Goal: Transaction & Acquisition: Purchase product/service

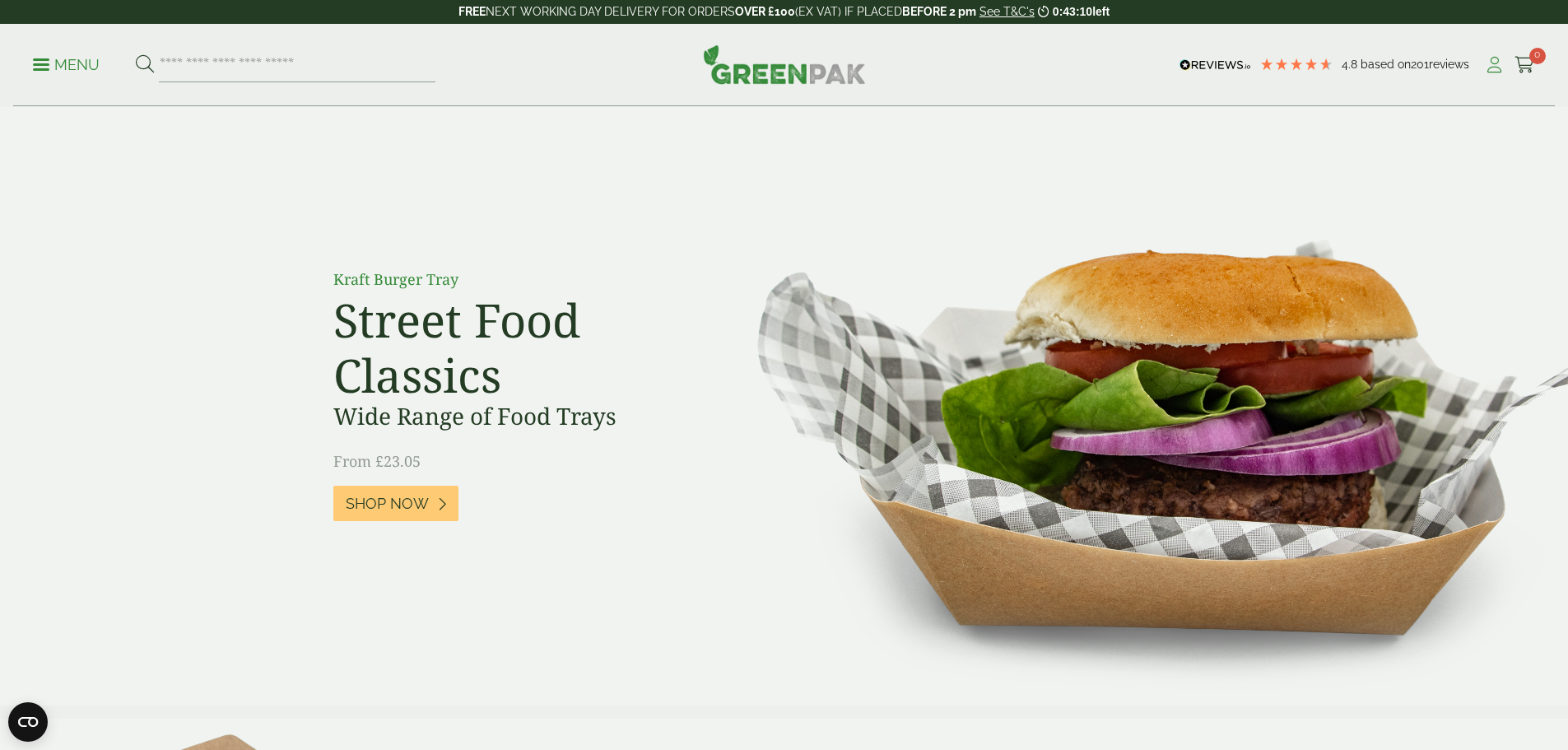
click at [1490, 64] on icon at bounding box center [1494, 64] width 20 height 16
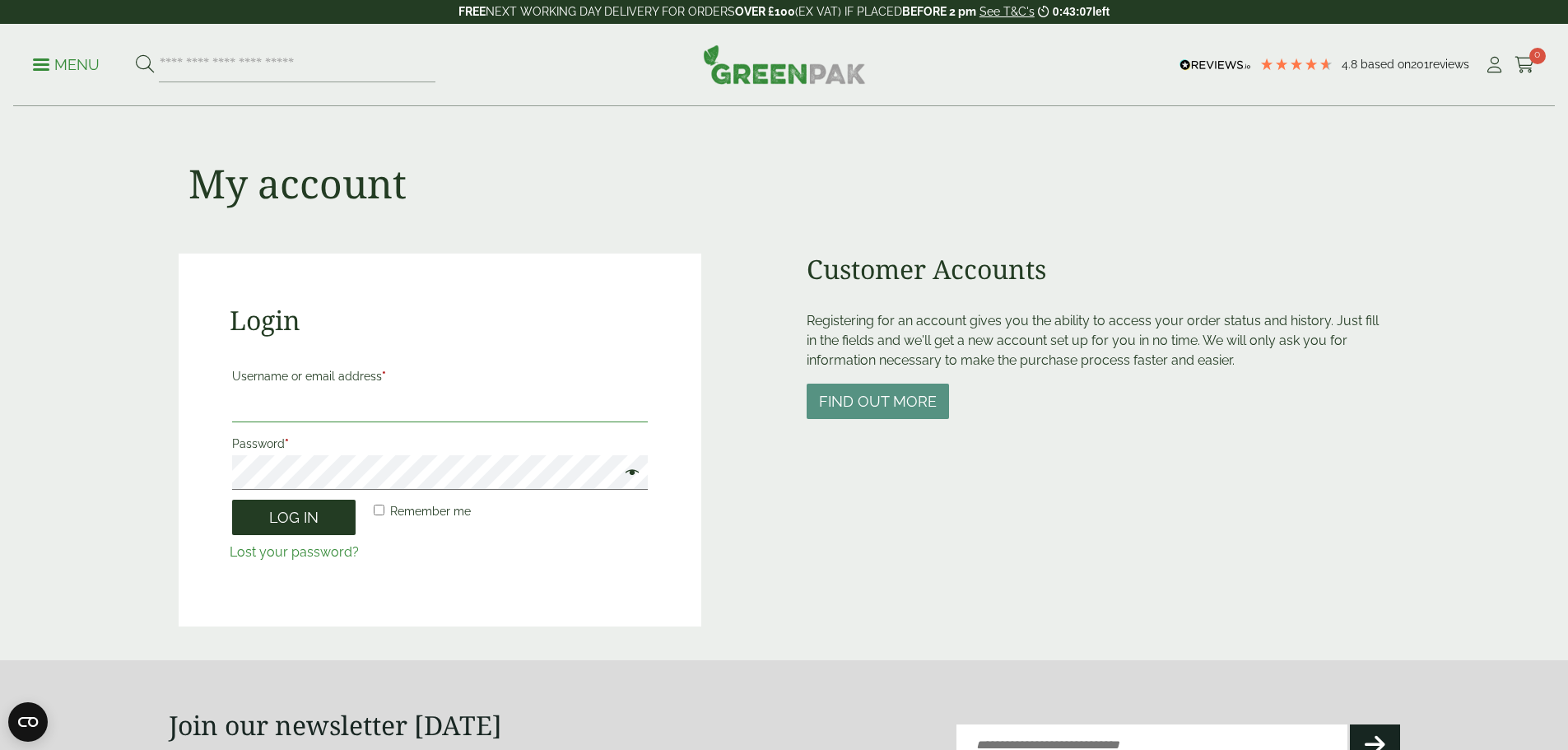
type input "**********"
click at [314, 520] on button "Log in" at bounding box center [293, 517] width 123 height 36
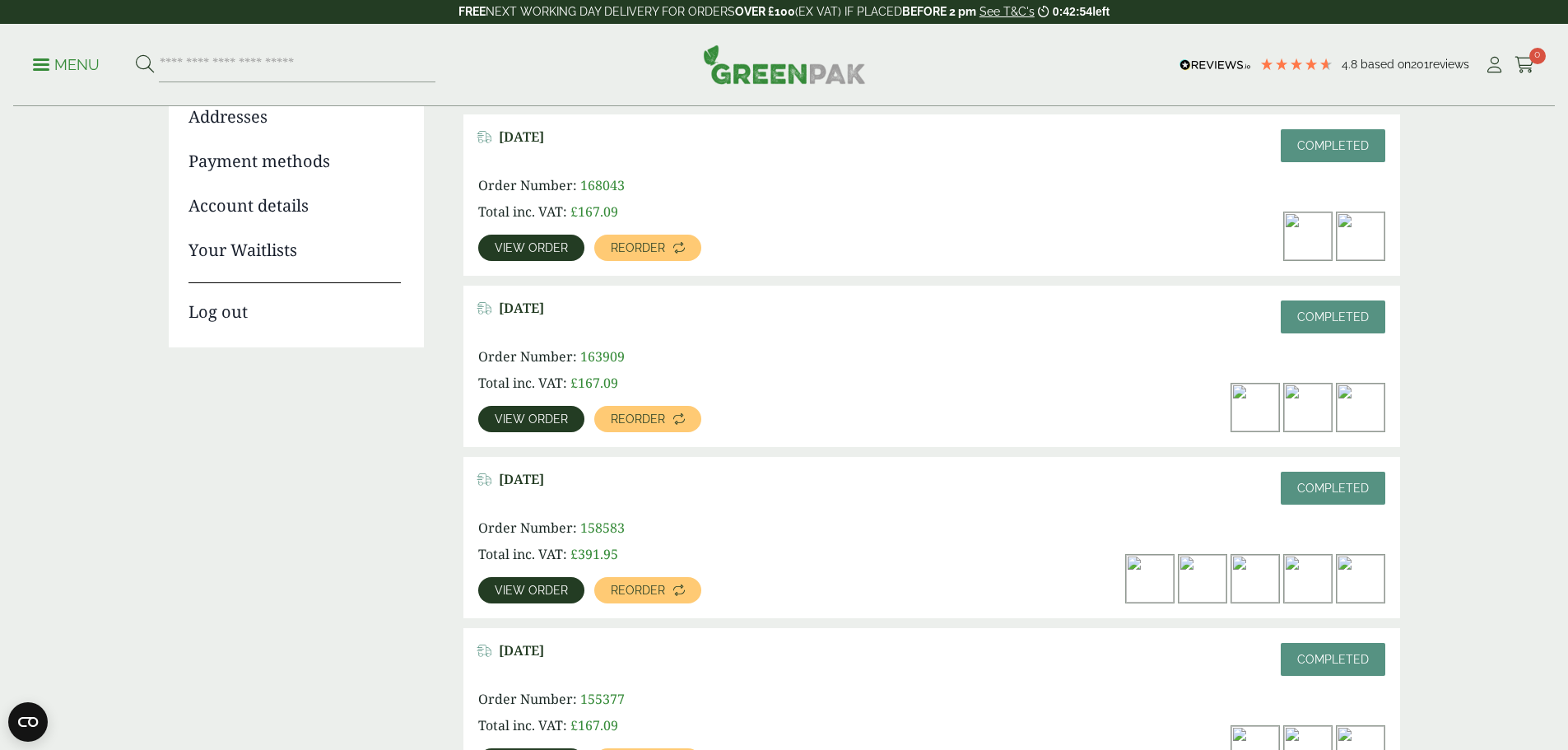
scroll to position [247, 0]
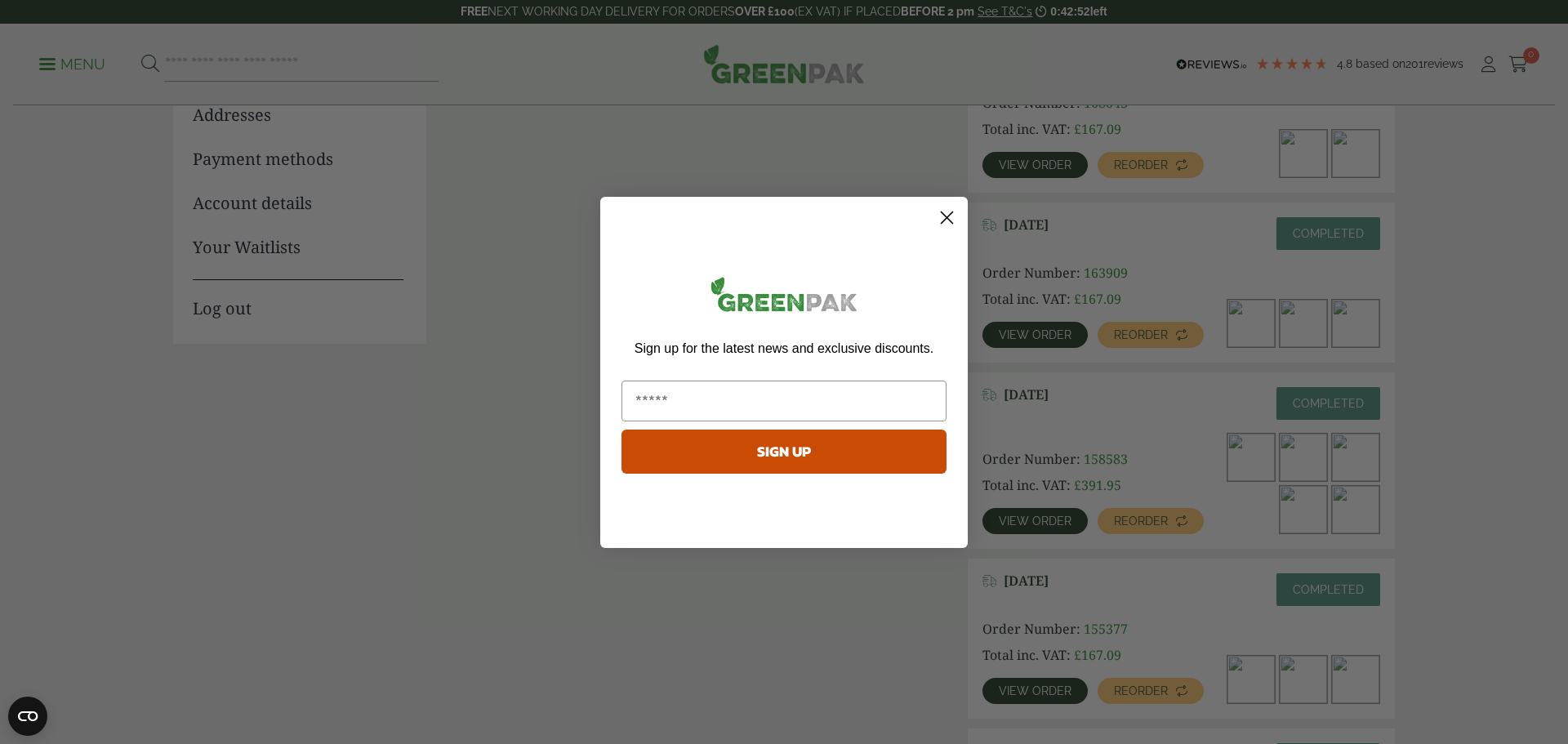
click at [956, 217] on circle "Close dialog" at bounding box center [947, 217] width 27 height 27
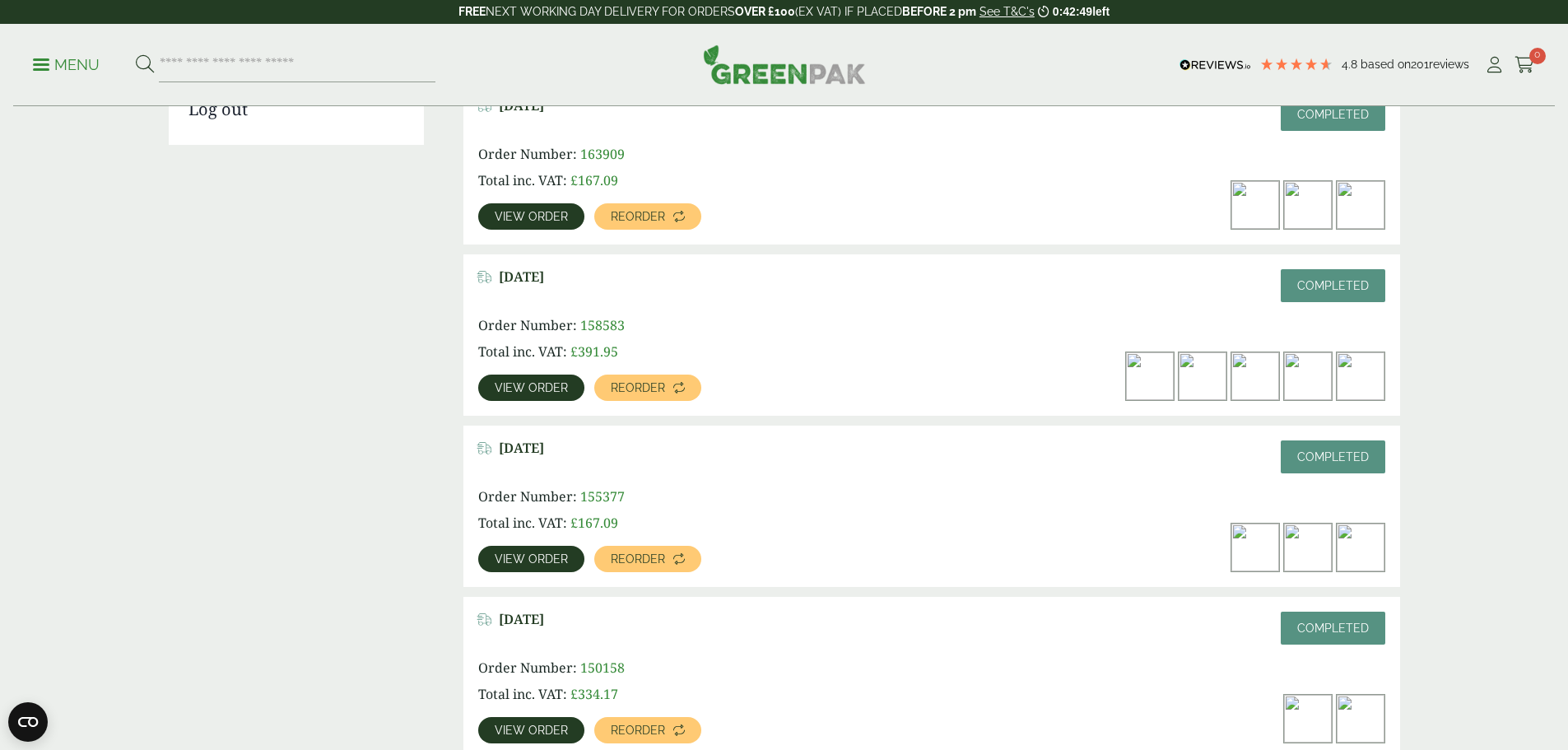
scroll to position [412, 0]
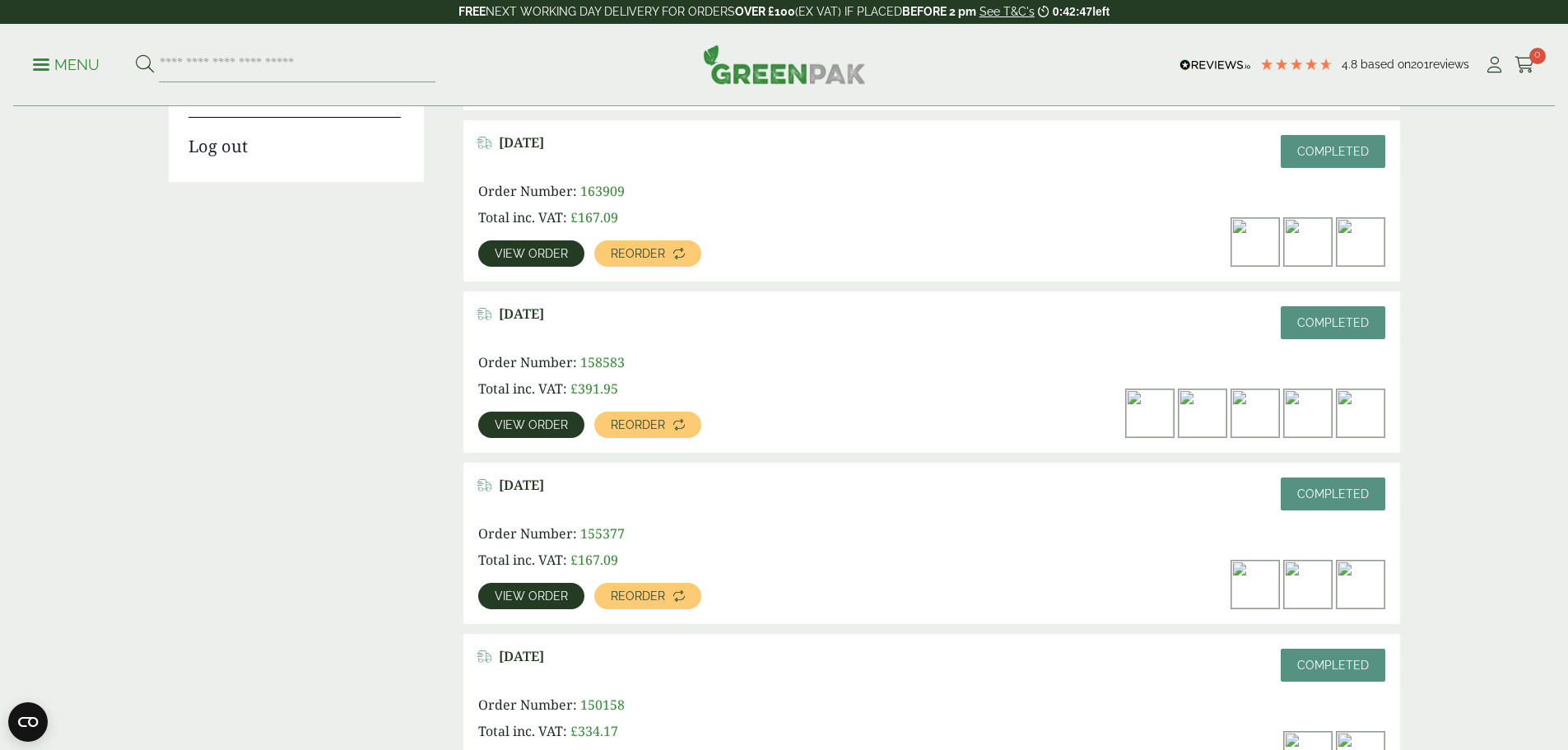
click at [585, 412] on link "View order" at bounding box center [531, 424] width 106 height 26
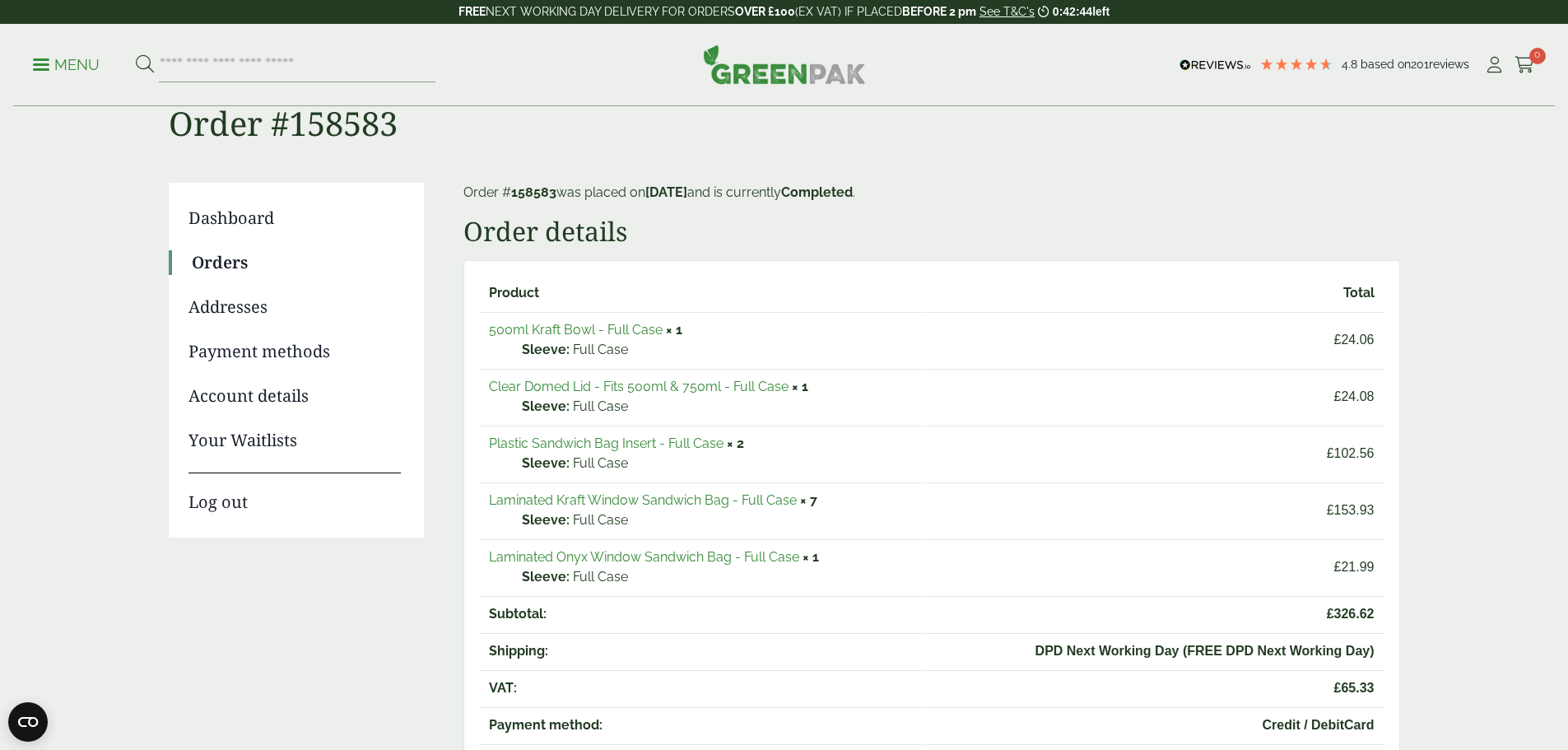
scroll to position [83, 0]
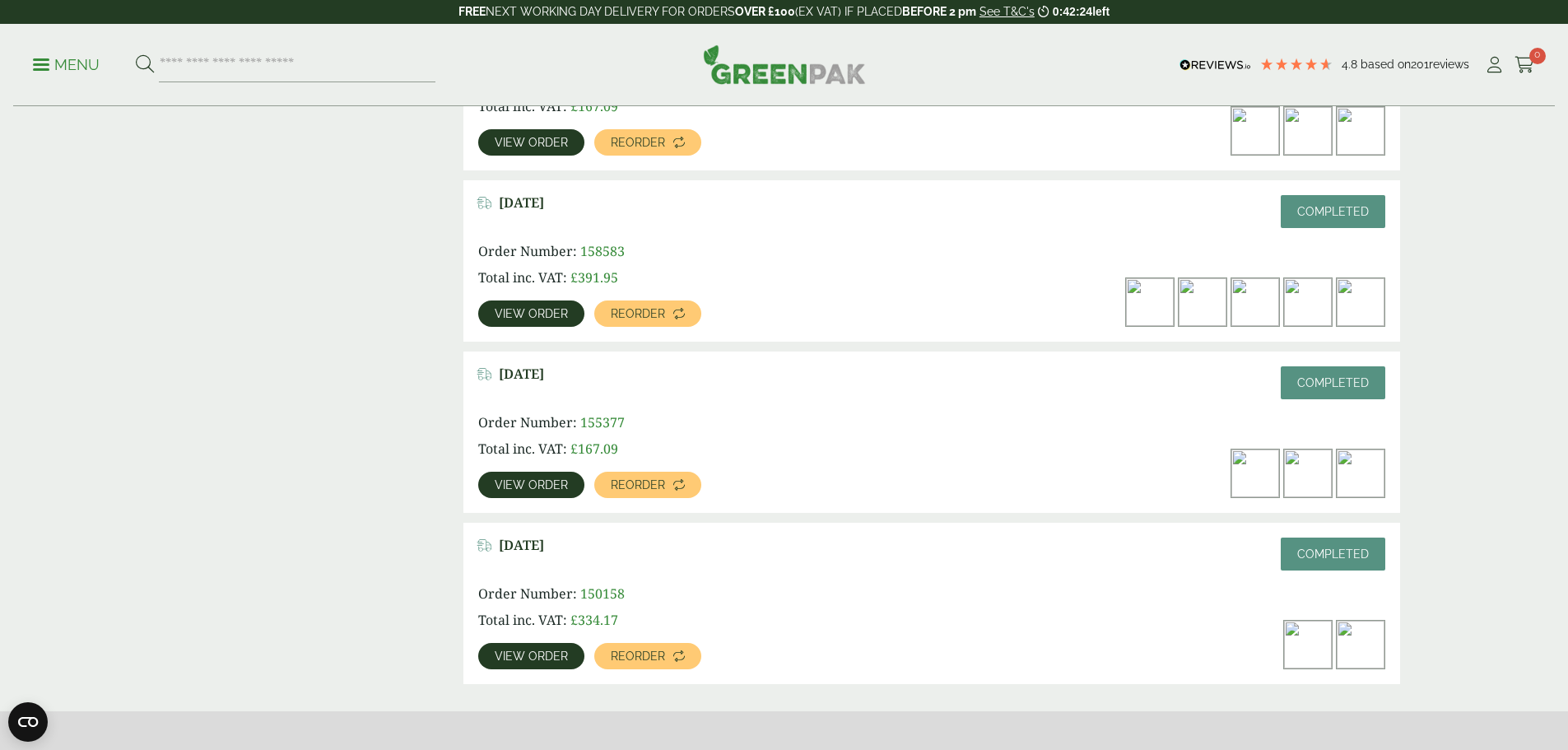
scroll to position [658, 0]
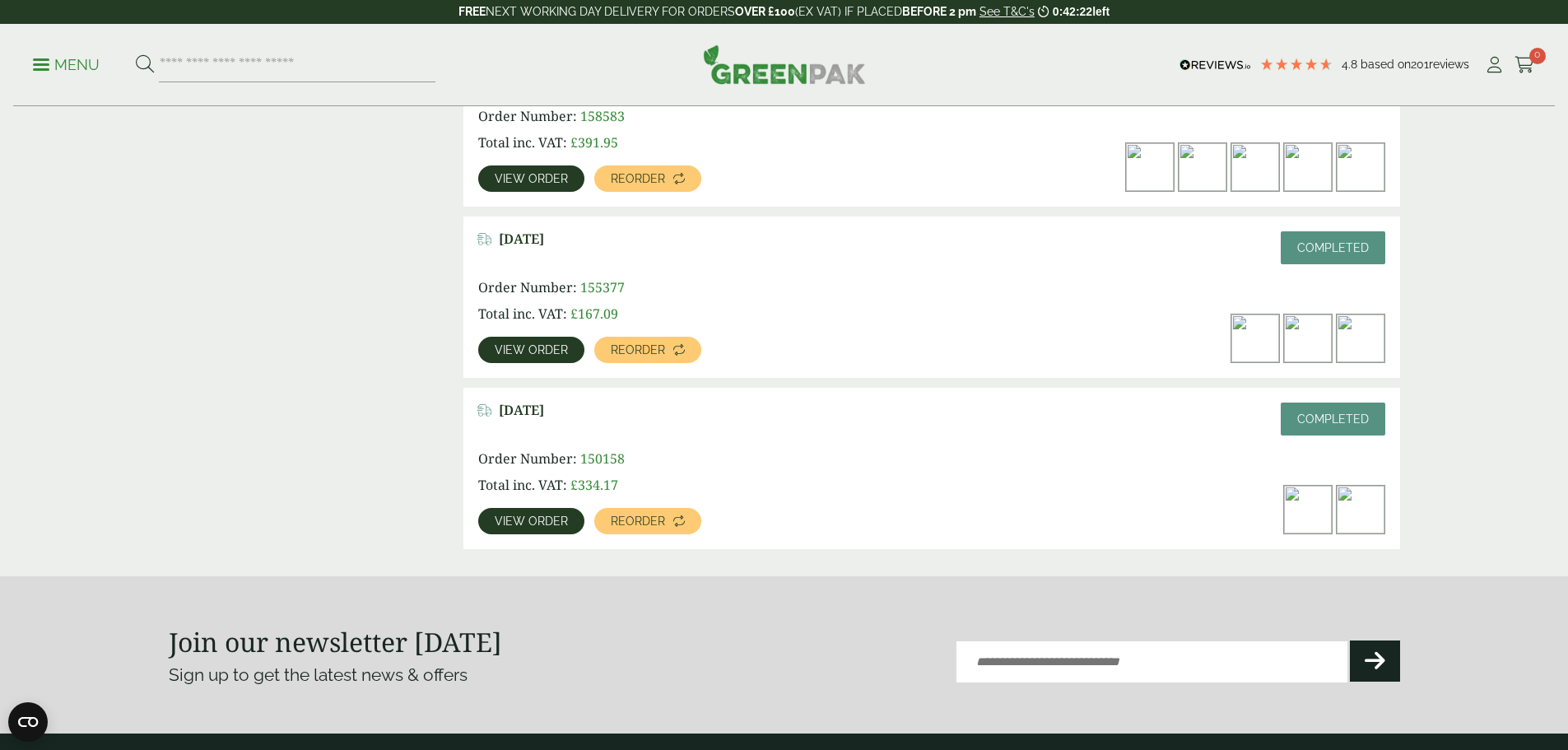
click at [568, 344] on span "View order" at bounding box center [532, 350] width 73 height 12
click at [568, 515] on span "View order" at bounding box center [532, 521] width 73 height 12
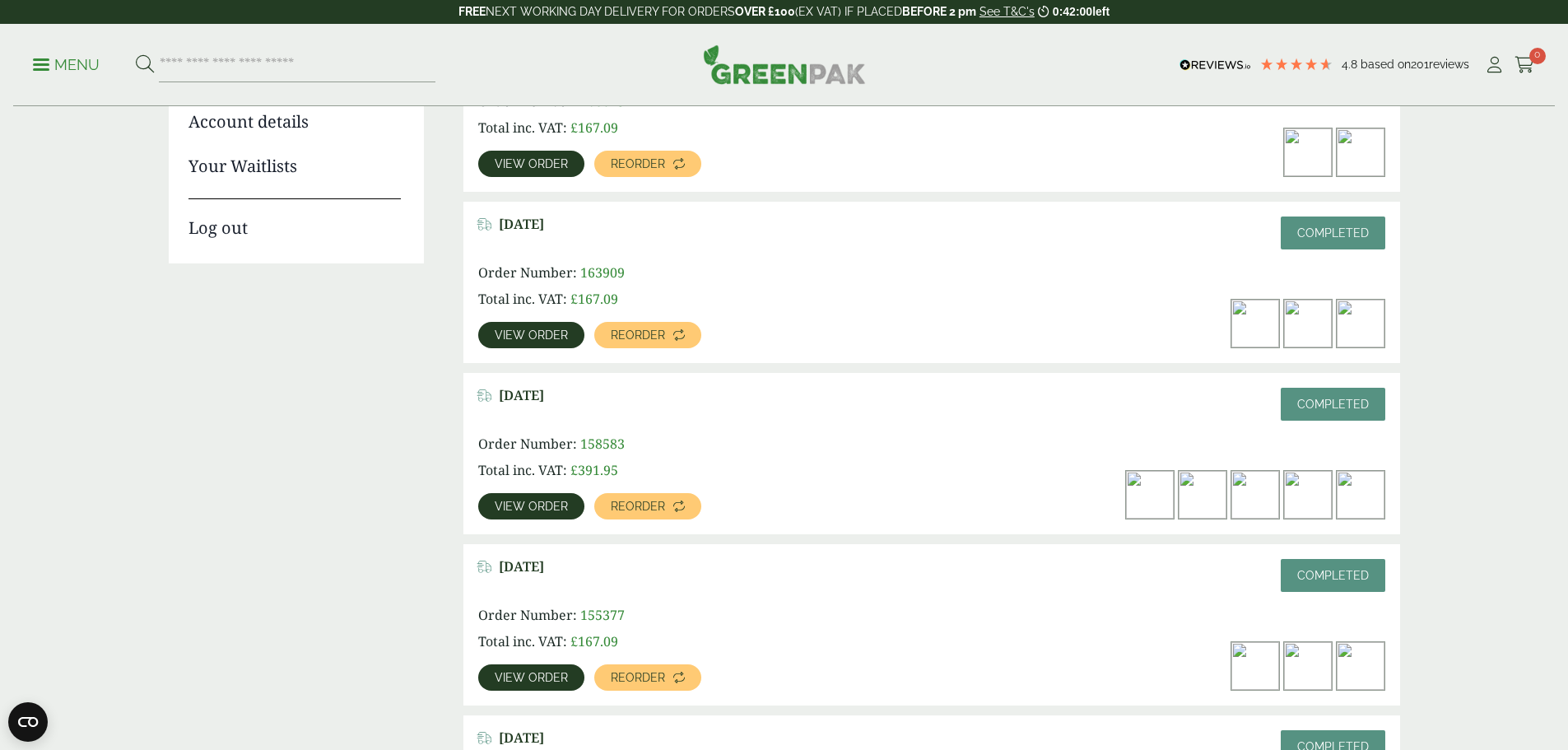
scroll to position [246, 0]
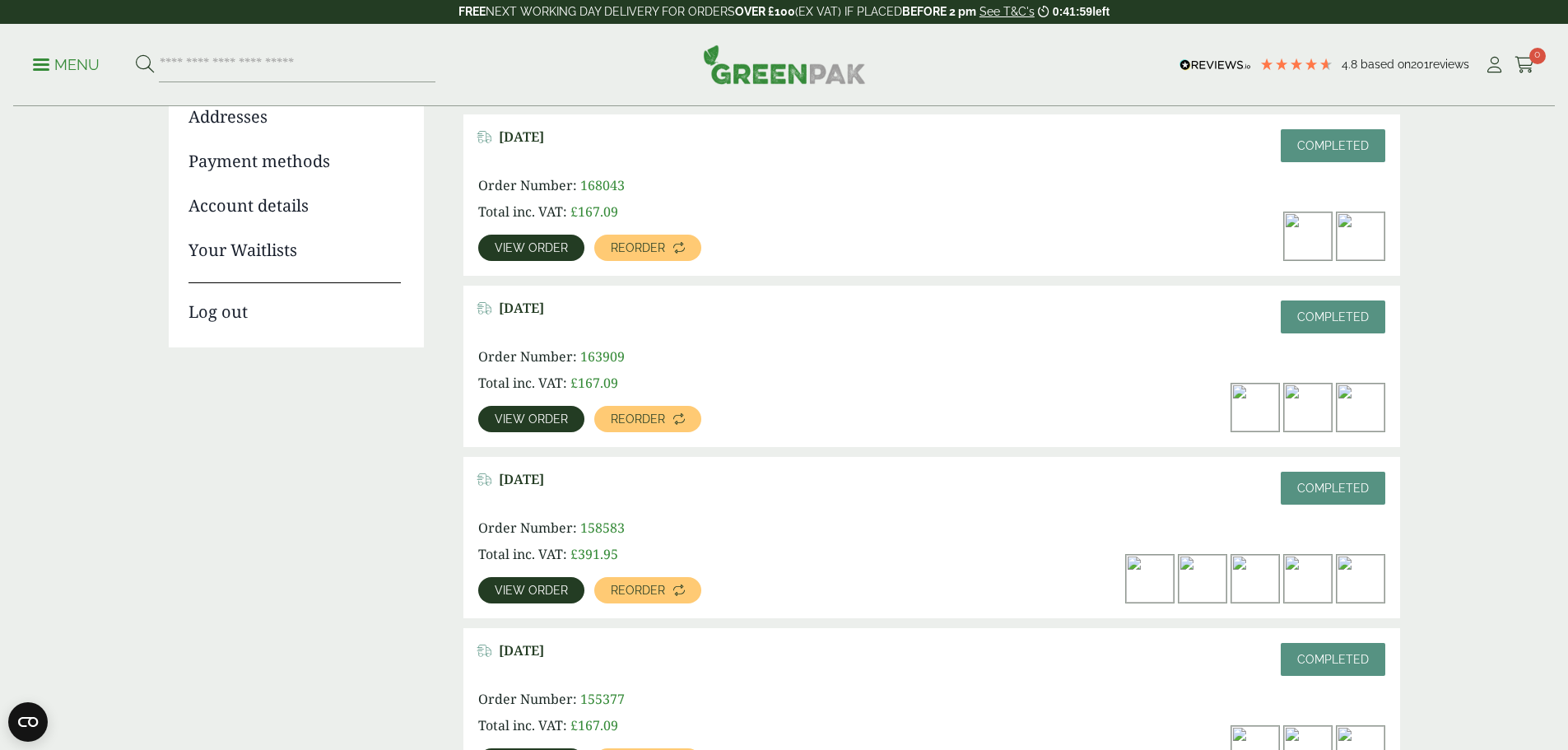
click at [568, 413] on span "View order" at bounding box center [532, 419] width 73 height 12
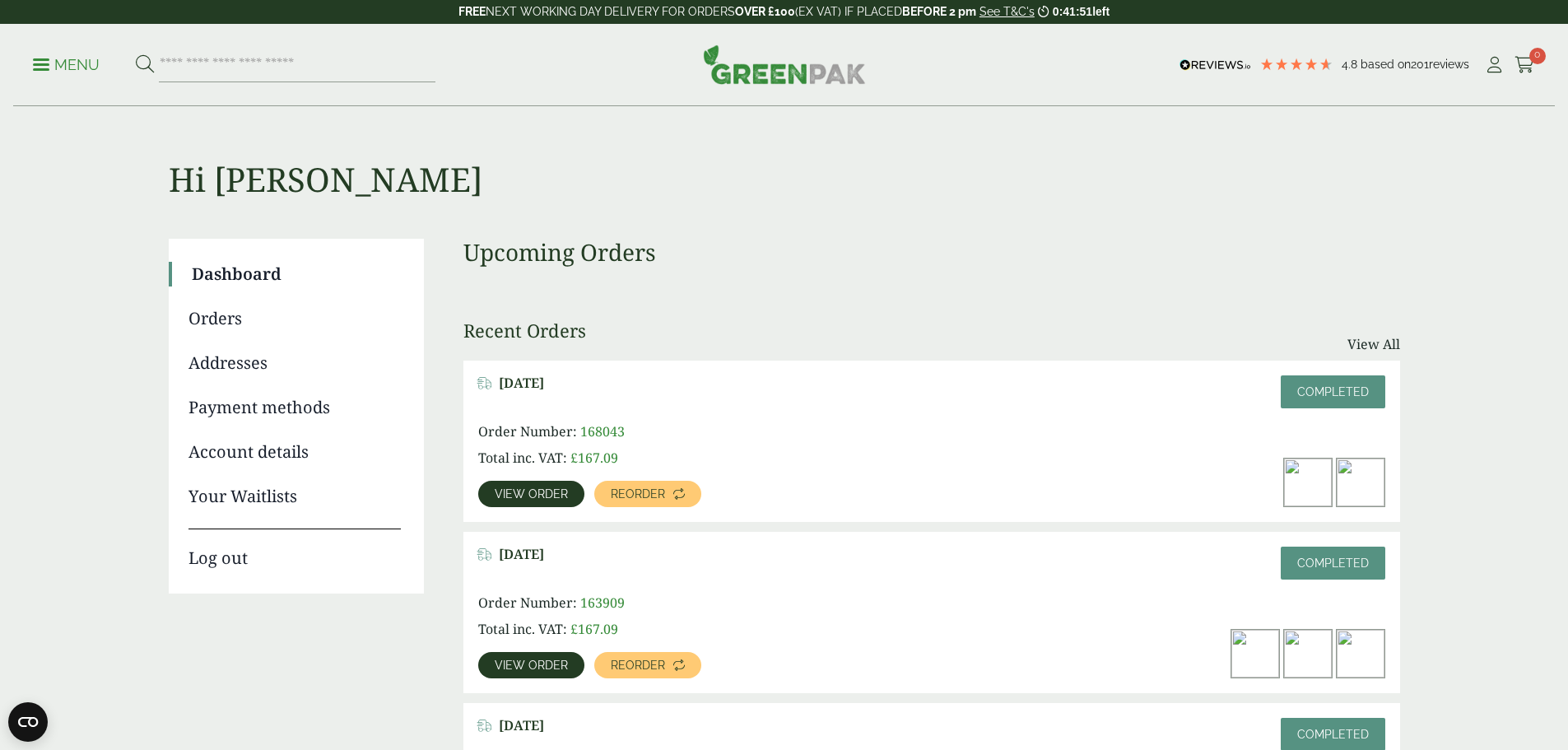
click at [585, 481] on link "View order" at bounding box center [531, 493] width 106 height 26
click at [226, 68] on input "search" at bounding box center [297, 65] width 277 height 35
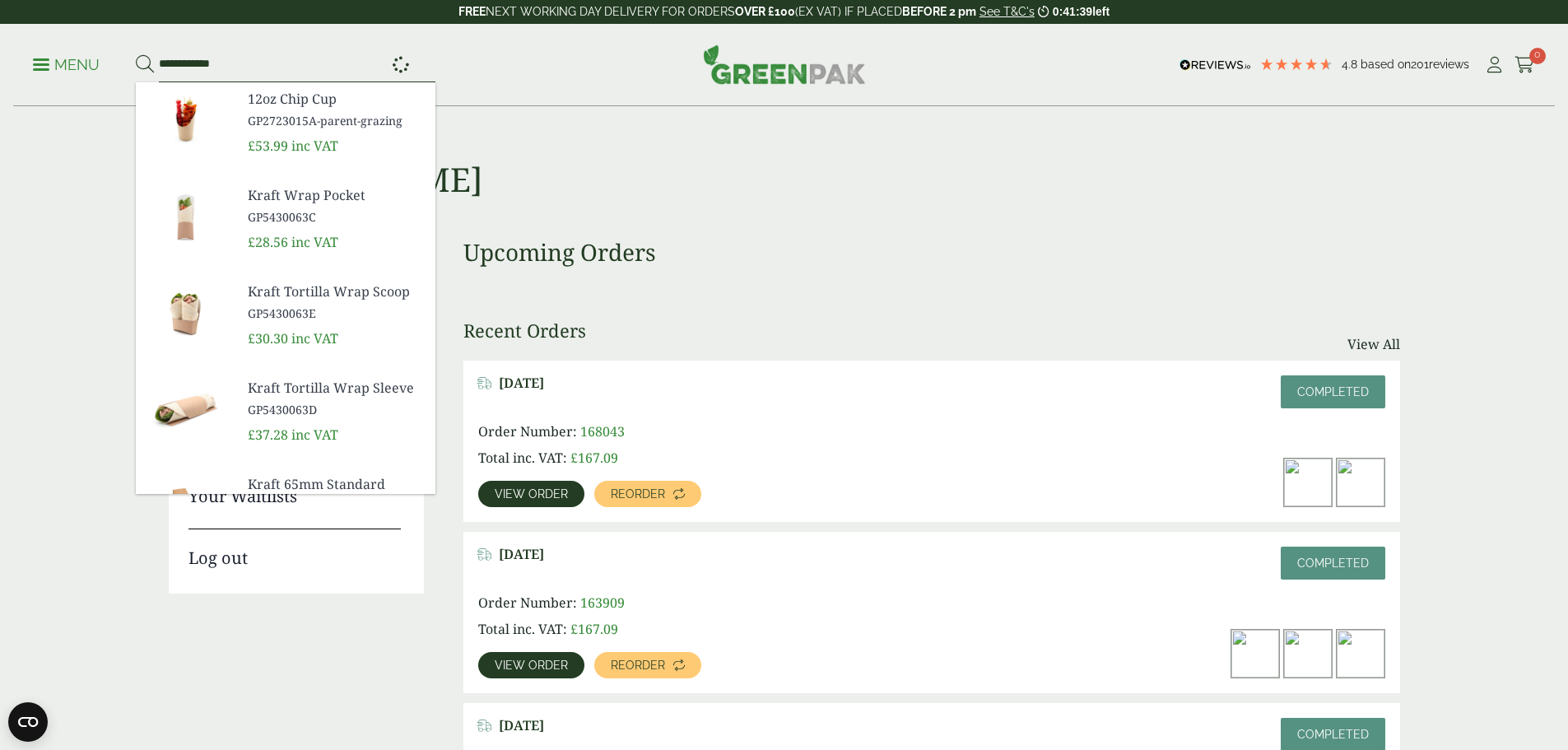
type input "**********"
click at [136, 55] on button at bounding box center [144, 65] width 18 height 21
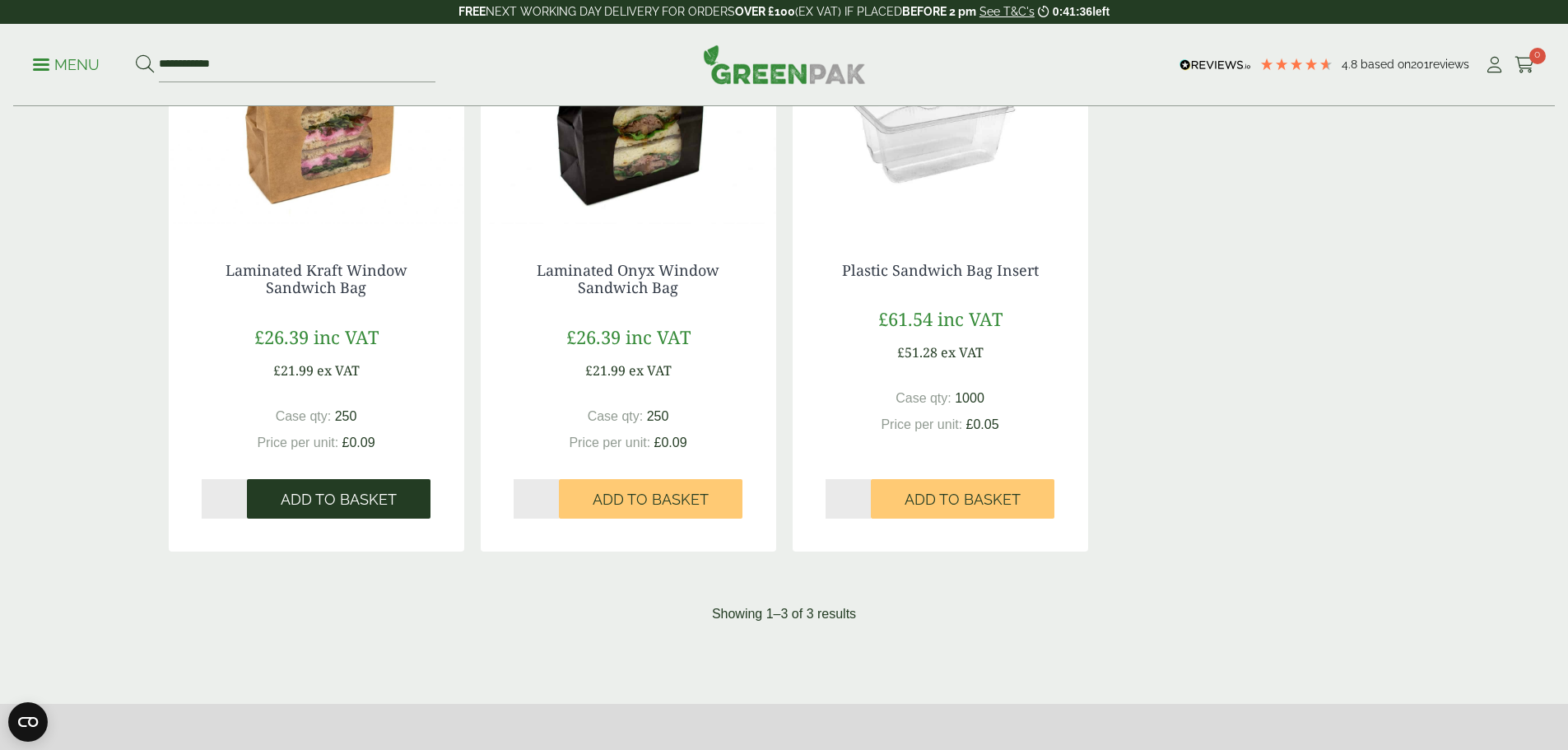
scroll to position [412, 0]
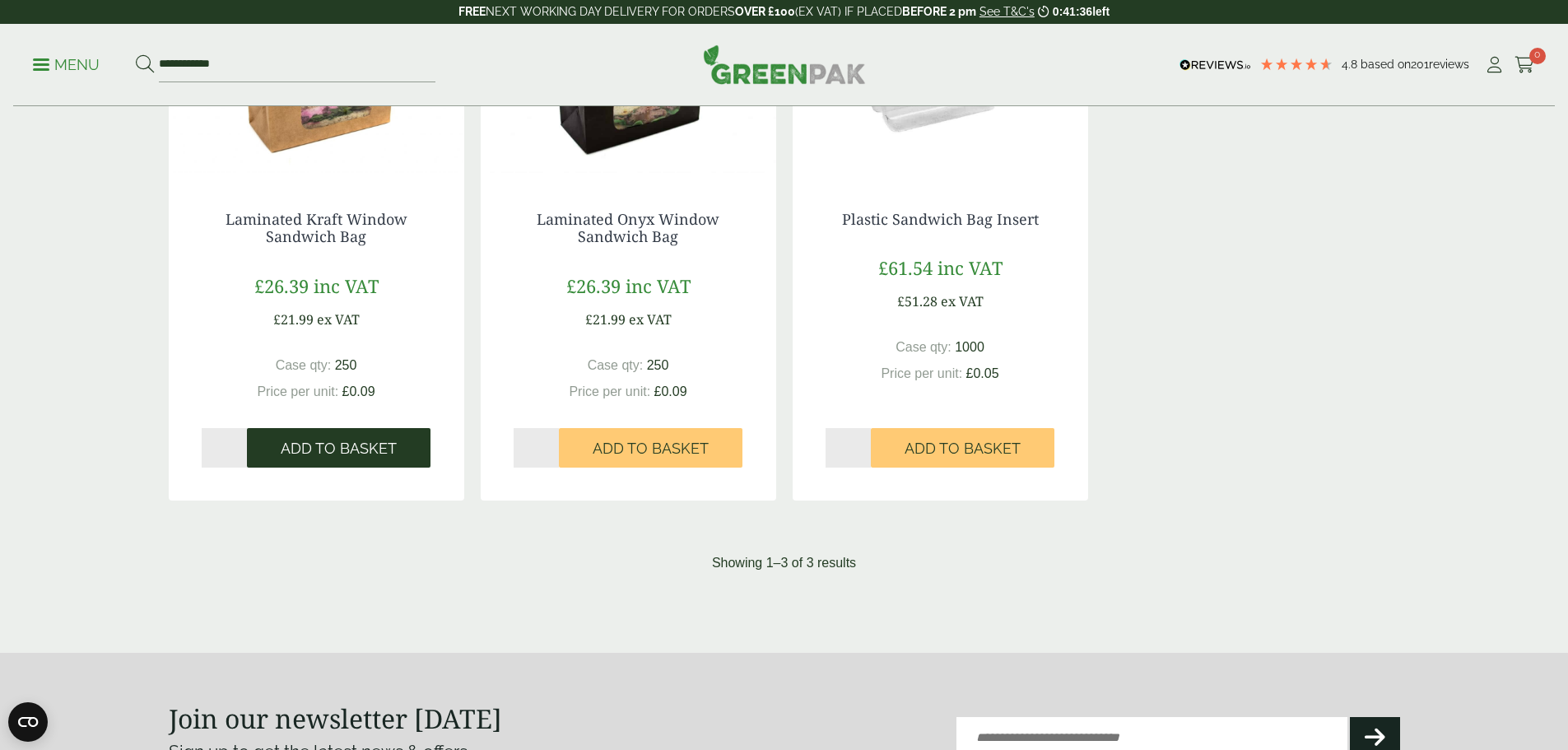
click at [307, 445] on span "Add to Basket" at bounding box center [338, 448] width 116 height 18
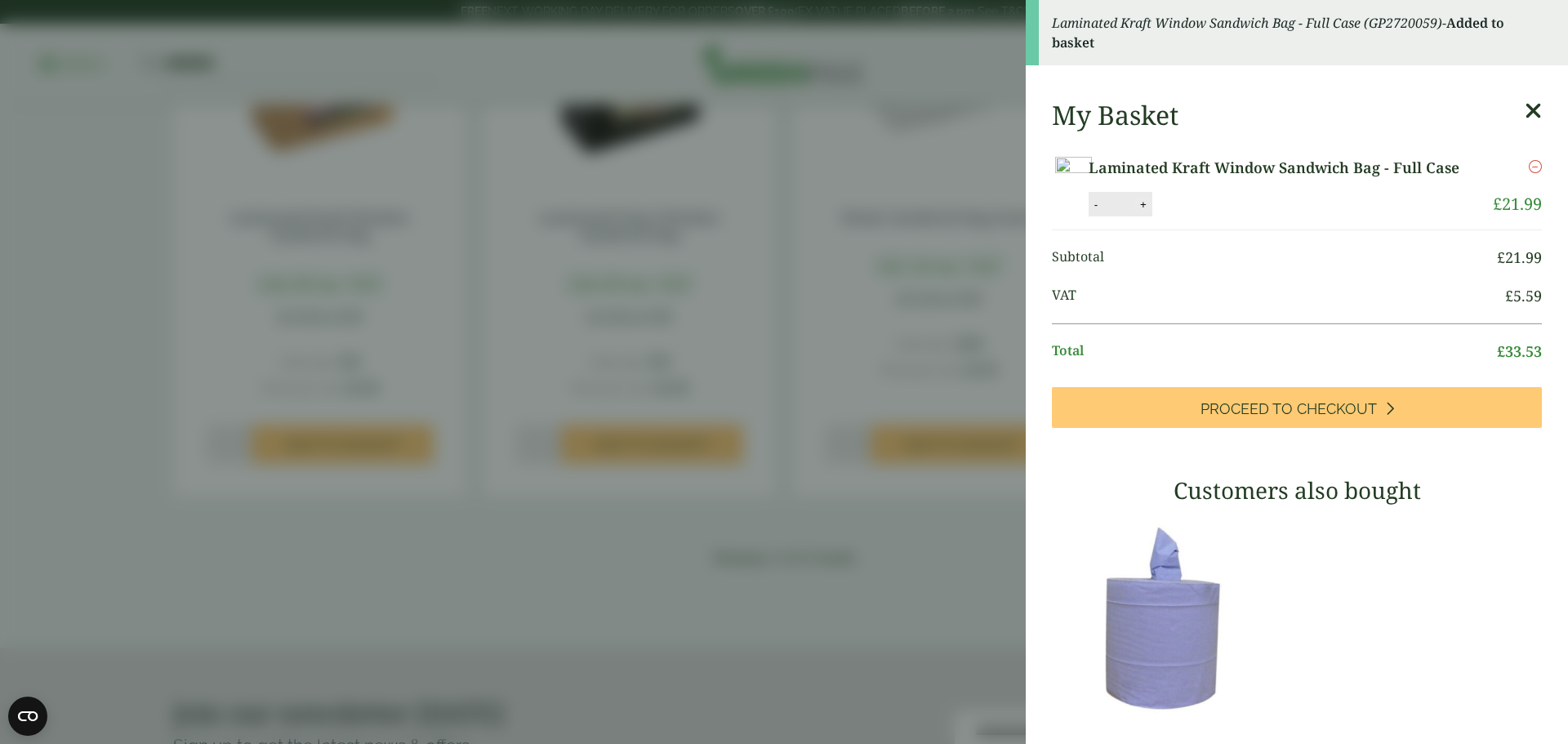
click at [1151, 212] on button "+" at bounding box center [1143, 204] width 16 height 14
type input "*"
click at [837, 247] on aside "Laminated Kraft Window Sandwich Bag - Full Case (GP2720059) - Added to basket M…" at bounding box center [784, 372] width 1568 height 744
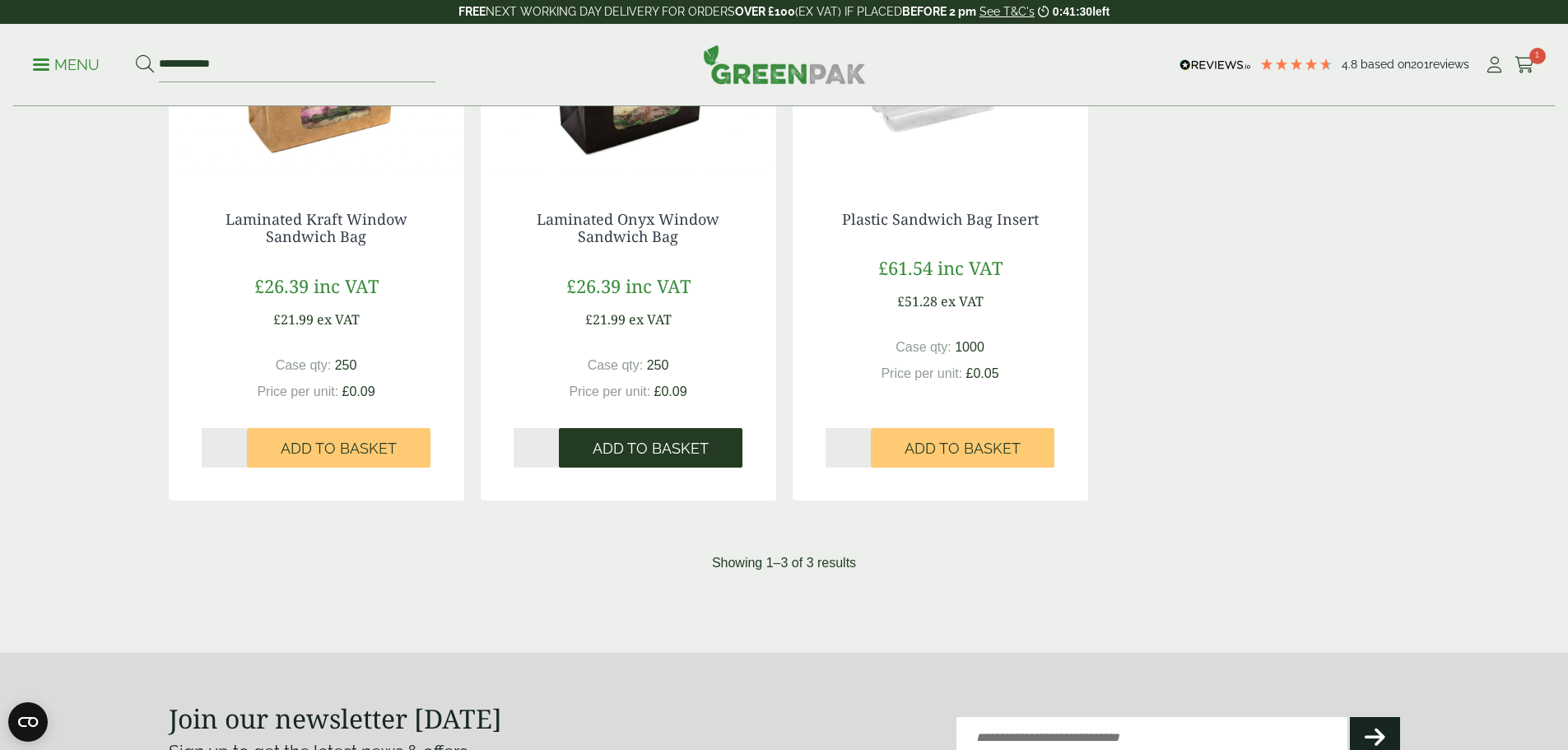
click at [679, 432] on button "Add to Basket" at bounding box center [650, 447] width 184 height 39
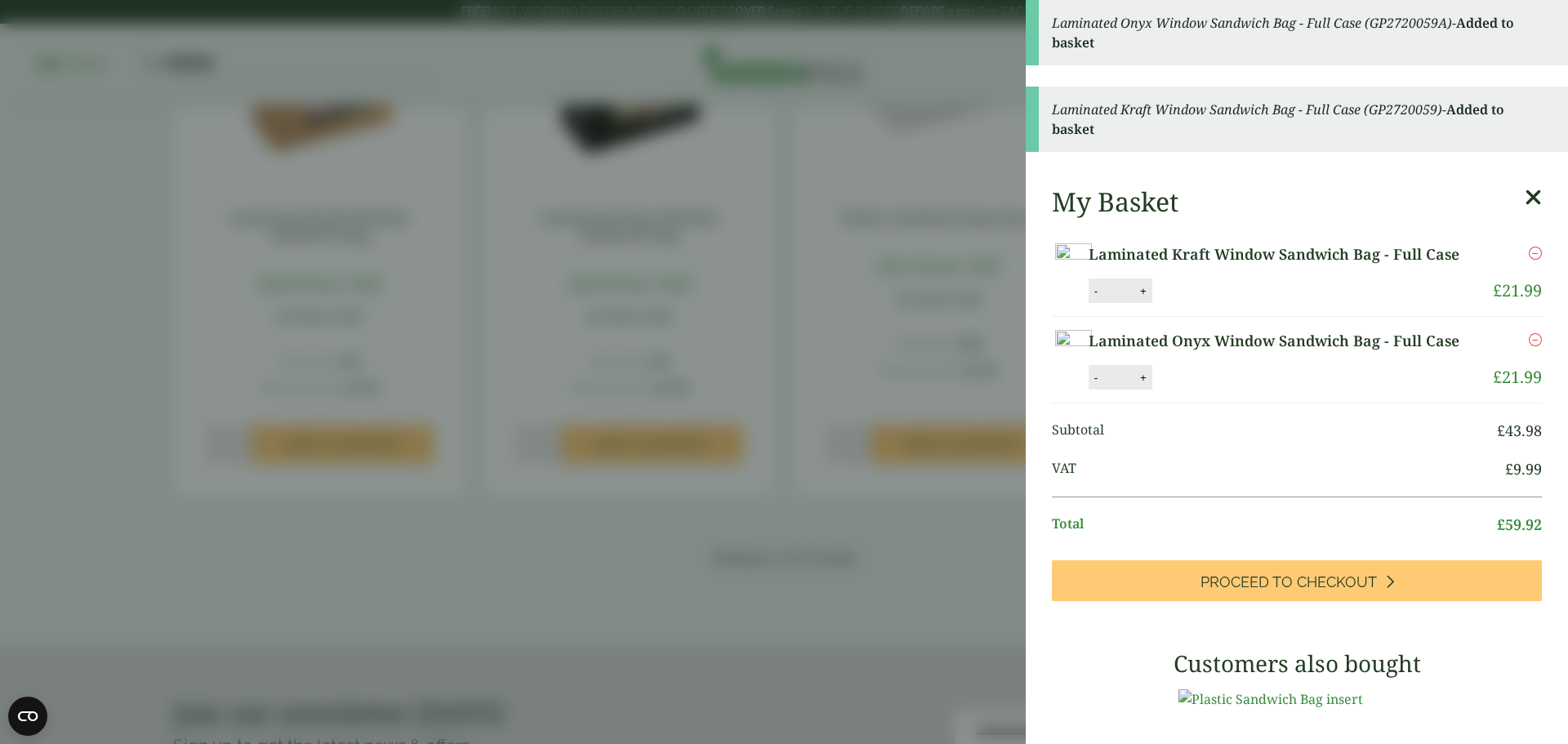
click at [869, 247] on aside "Laminated Onyx Window Sandwich Bag - Full Case (GP2720059A) - Added to basket L…" at bounding box center [784, 372] width 1568 height 744
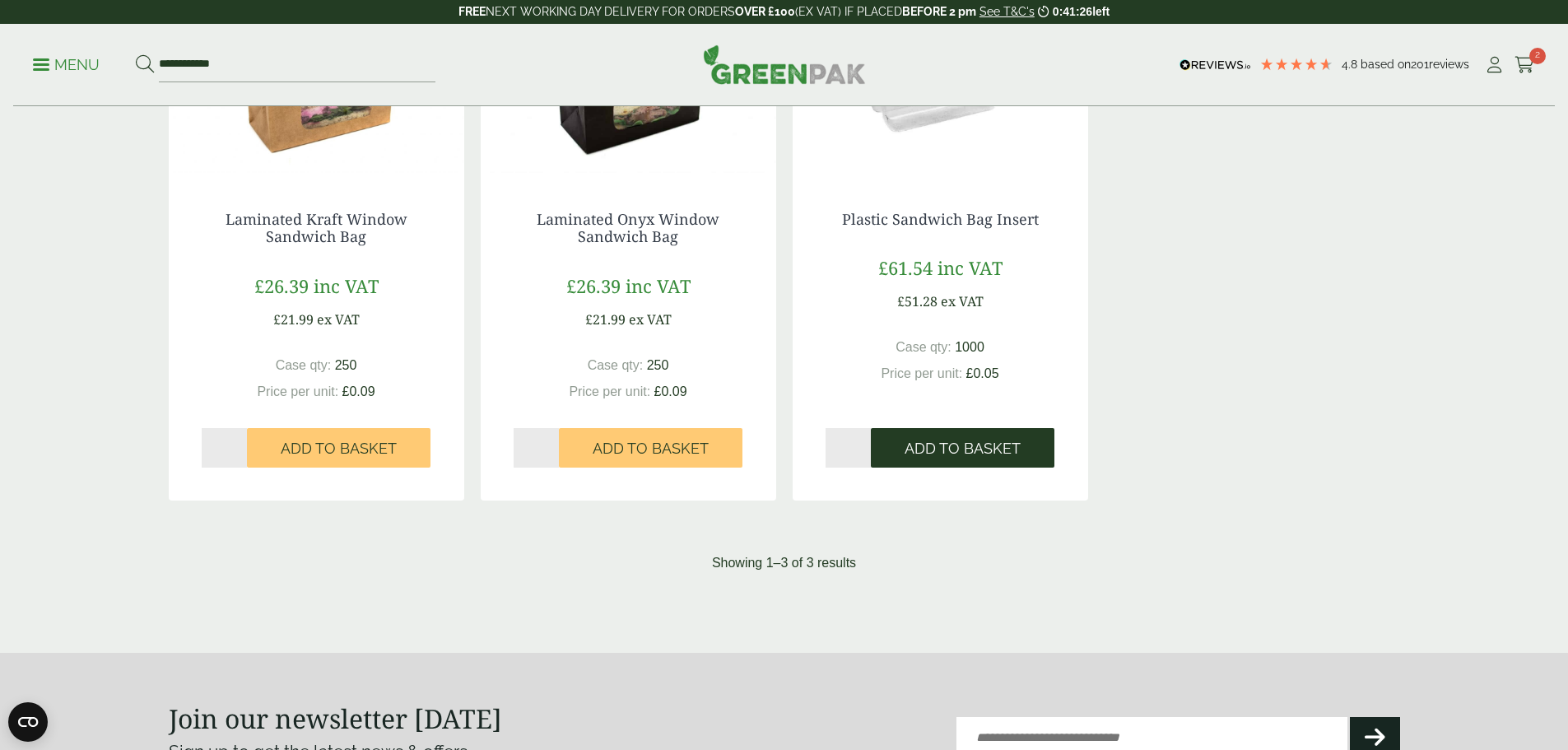
click at [952, 439] on span "Add to Basket" at bounding box center [962, 448] width 116 height 18
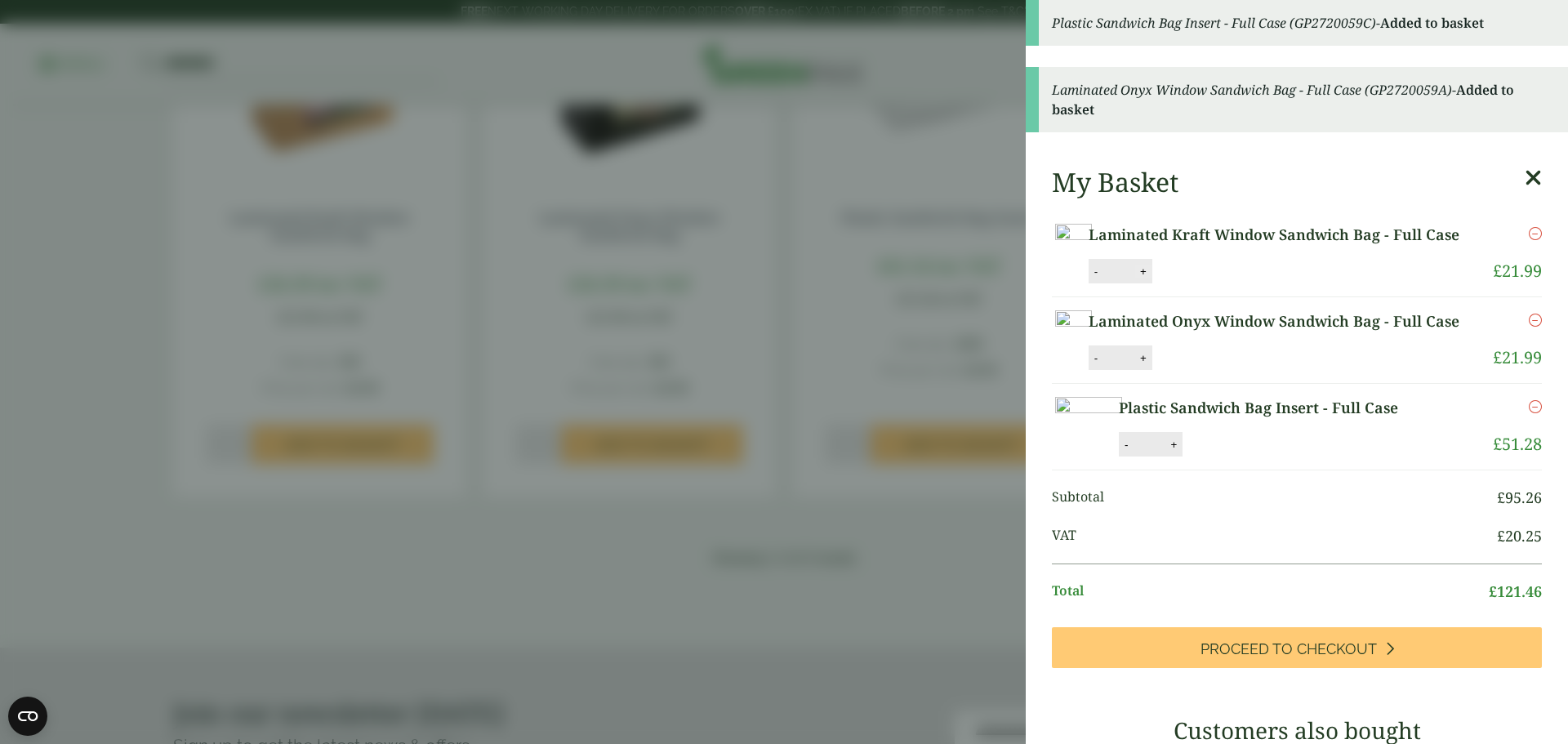
click at [1151, 279] on button "+" at bounding box center [1143, 271] width 16 height 14
type input "*"
click at [1237, 284] on button "Update" at bounding box center [1196, 272] width 82 height 25
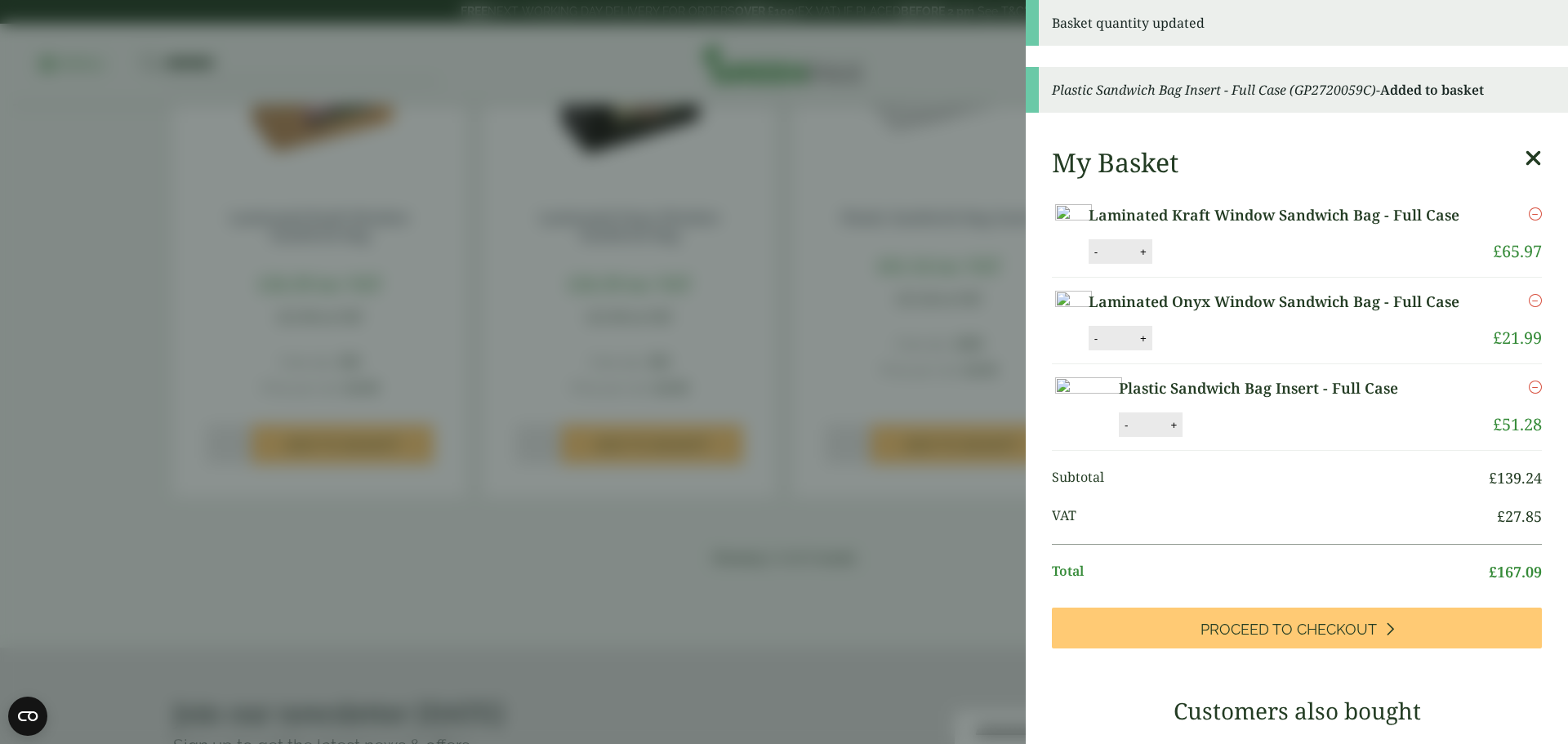
click at [824, 300] on aside "Basket quantity updated Plastic Sandwich Bag Insert - Full Case (GP2720059C) - …" at bounding box center [784, 372] width 1568 height 744
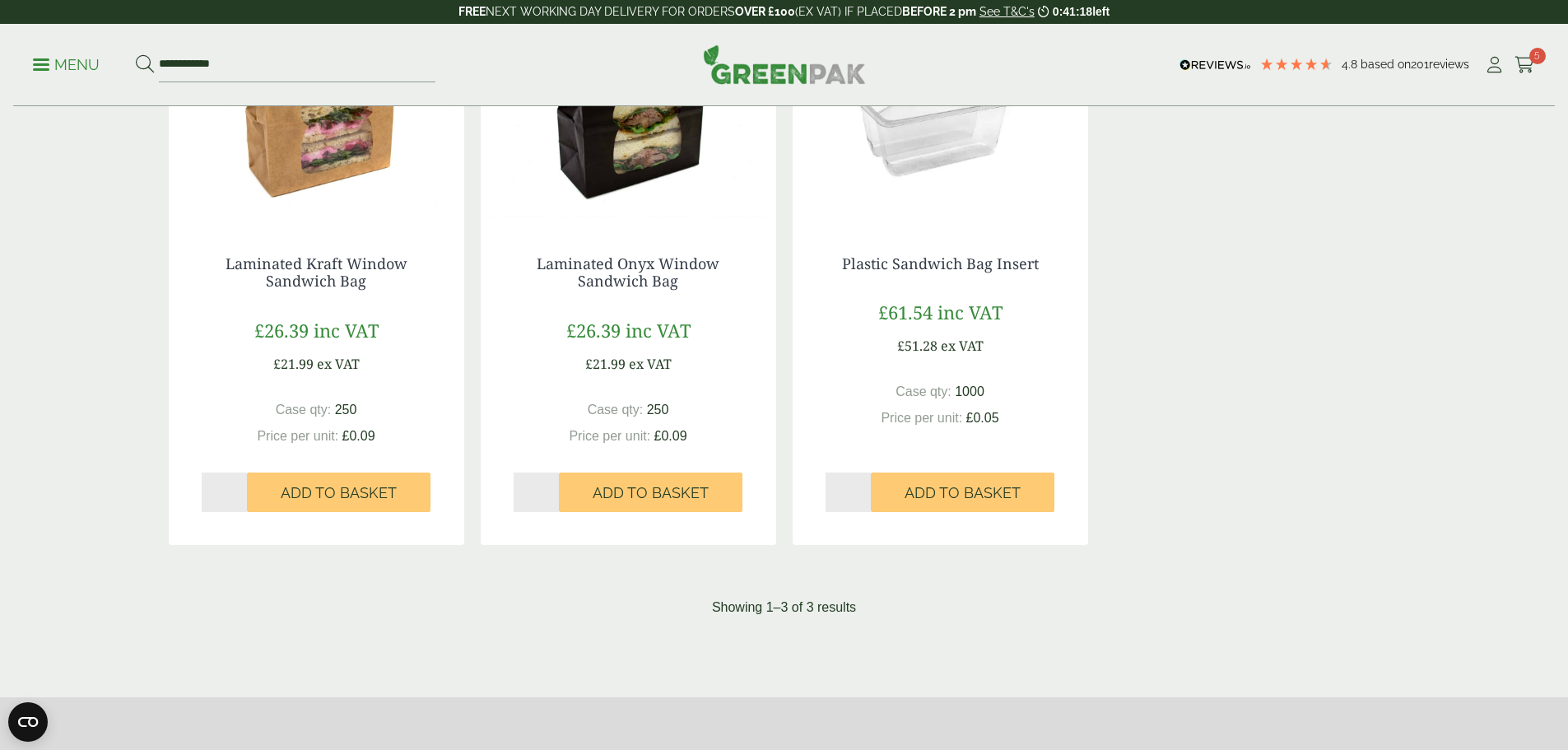
scroll to position [0, 0]
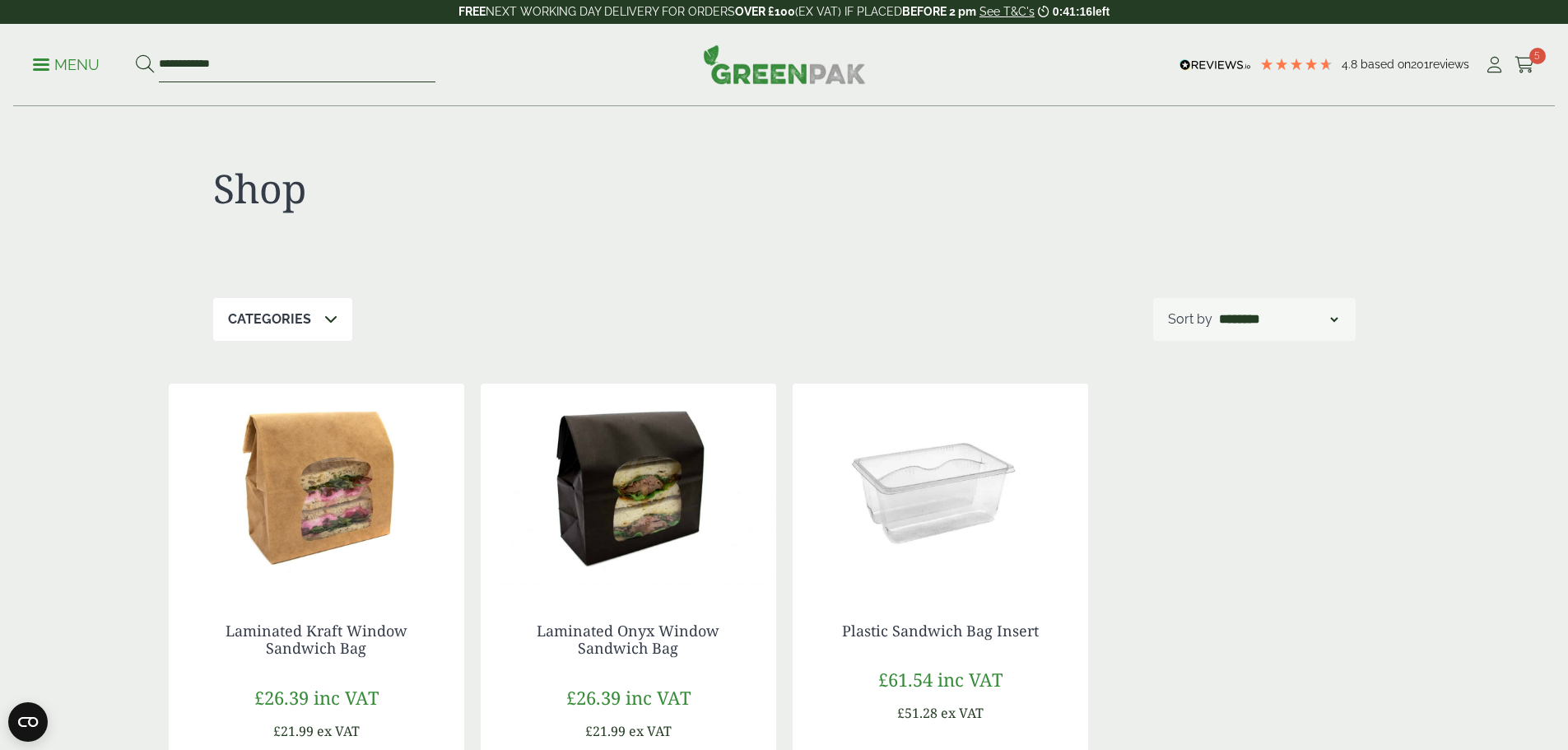
drag, startPoint x: 236, startPoint y: 61, endPoint x: 135, endPoint y: 55, distance: 101.2
click at [135, 55] on ul "**********" at bounding box center [234, 65] width 403 height 35
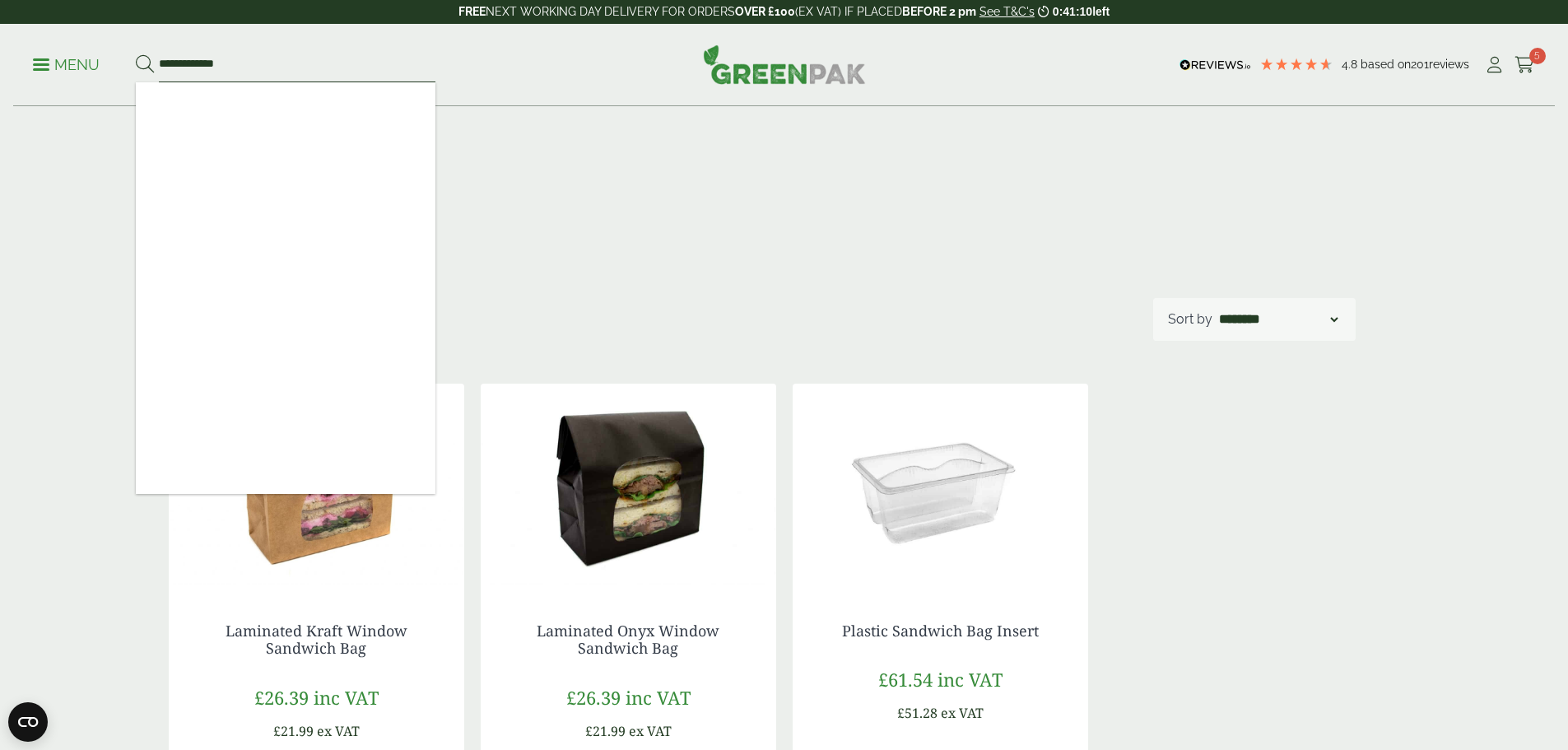
type input "**********"
click at [136, 55] on button at bounding box center [144, 65] width 18 height 21
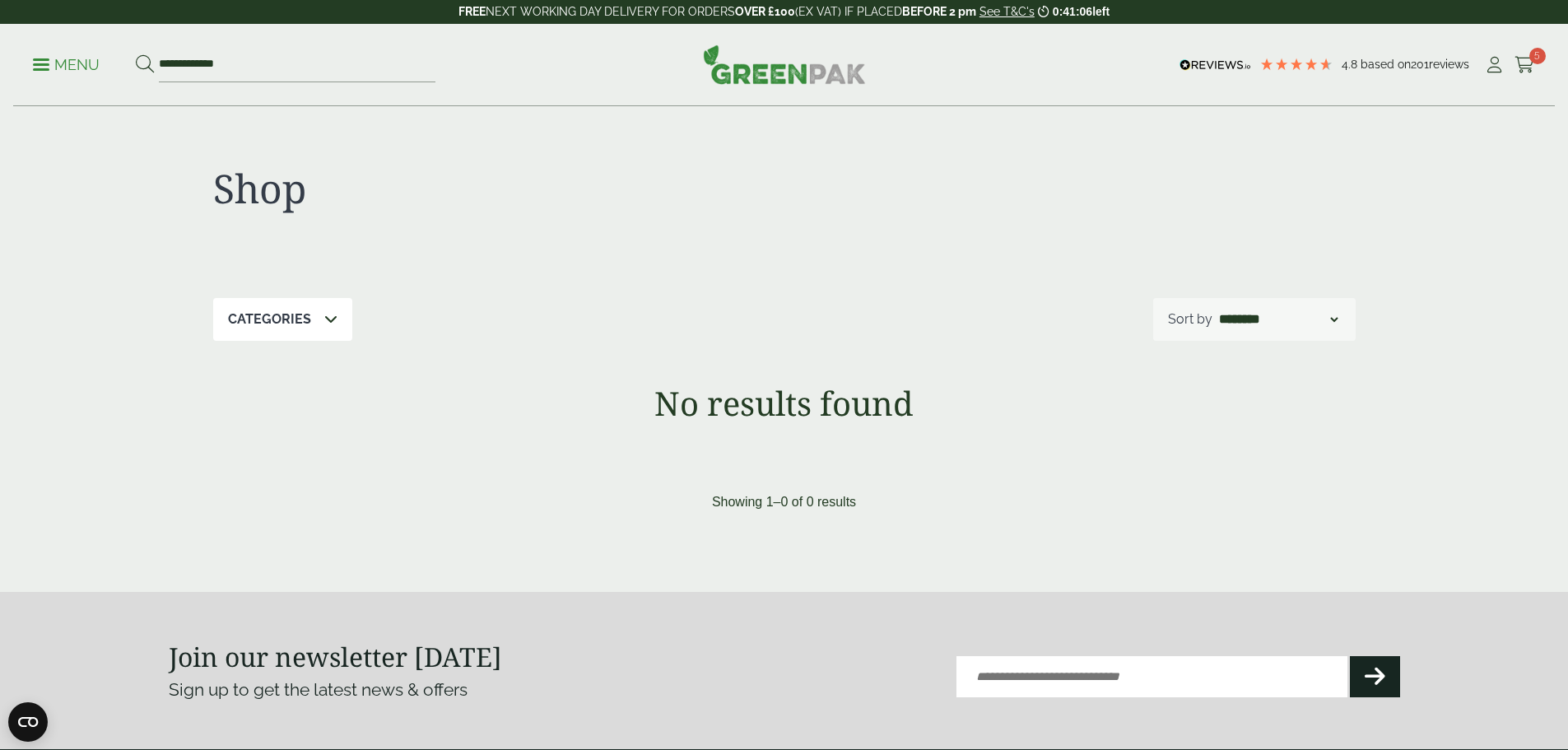
click at [70, 66] on p "Menu" at bounding box center [65, 64] width 66 height 20
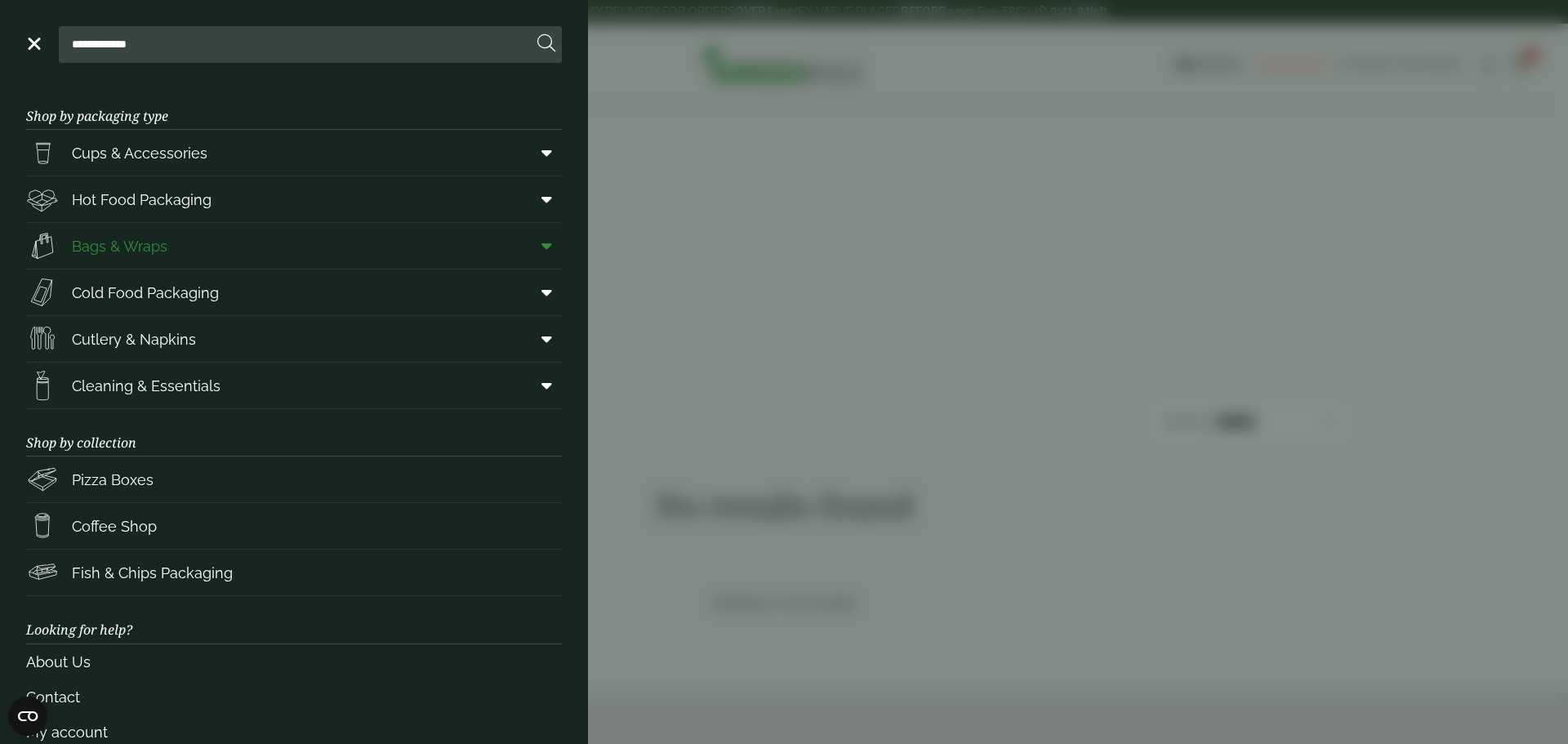
click at [161, 242] on span "Bags & Wraps" at bounding box center [119, 246] width 95 height 22
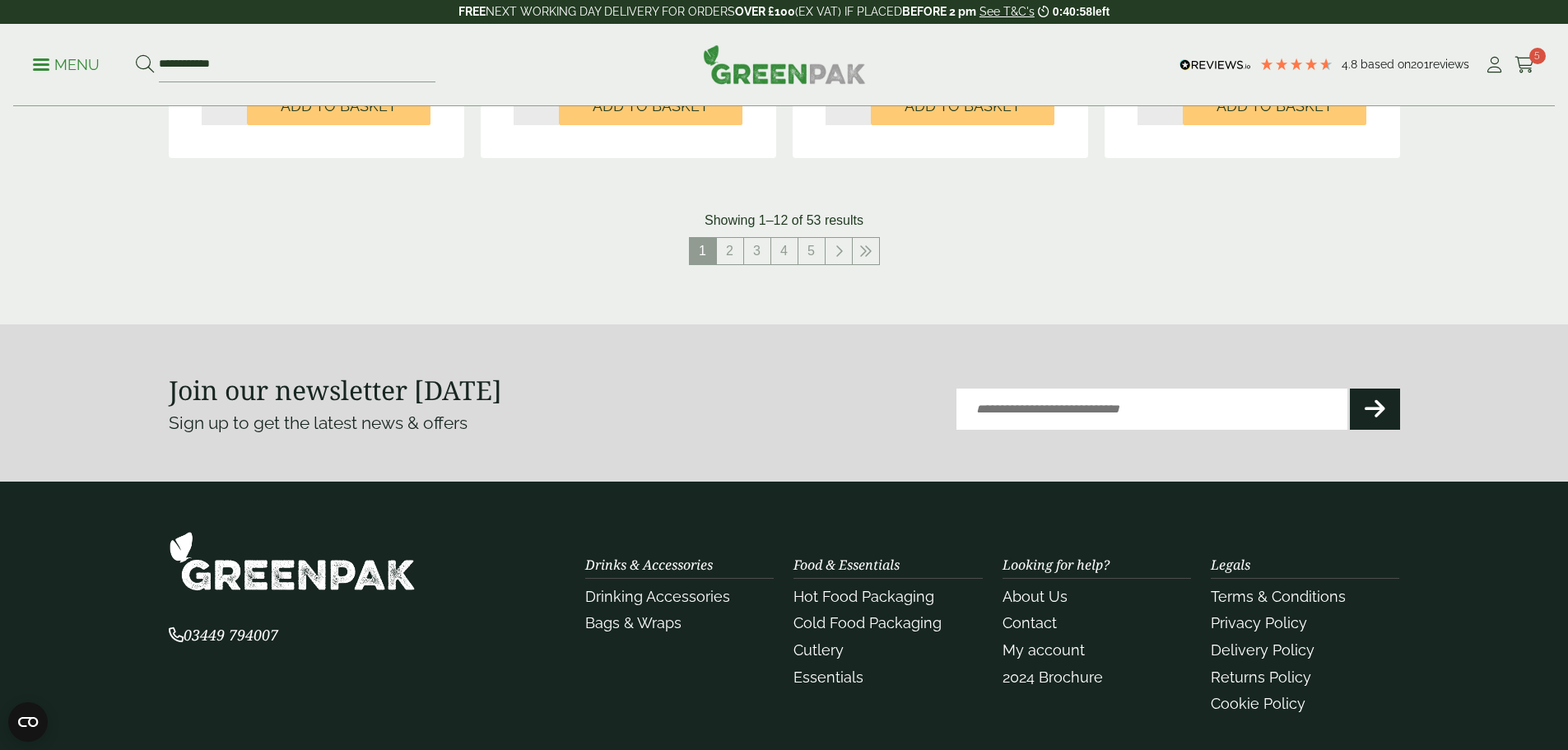
scroll to position [1637, 0]
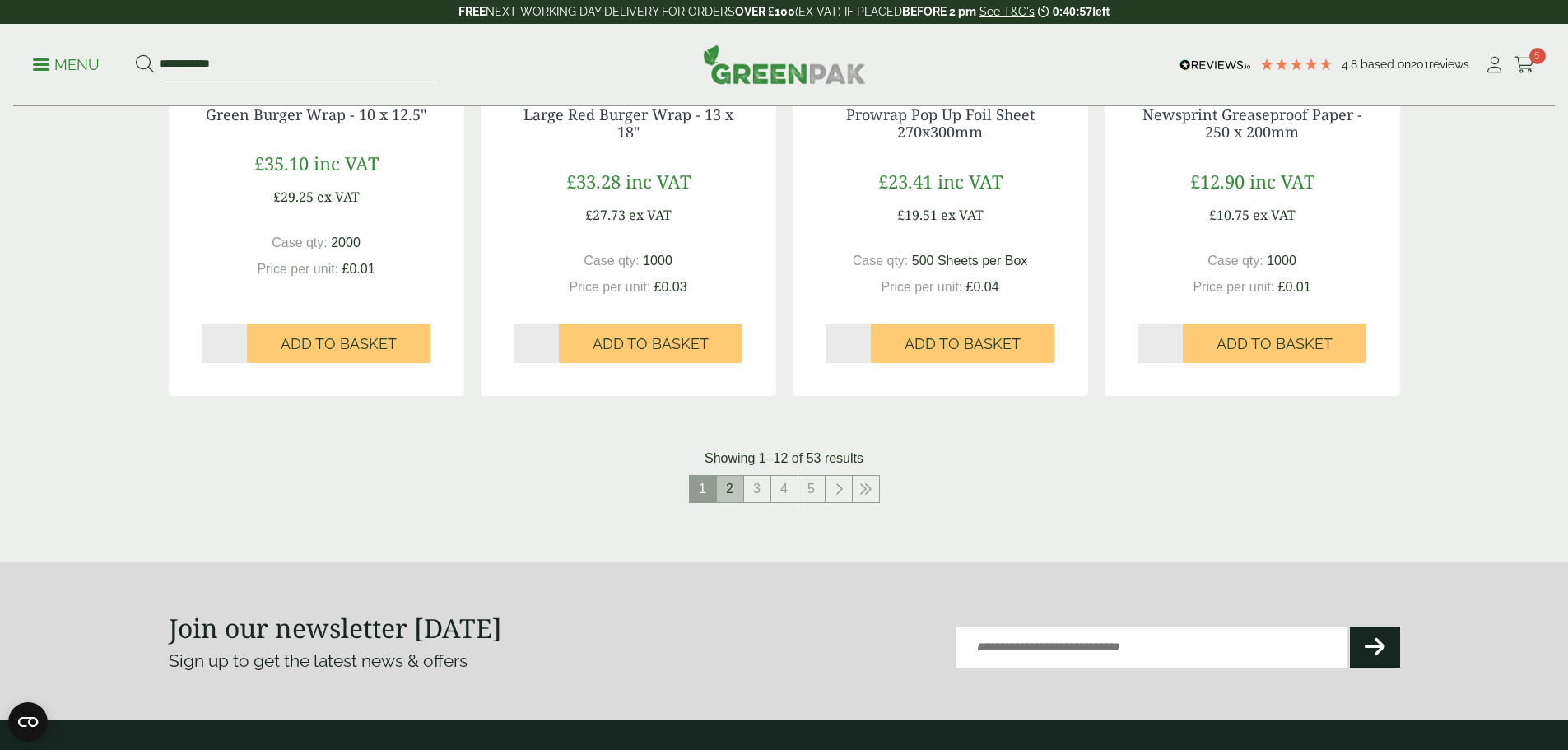
click at [728, 486] on link "2" at bounding box center [730, 488] width 26 height 26
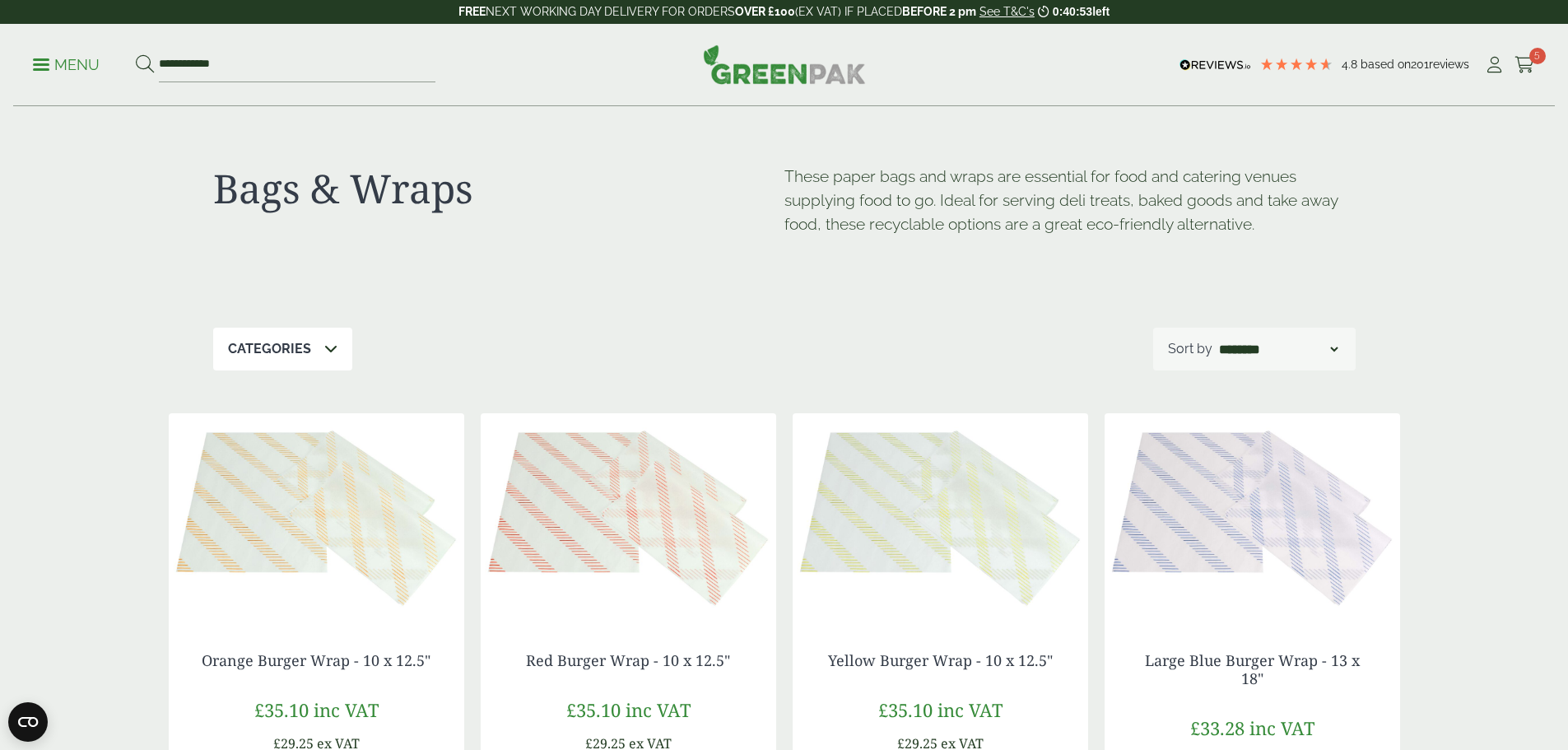
click at [40, 58] on link "Menu" at bounding box center [65, 62] width 66 height 16
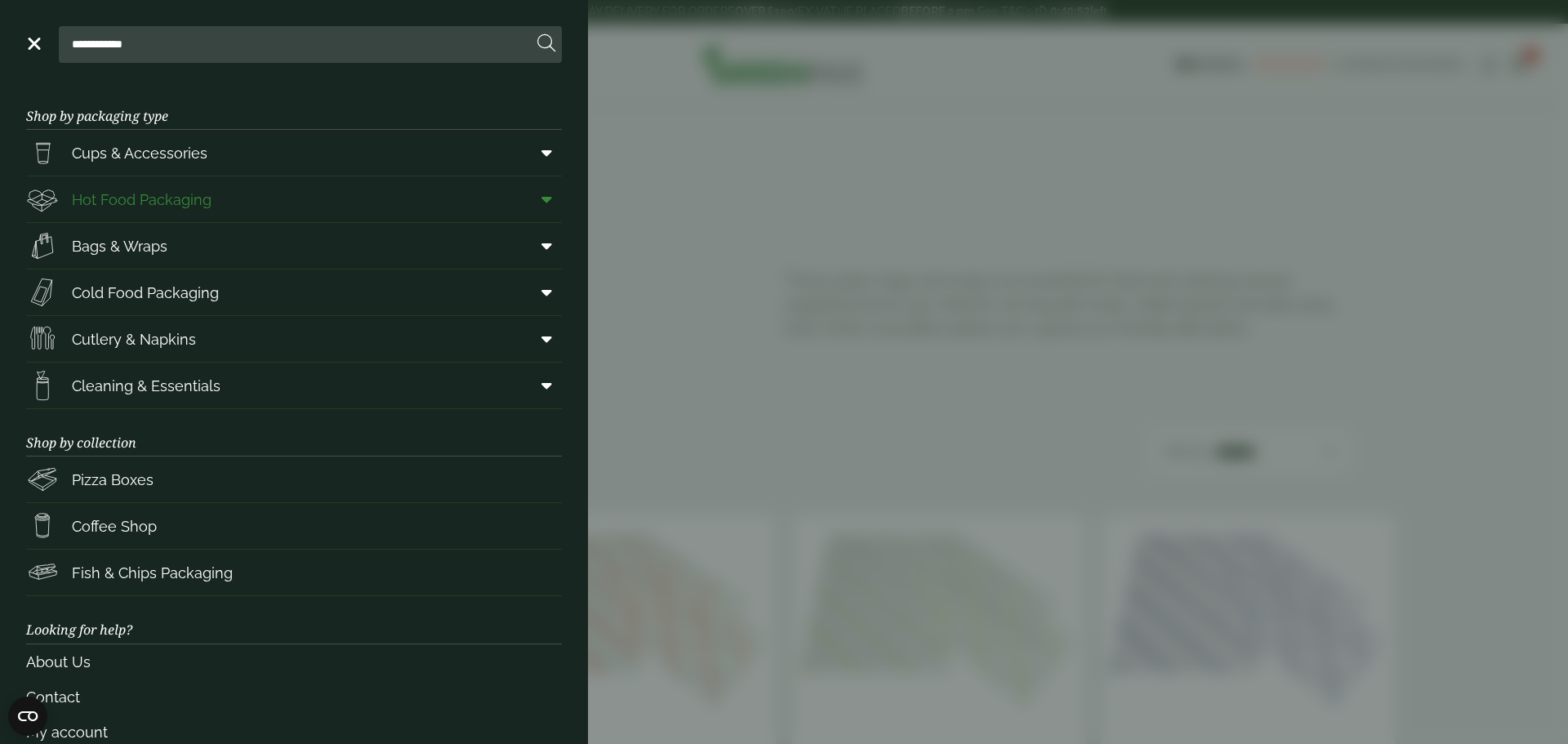
click at [162, 201] on span "Hot Food Packaging" at bounding box center [141, 199] width 139 height 22
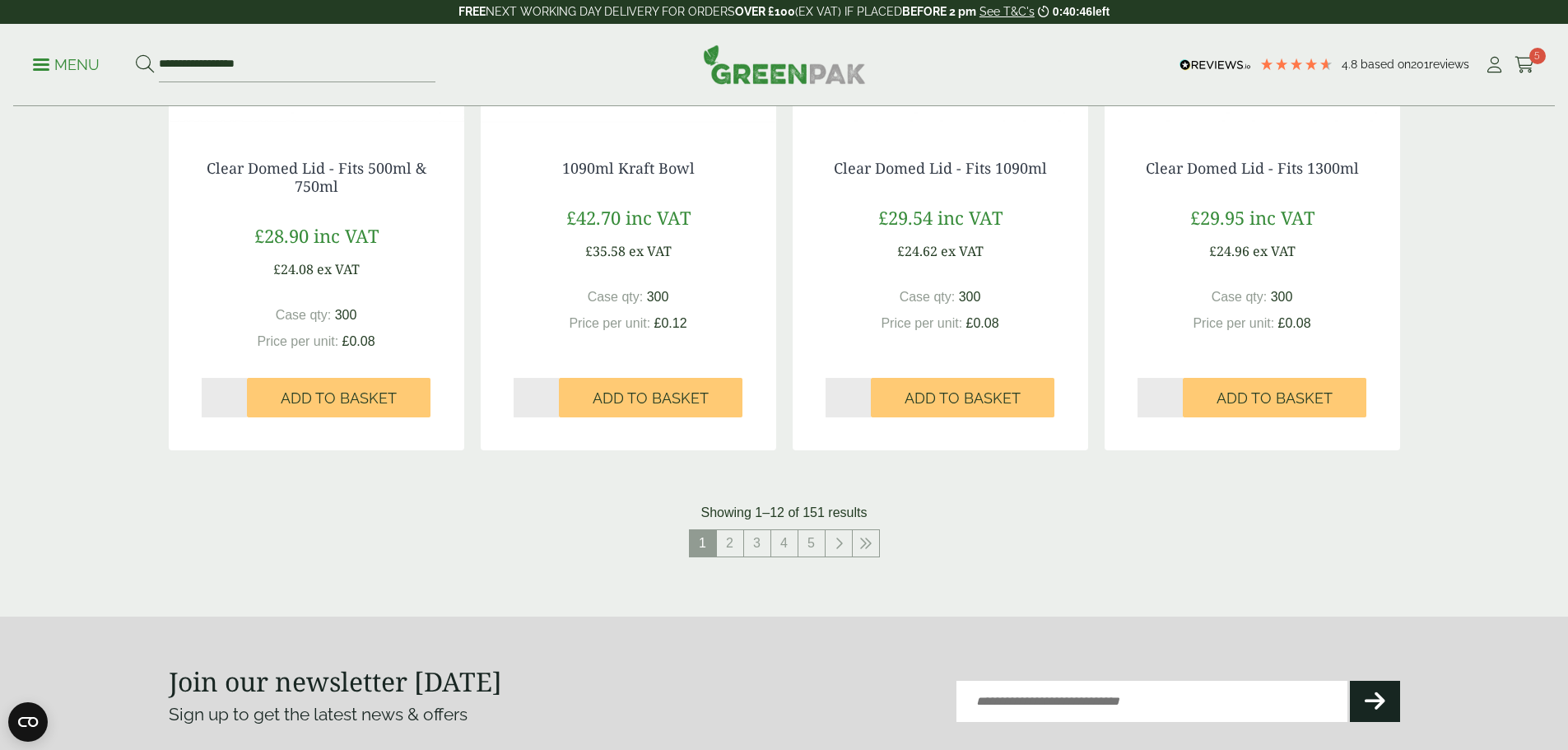
scroll to position [1729, 0]
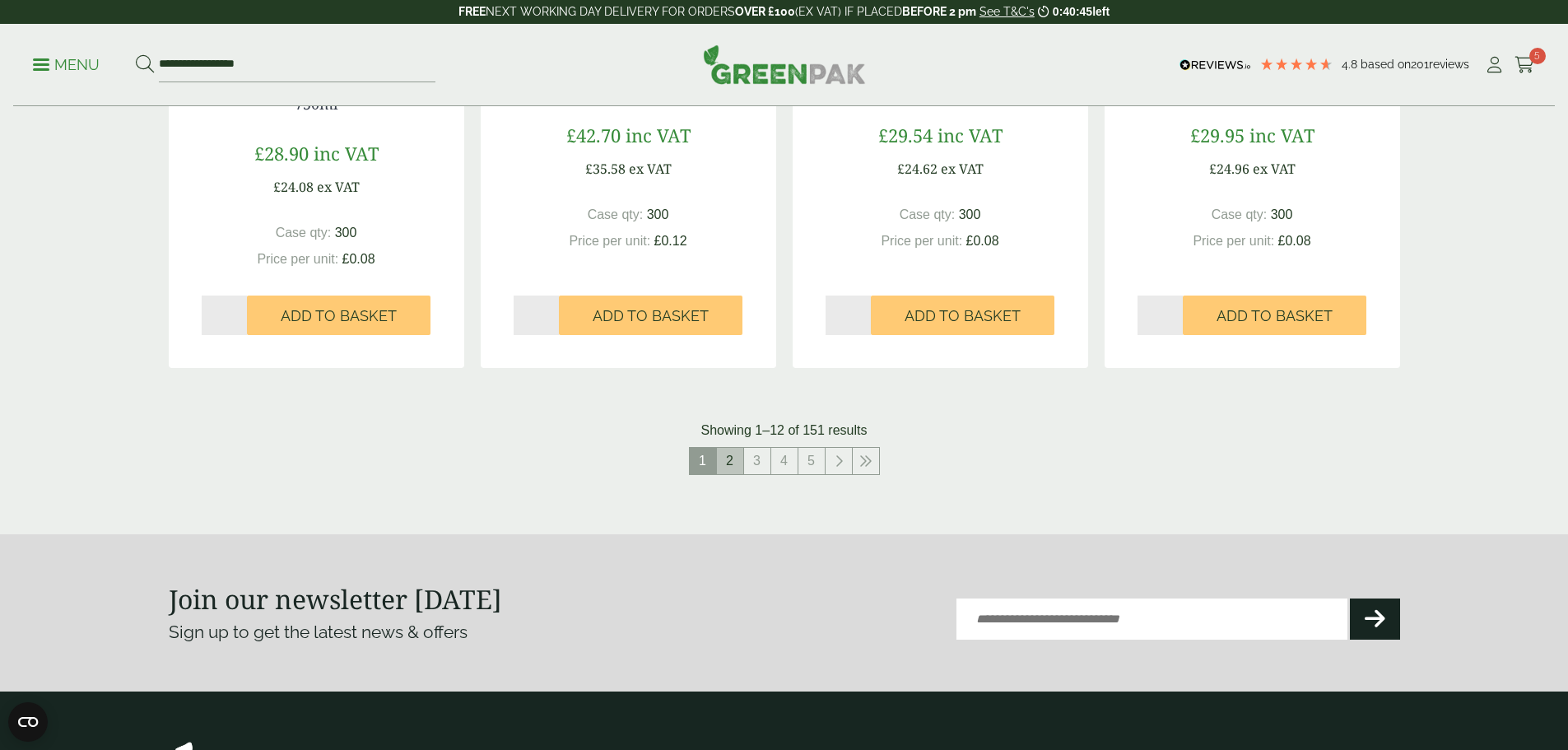
click at [730, 458] on link "2" at bounding box center [730, 461] width 26 height 26
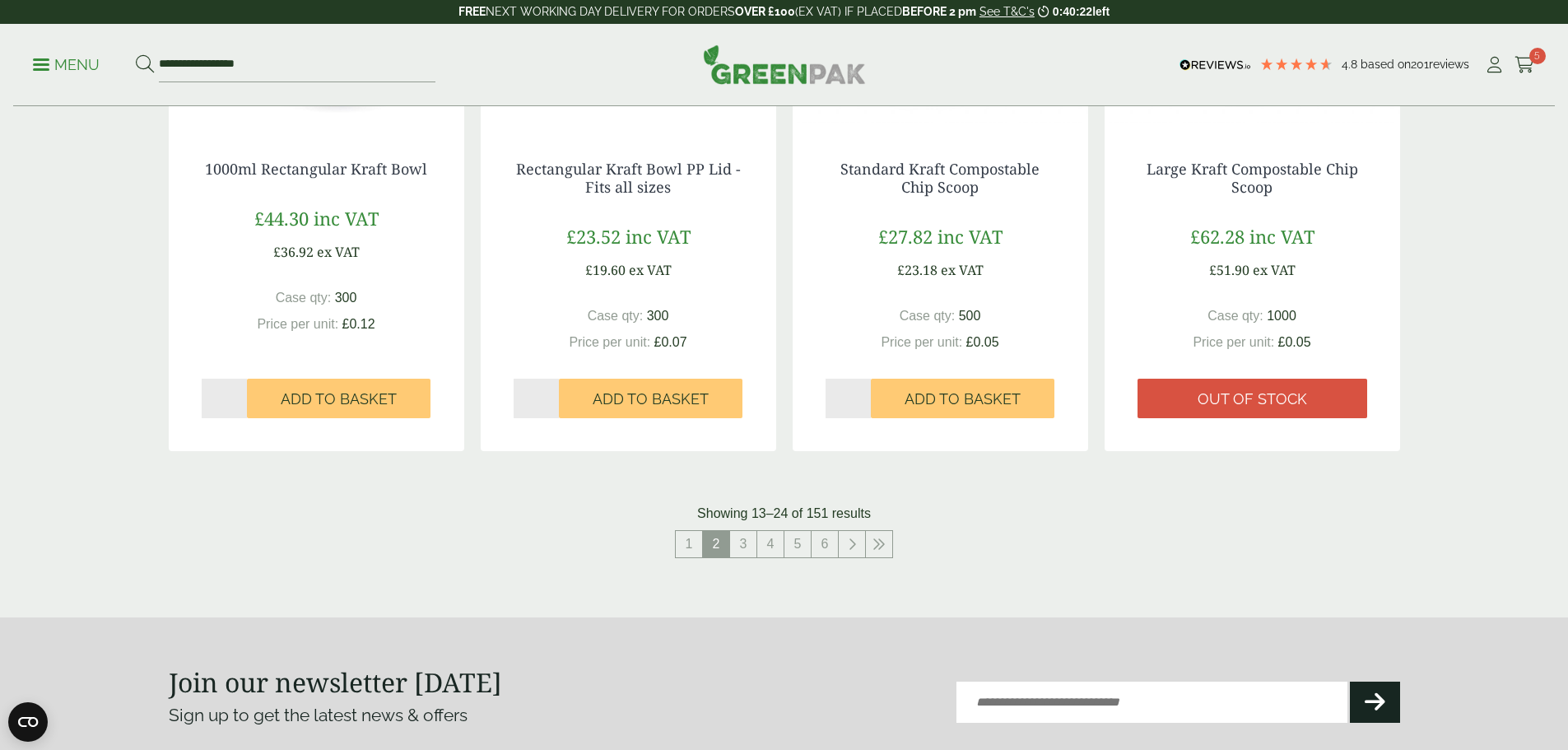
scroll to position [1646, 0]
click at [735, 538] on link "3" at bounding box center [742, 542] width 26 height 26
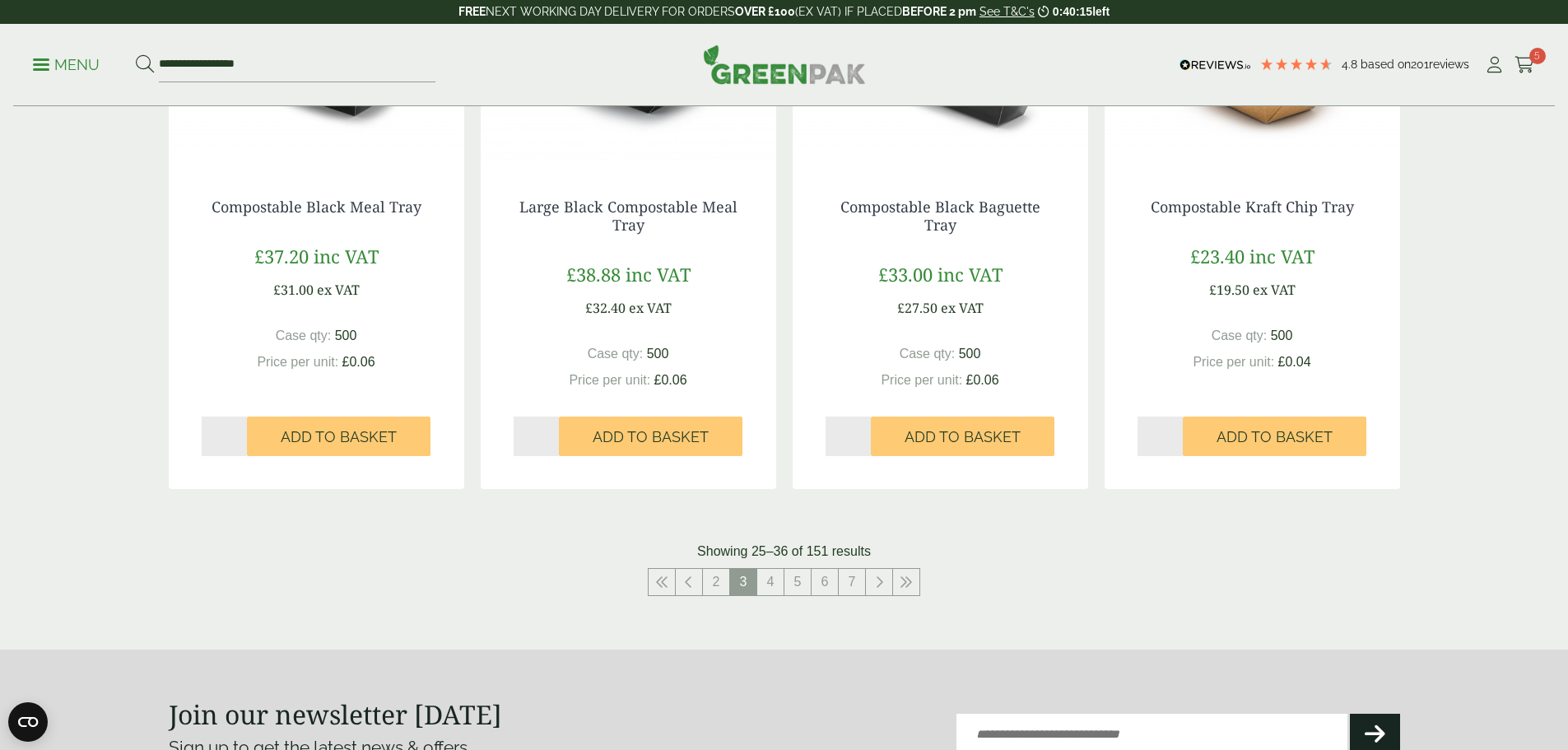
scroll to position [1729, 0]
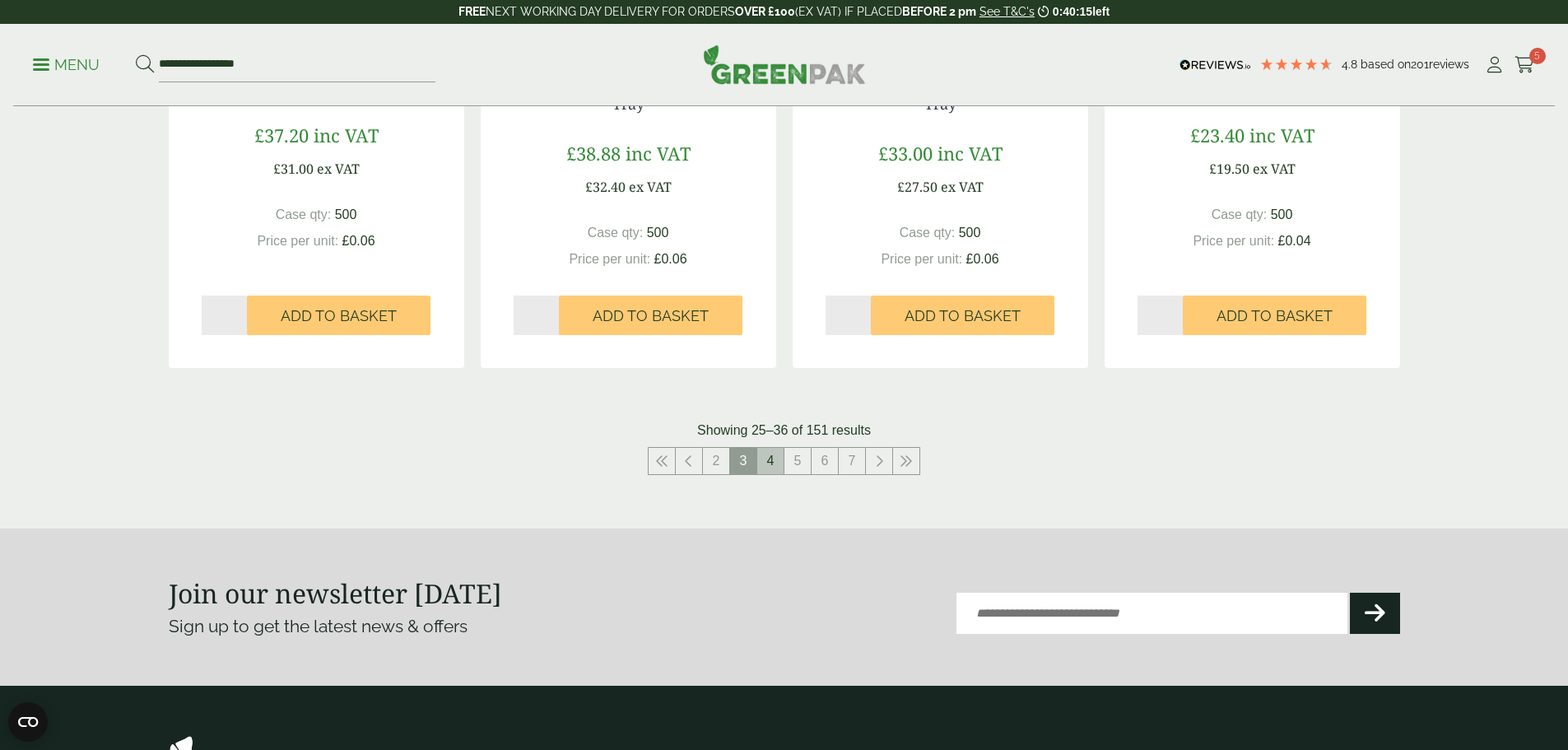
click at [770, 462] on link "4" at bounding box center [770, 461] width 26 height 26
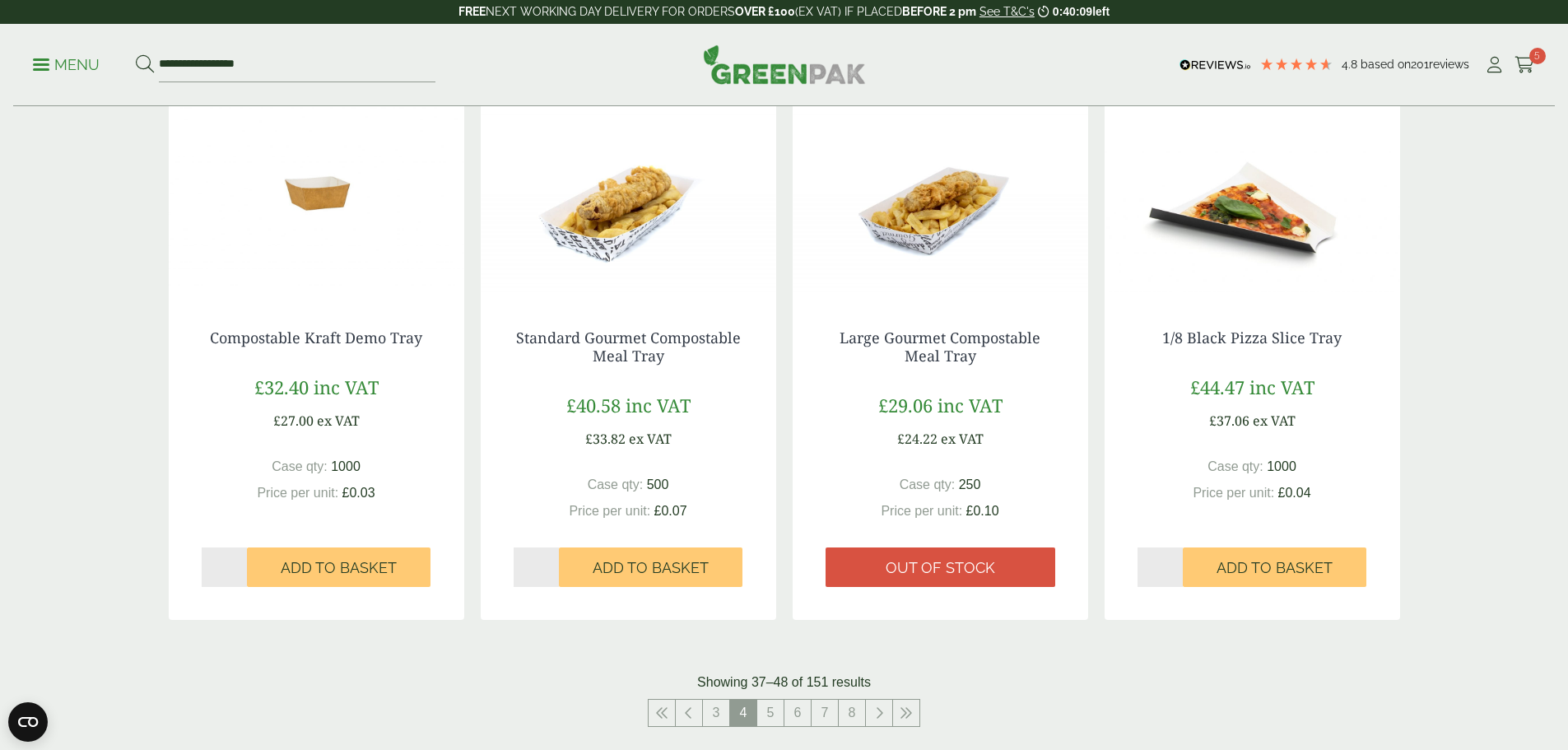
scroll to position [1482, 0]
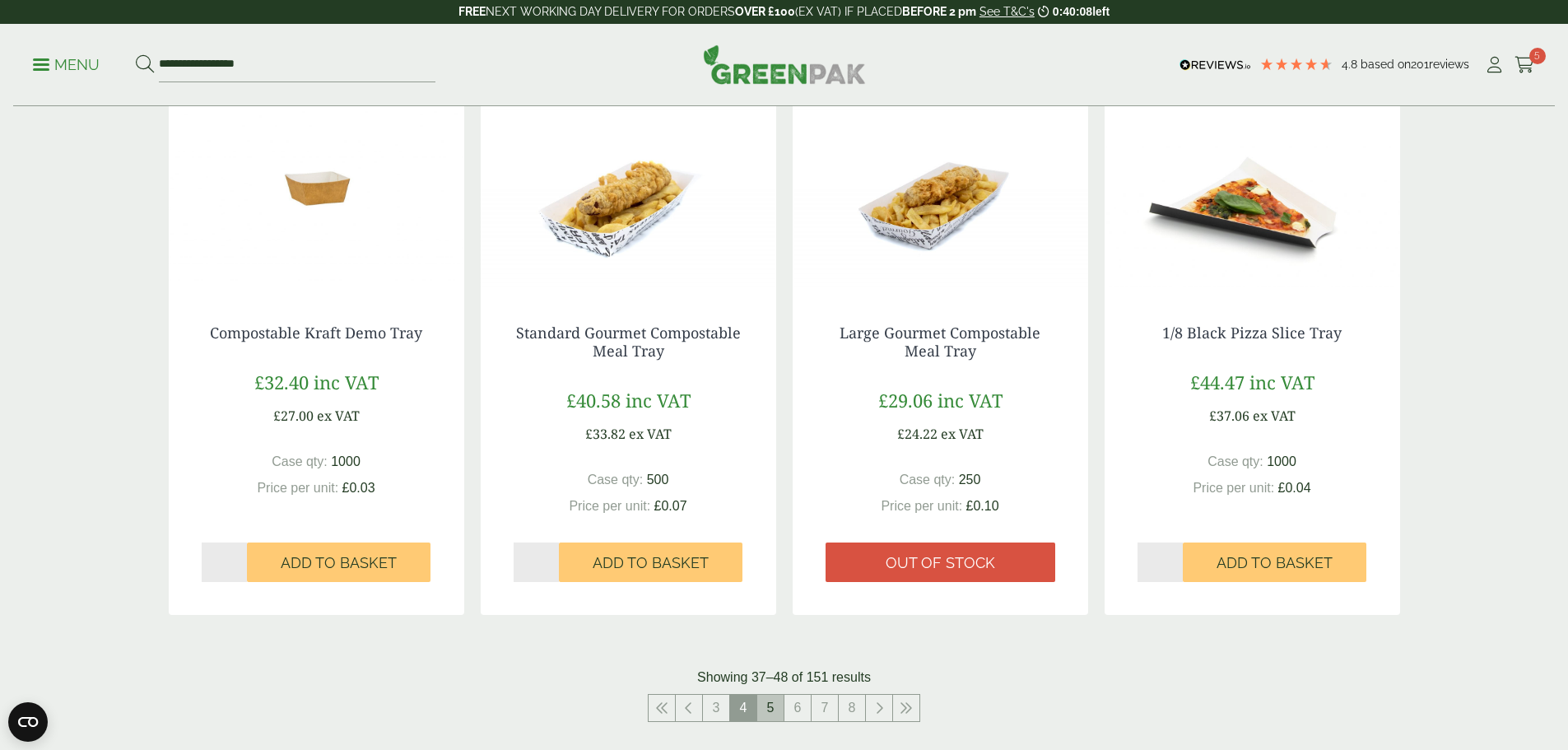
click at [776, 706] on link "5" at bounding box center [770, 708] width 26 height 26
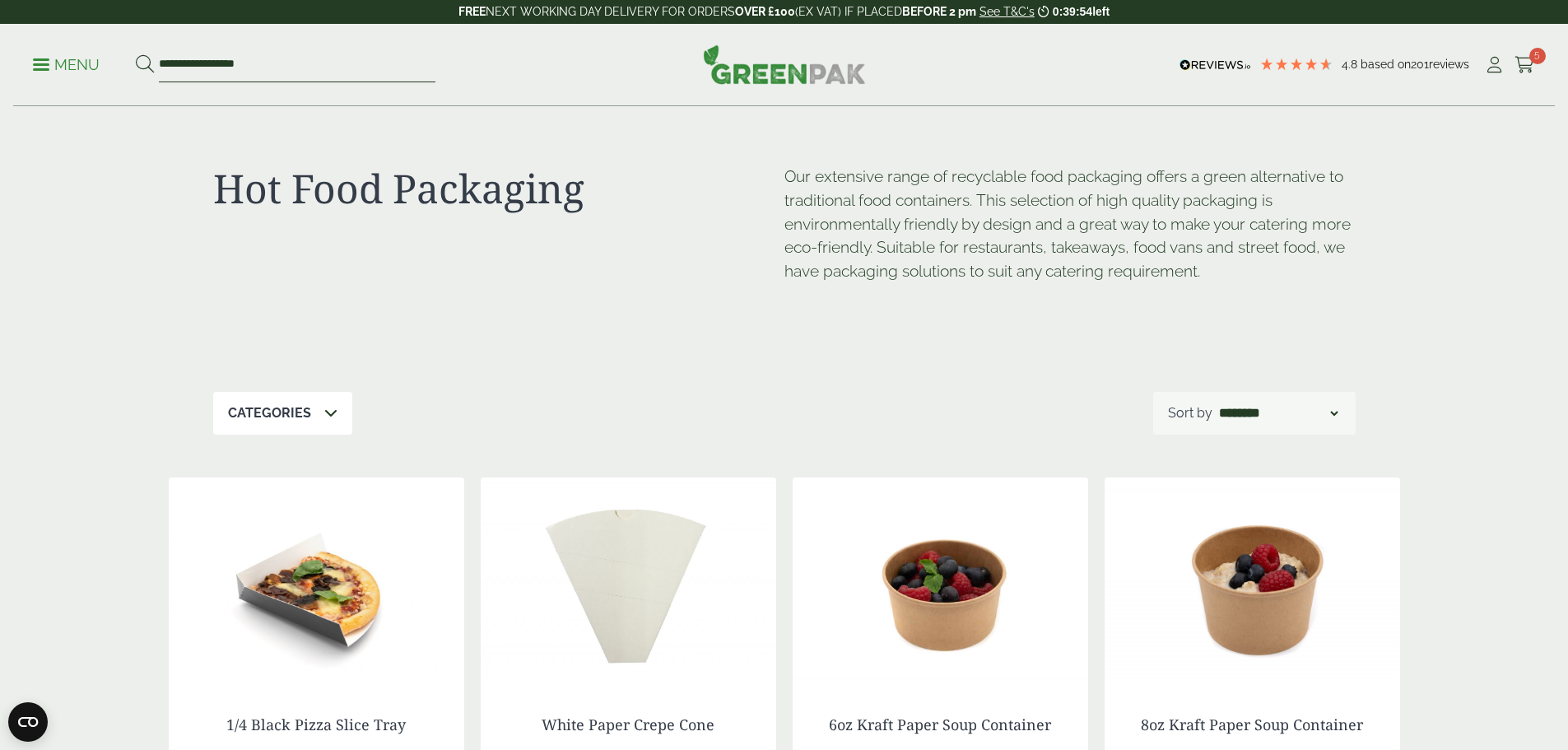
drag, startPoint x: 311, startPoint y: 67, endPoint x: 103, endPoint y: 71, distance: 208.0
click at [103, 71] on ul "**********" at bounding box center [234, 65] width 403 height 35
type input "********"
click at [136, 55] on button at bounding box center [144, 65] width 18 height 21
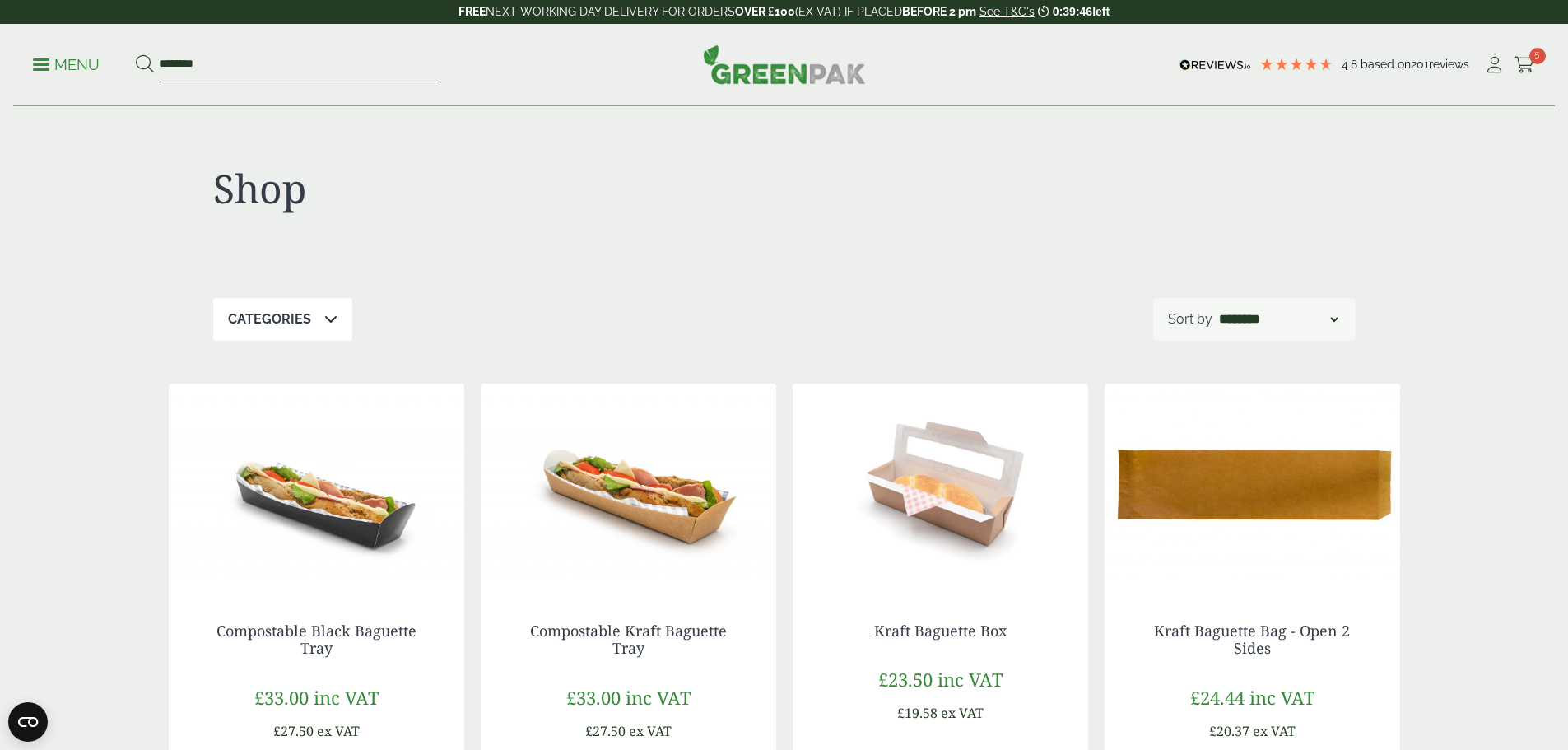
drag, startPoint x: 247, startPoint y: 67, endPoint x: 140, endPoint y: 66, distance: 107.0
click at [140, 66] on ul "Menu ********" at bounding box center [234, 65] width 403 height 35
type input "****"
click at [136, 55] on button at bounding box center [144, 65] width 18 height 21
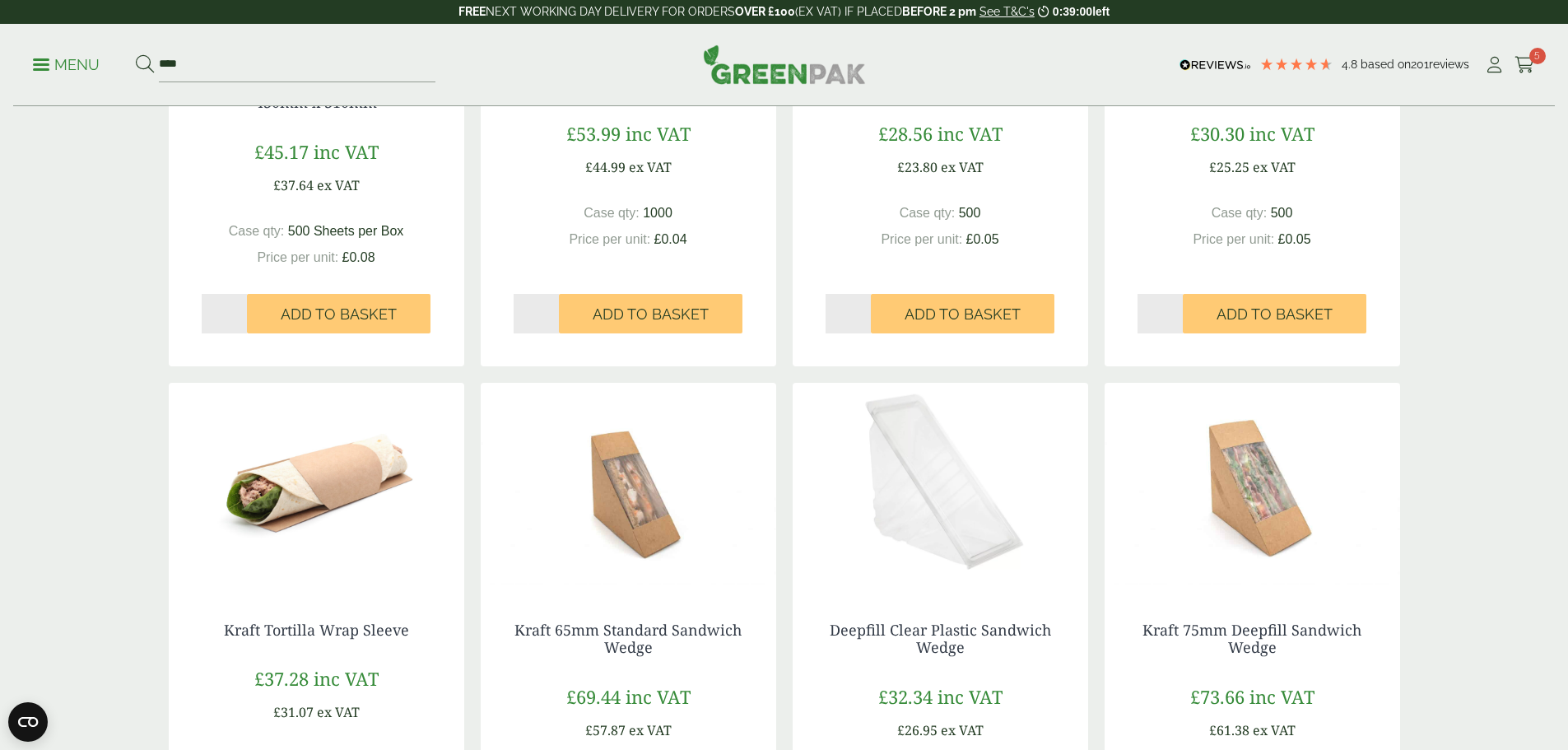
scroll to position [659, 0]
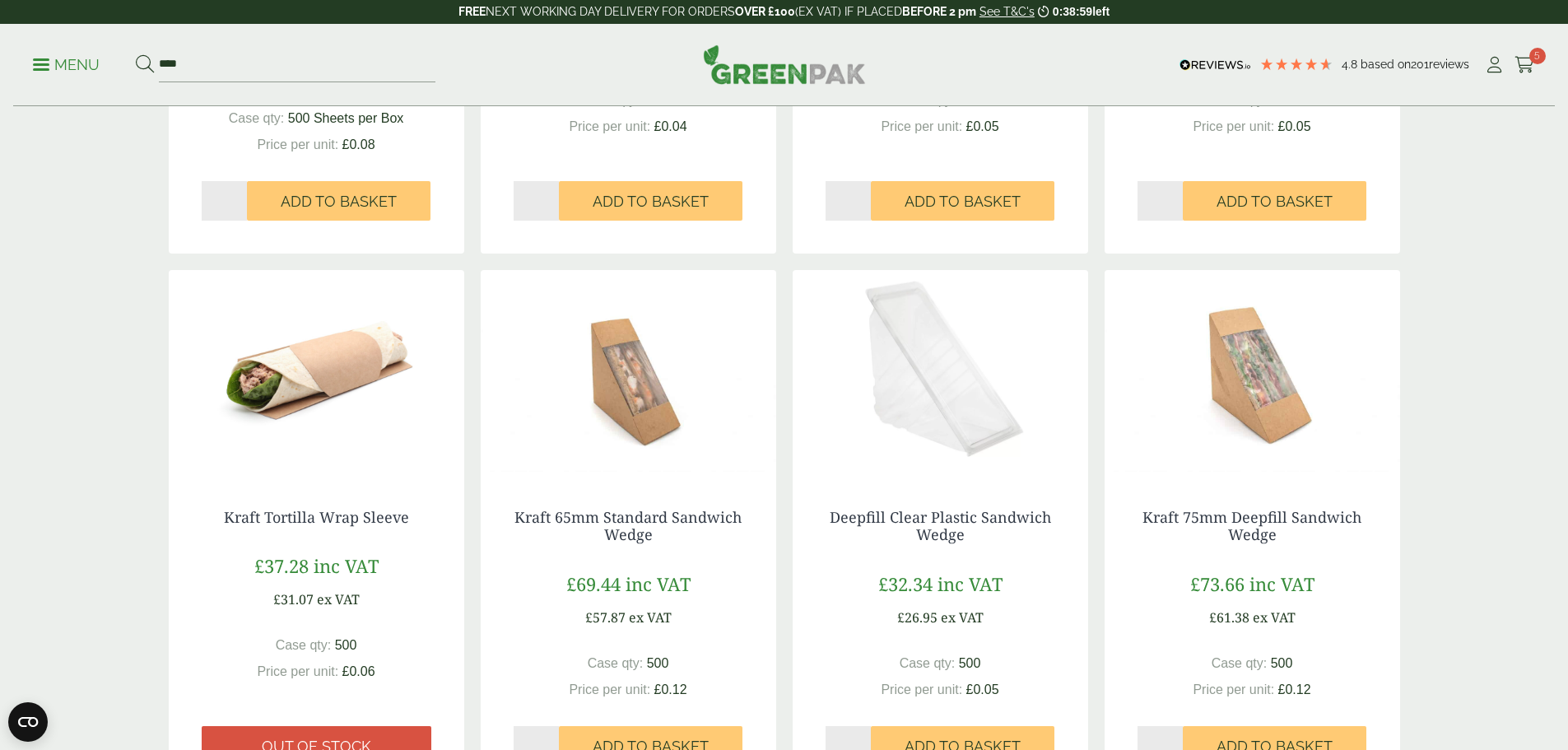
click at [331, 354] on img at bounding box center [316, 373] width 295 height 206
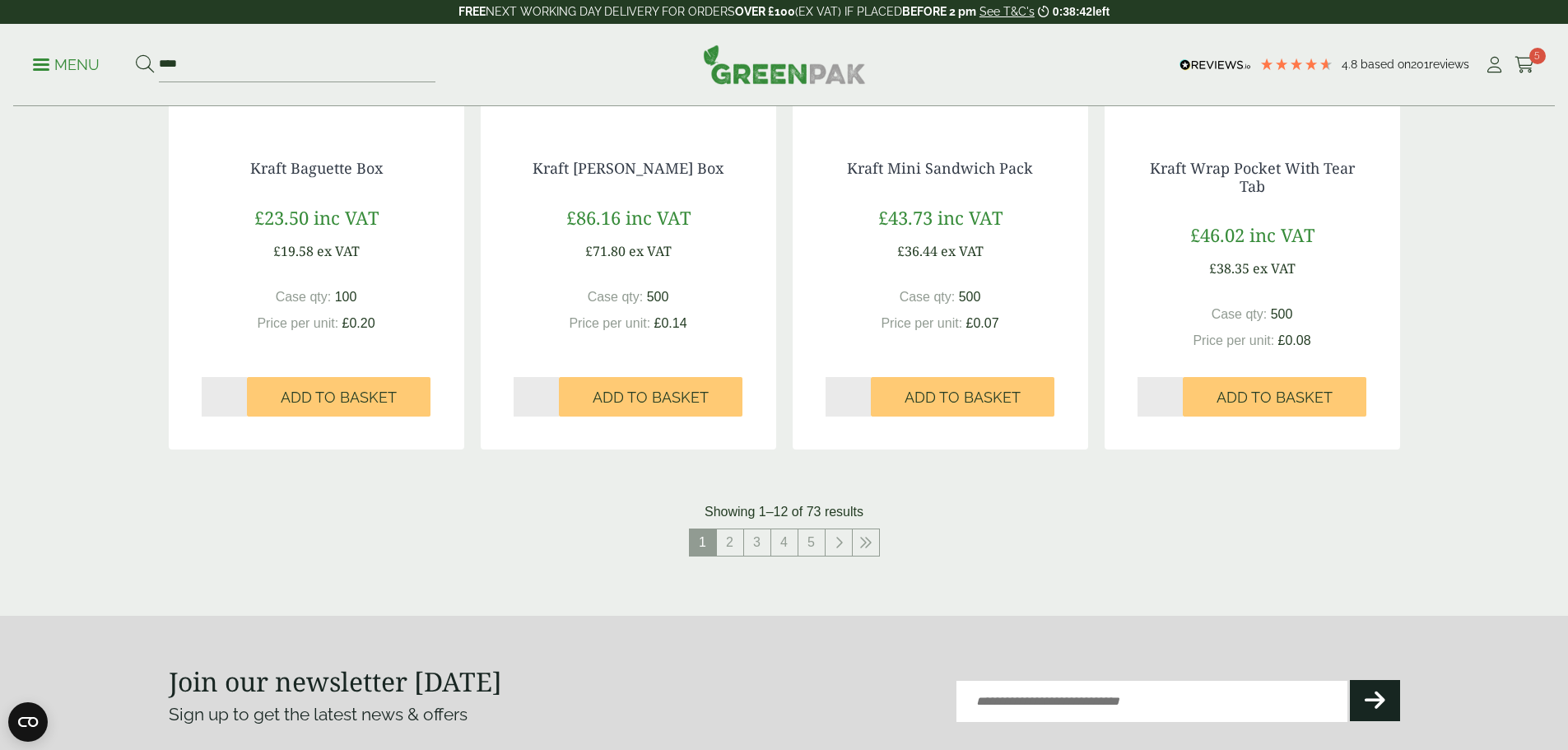
scroll to position [1564, 0]
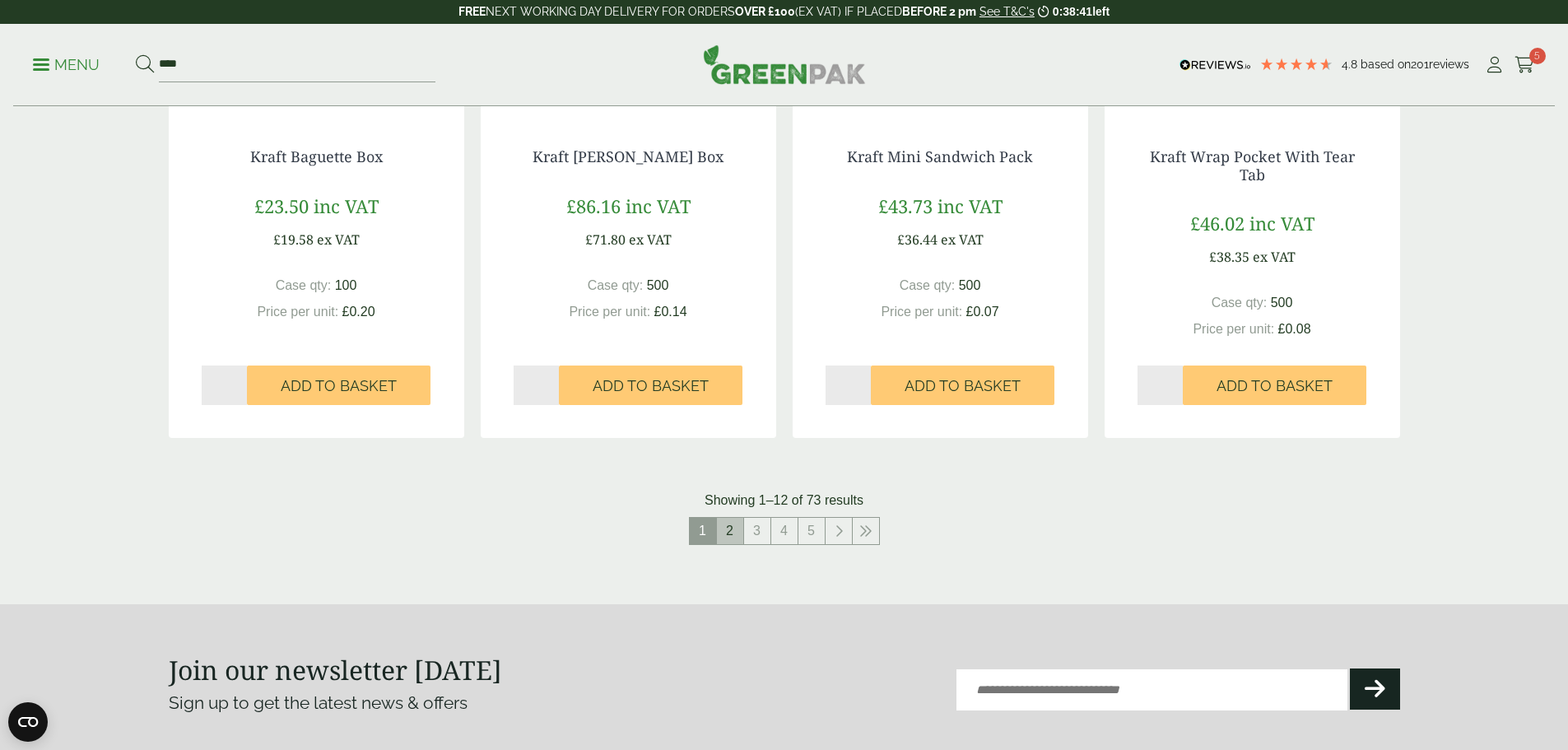
click at [741, 534] on link "2" at bounding box center [730, 531] width 26 height 26
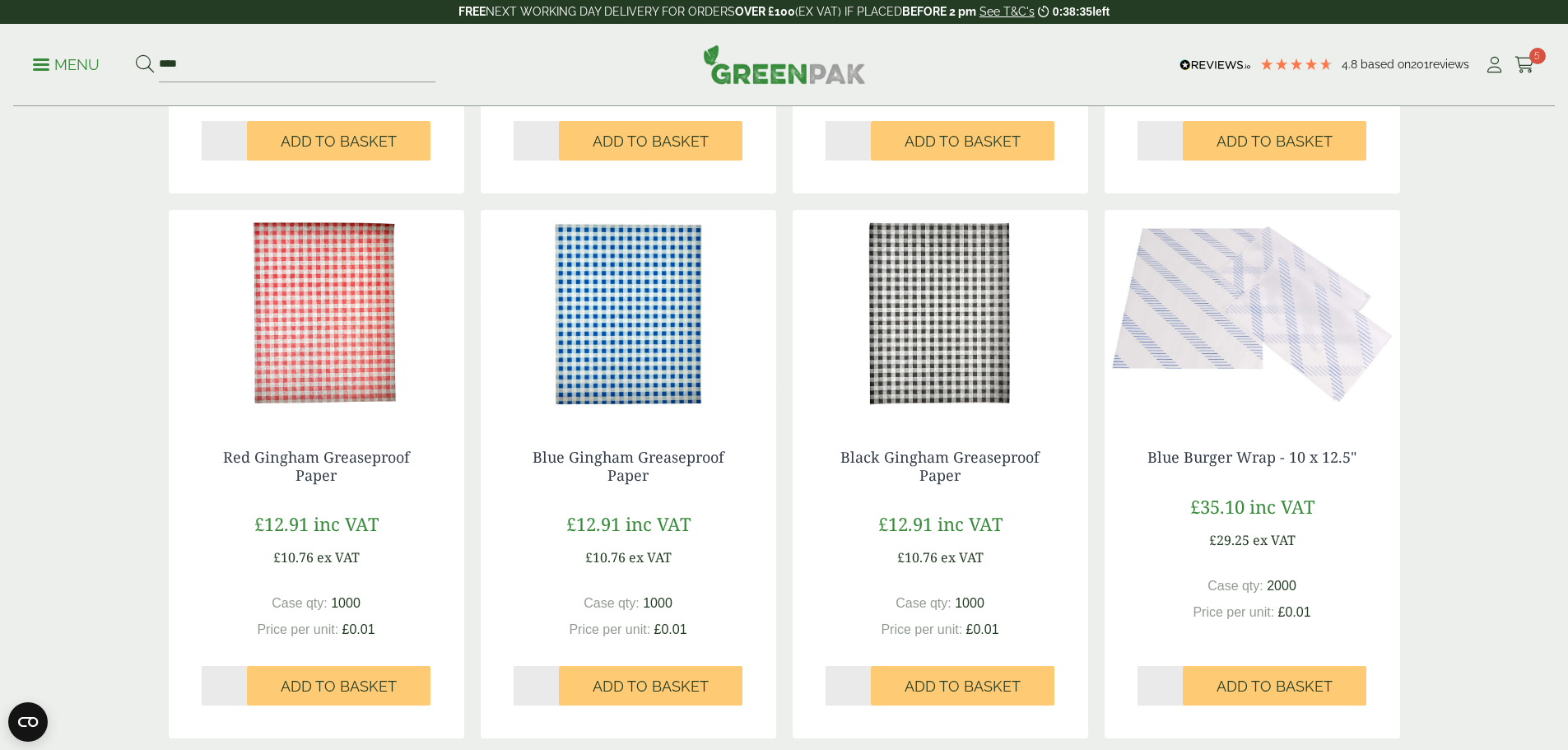
scroll to position [1482, 0]
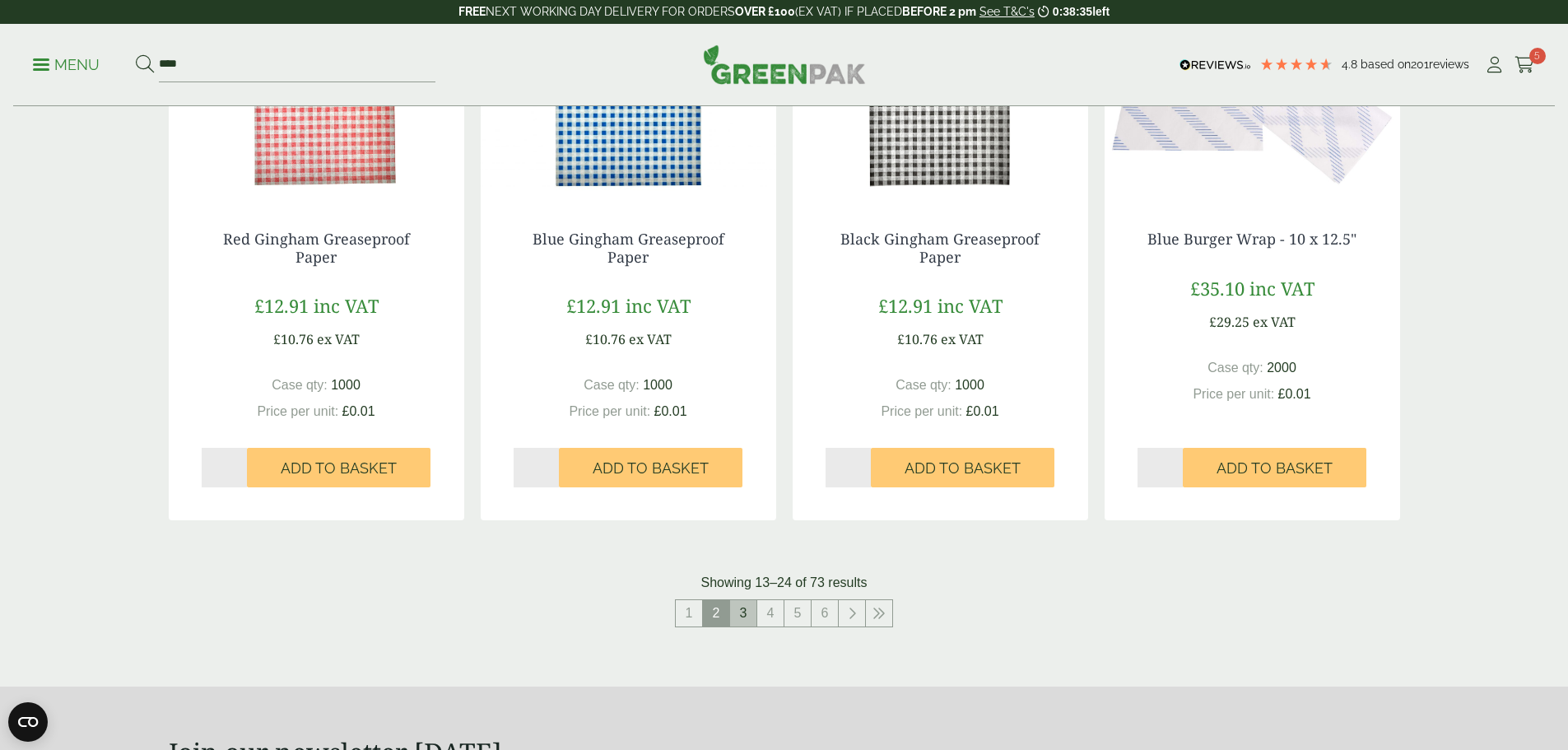
click at [749, 615] on link "3" at bounding box center [742, 612] width 26 height 26
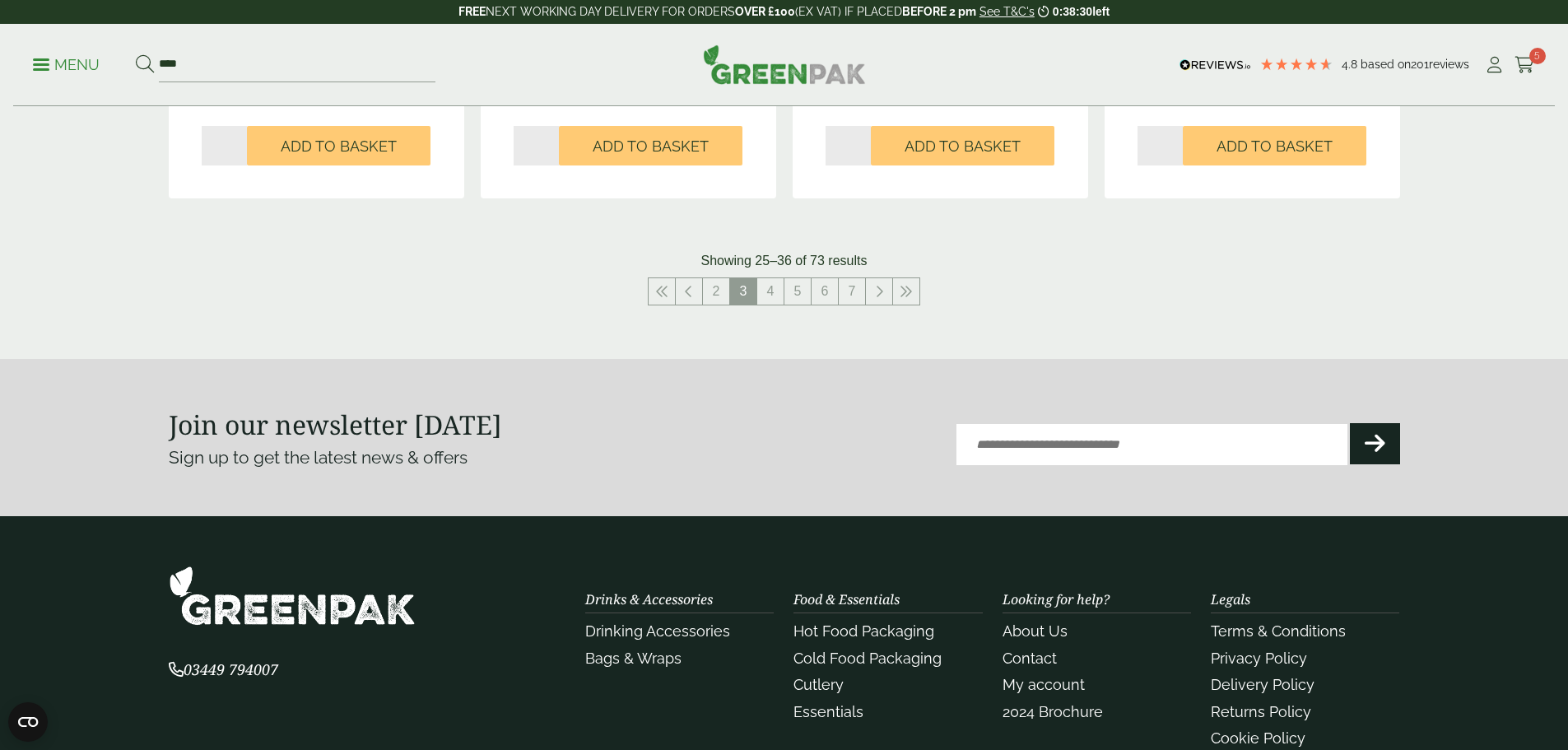
scroll to position [1812, 0]
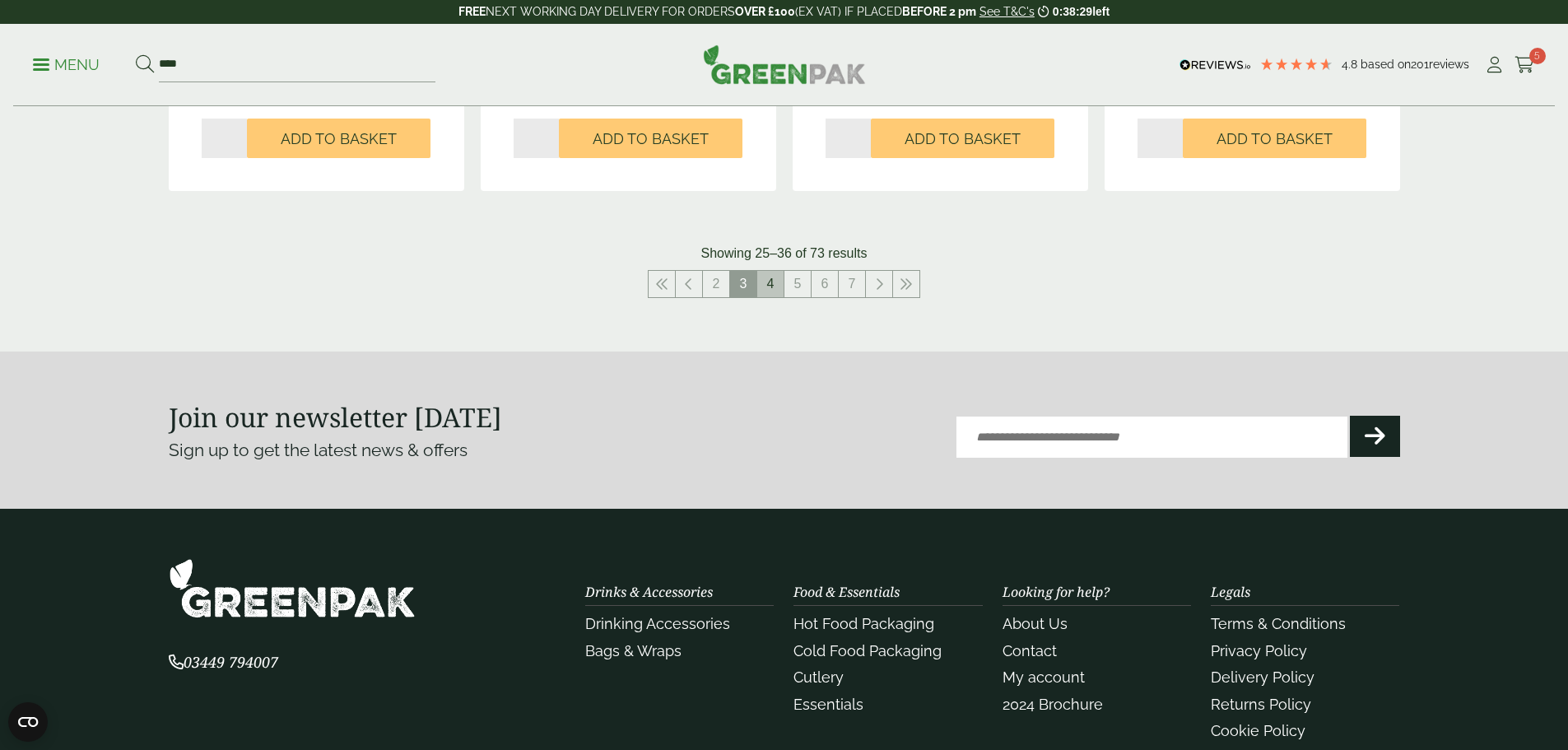
click at [771, 284] on link "4" at bounding box center [770, 284] width 26 height 26
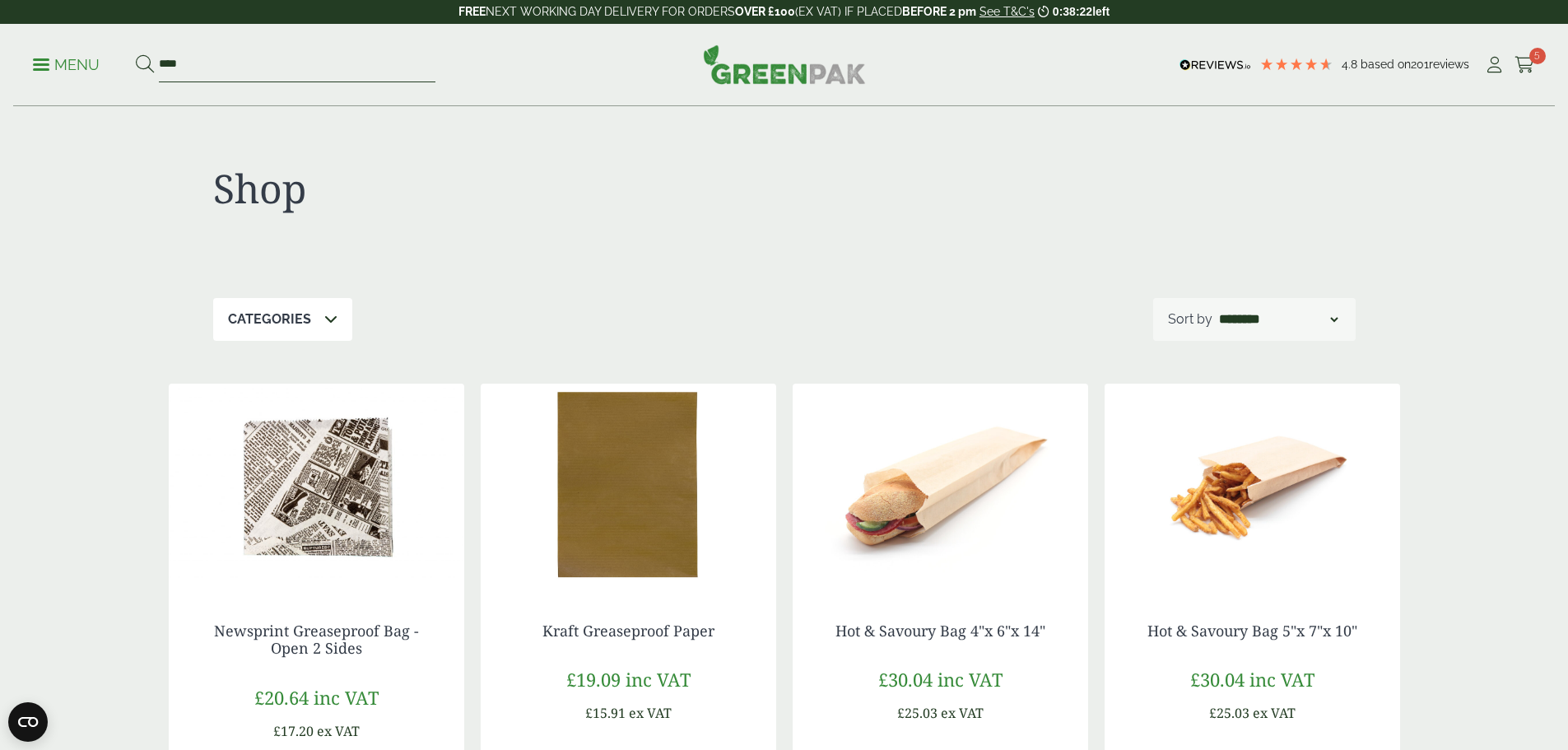
click at [219, 68] on input "****" at bounding box center [297, 65] width 277 height 35
type input "*"
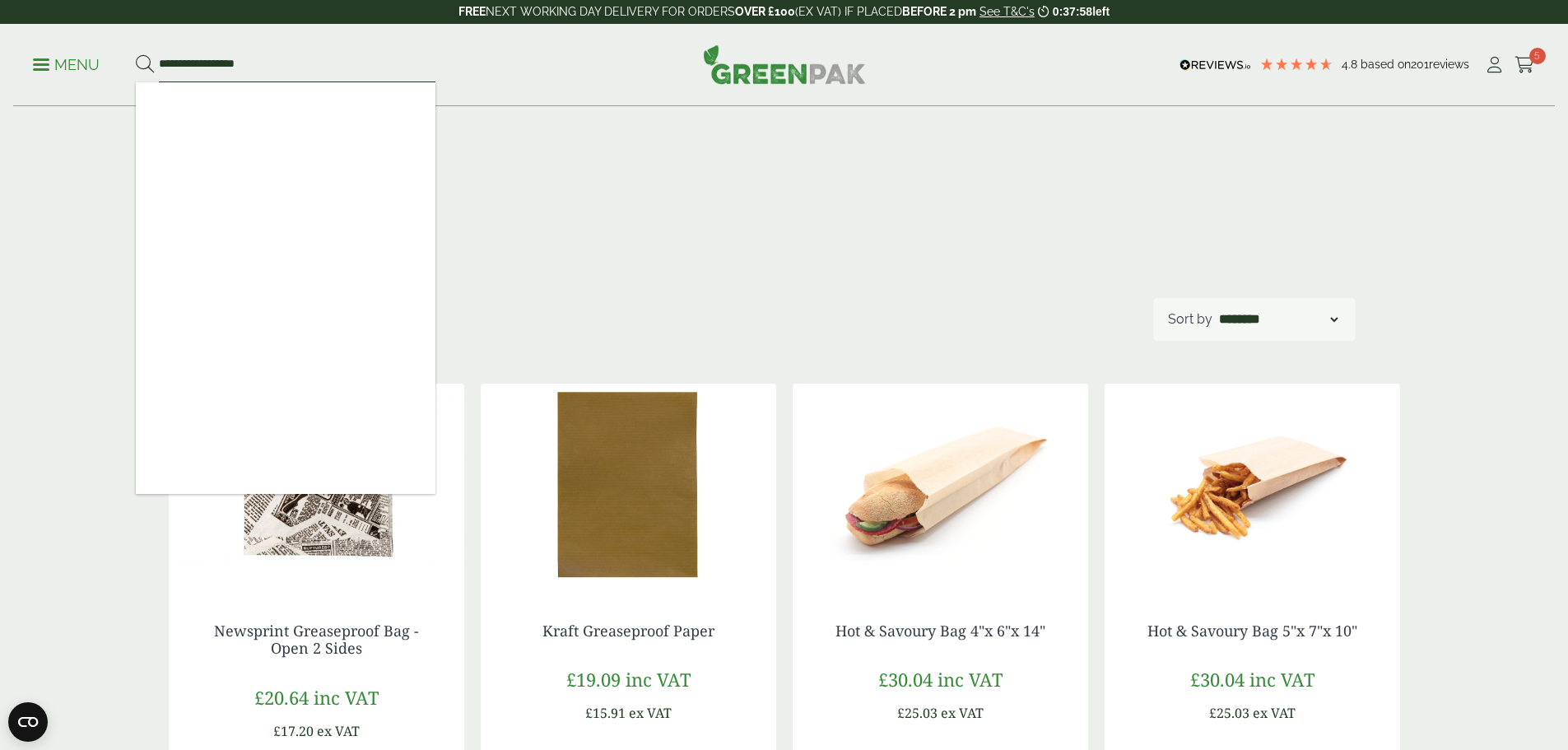
type input "**********"
click at [136, 55] on button at bounding box center [144, 65] width 18 height 21
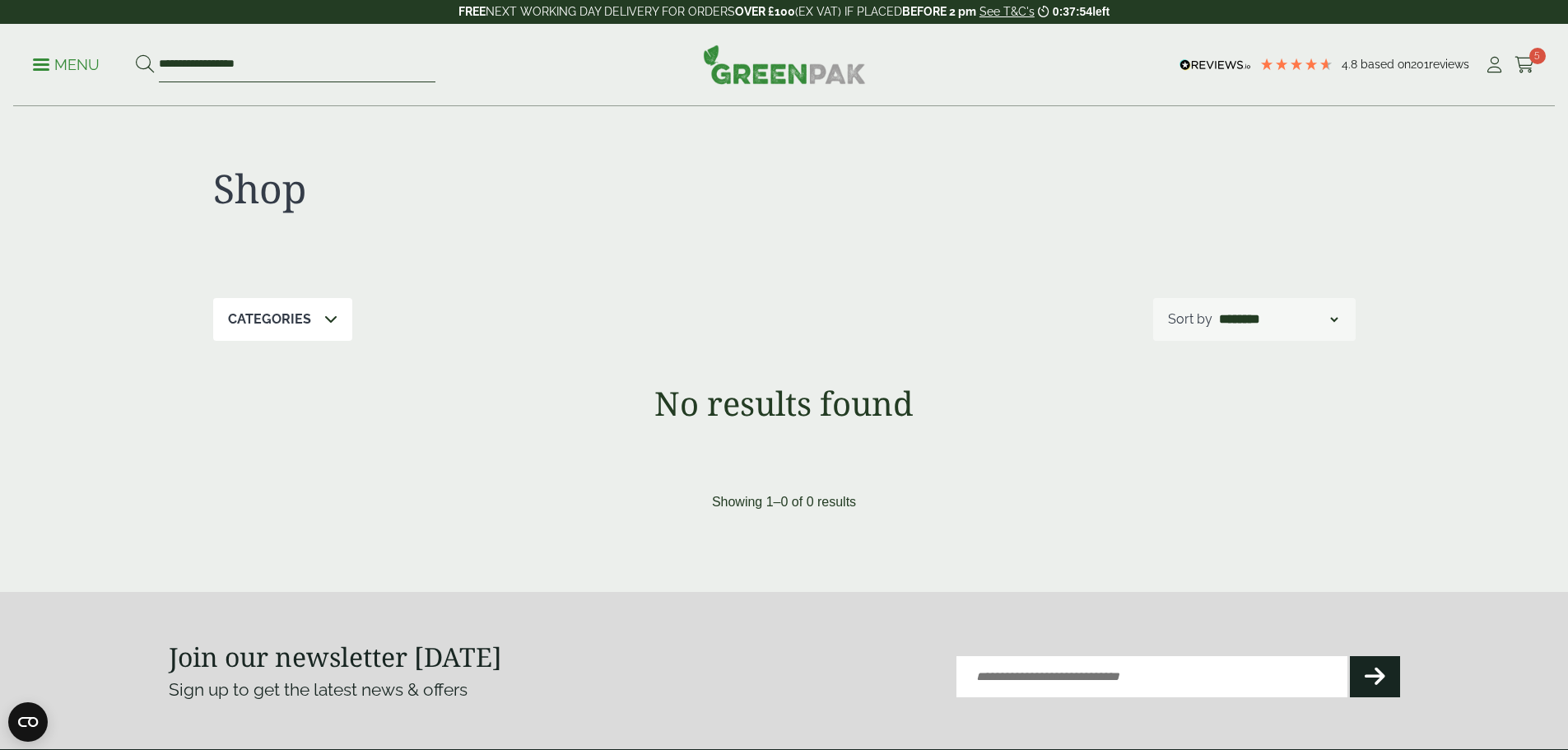
drag, startPoint x: 265, startPoint y: 63, endPoint x: 163, endPoint y: 68, distance: 102.1
click at [163, 68] on form "**********" at bounding box center [286, 65] width 300 height 35
click at [1530, 58] on span "5" at bounding box center [1537, 56] width 16 height 16
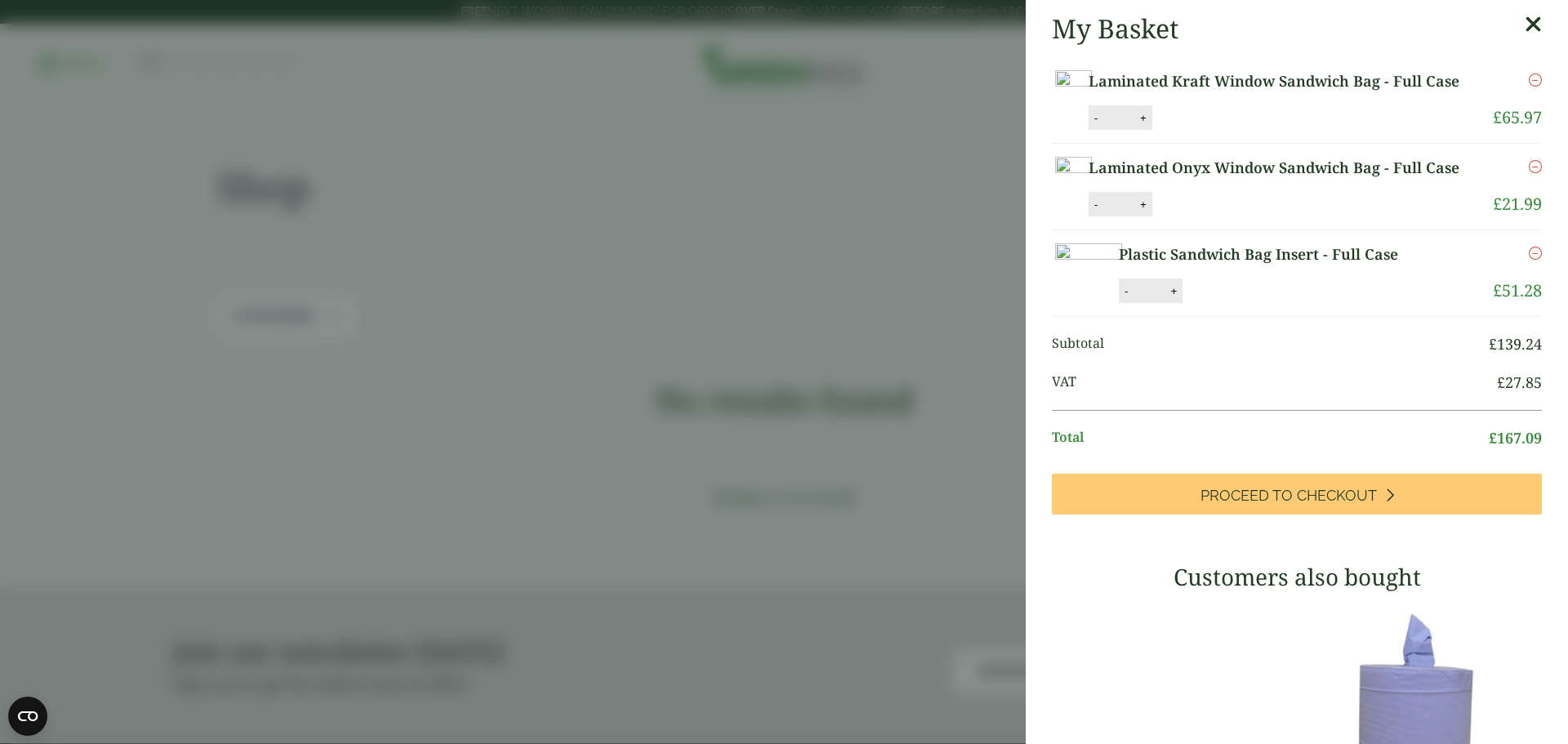
click at [1278, 78] on link "Laminated Kraft Window Sandwich Bag - Full Case" at bounding box center [1282, 81] width 388 height 22
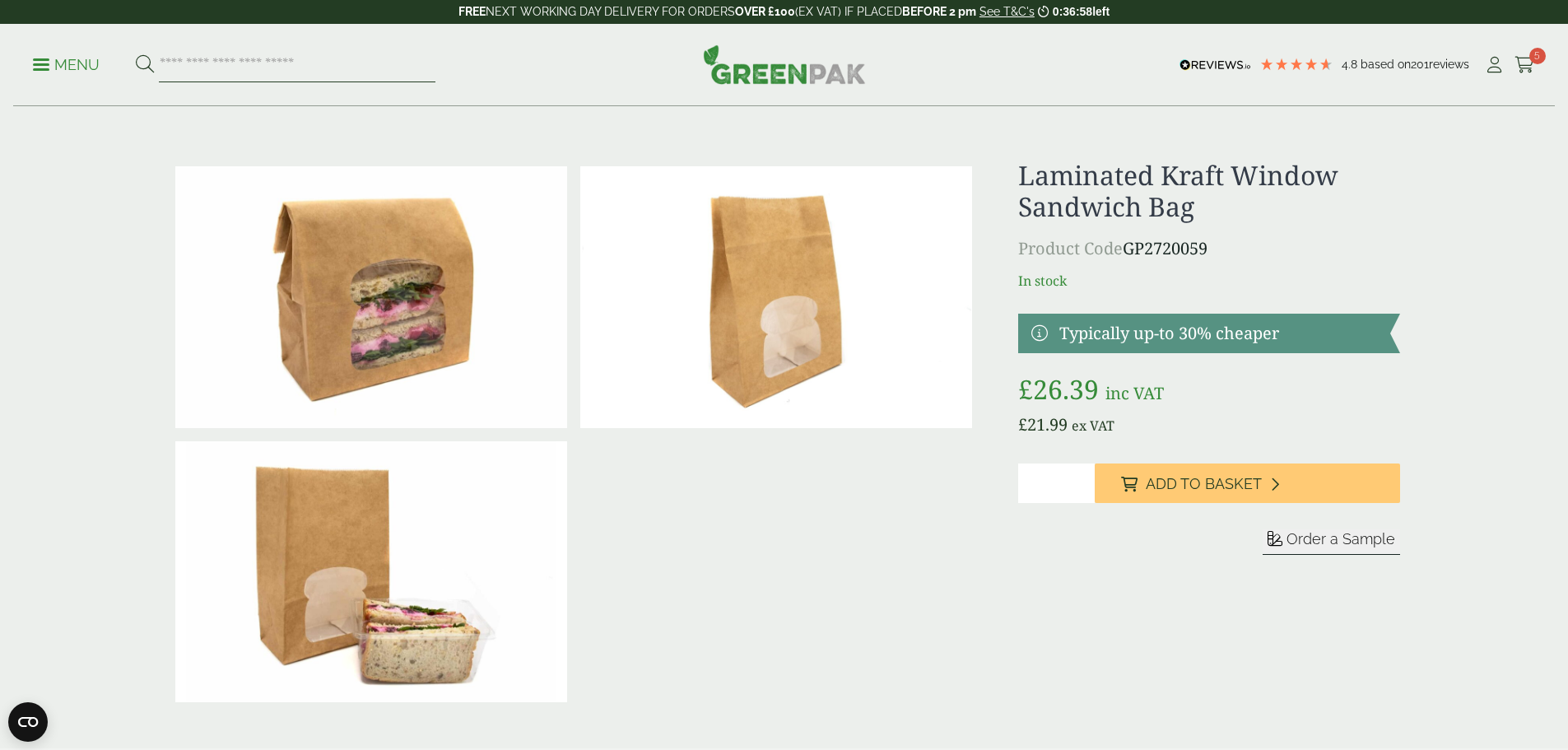
click at [325, 61] on input "search" at bounding box center [297, 65] width 277 height 35
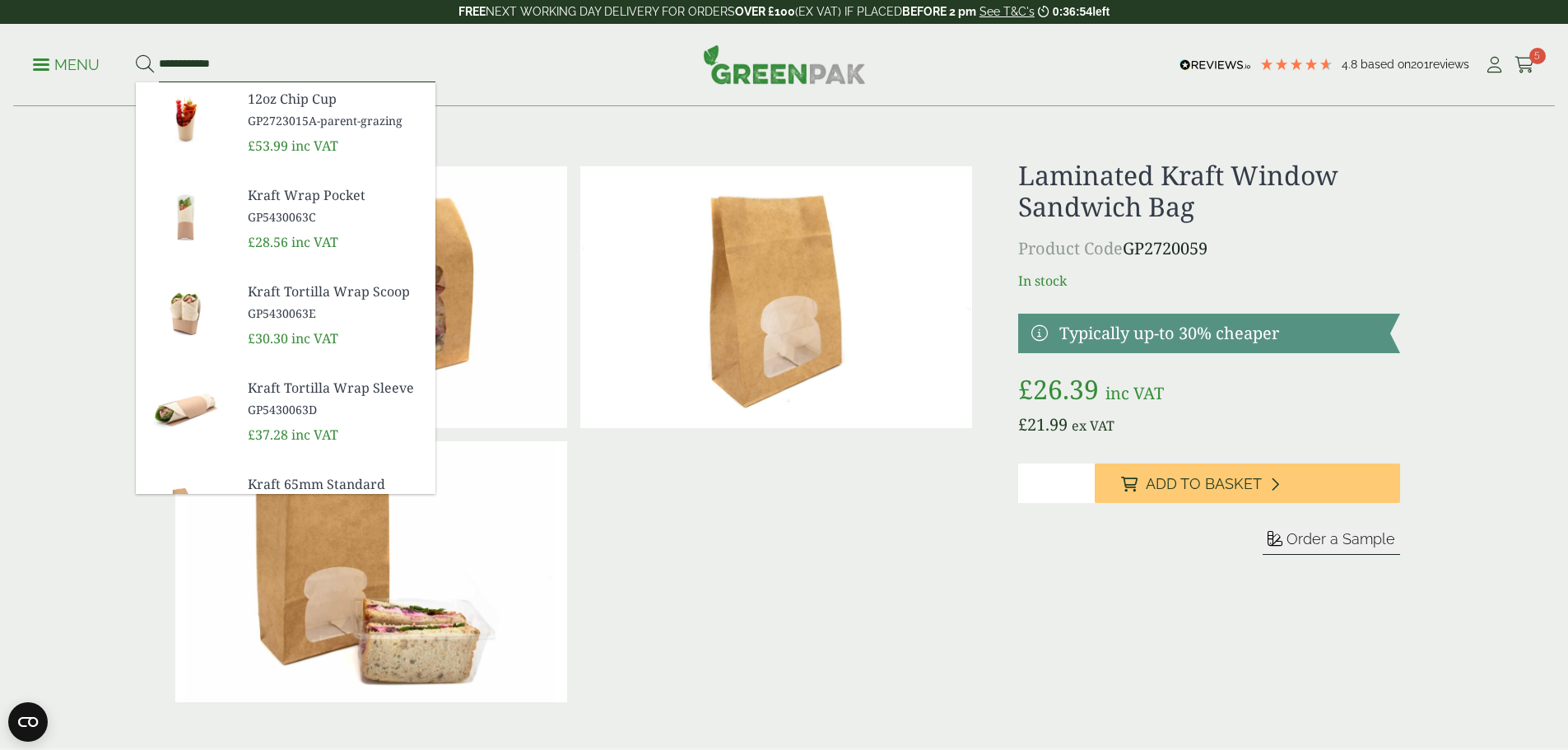
type input "**********"
click at [136, 55] on button at bounding box center [144, 65] width 18 height 21
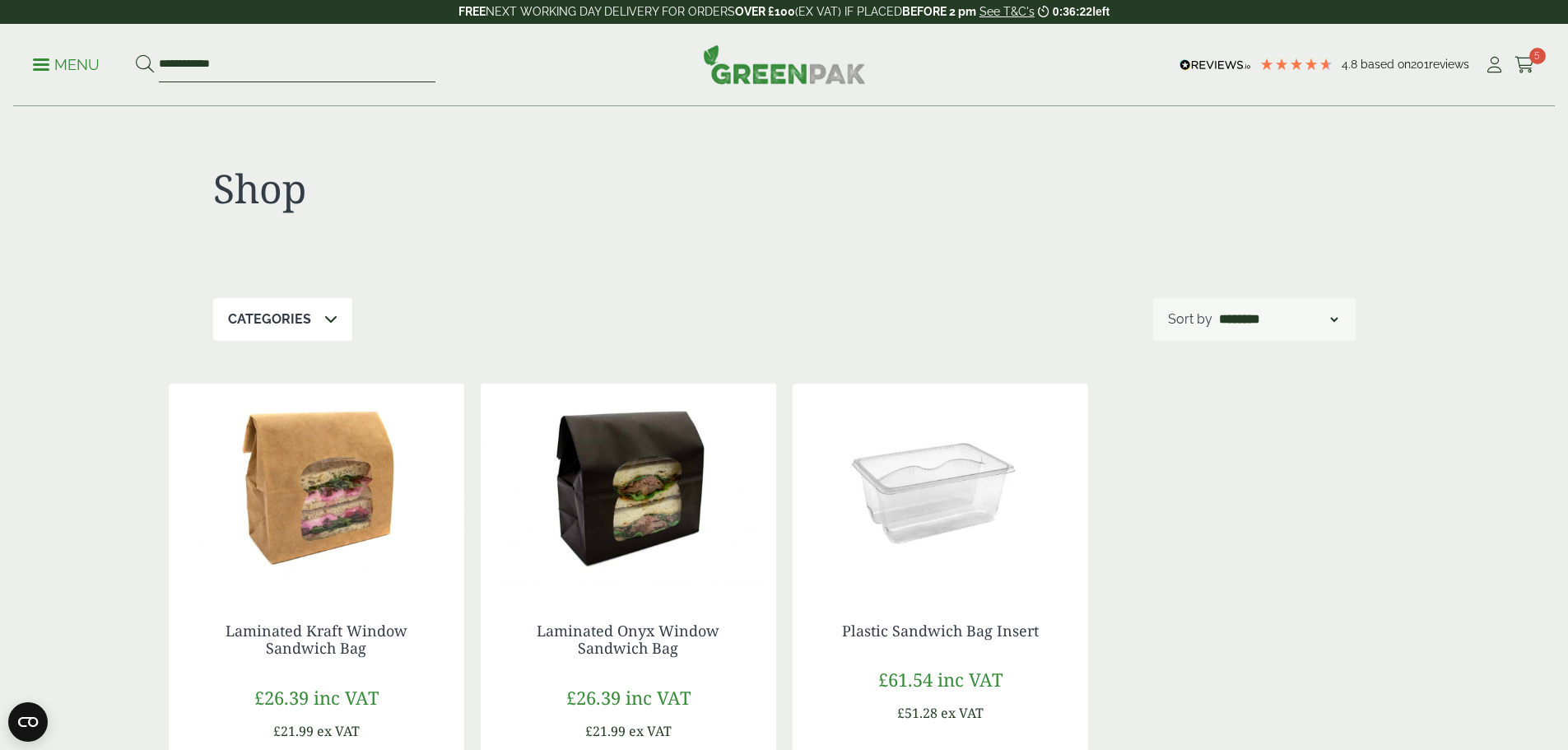
click at [278, 71] on input "**********" at bounding box center [297, 65] width 277 height 35
type input "*"
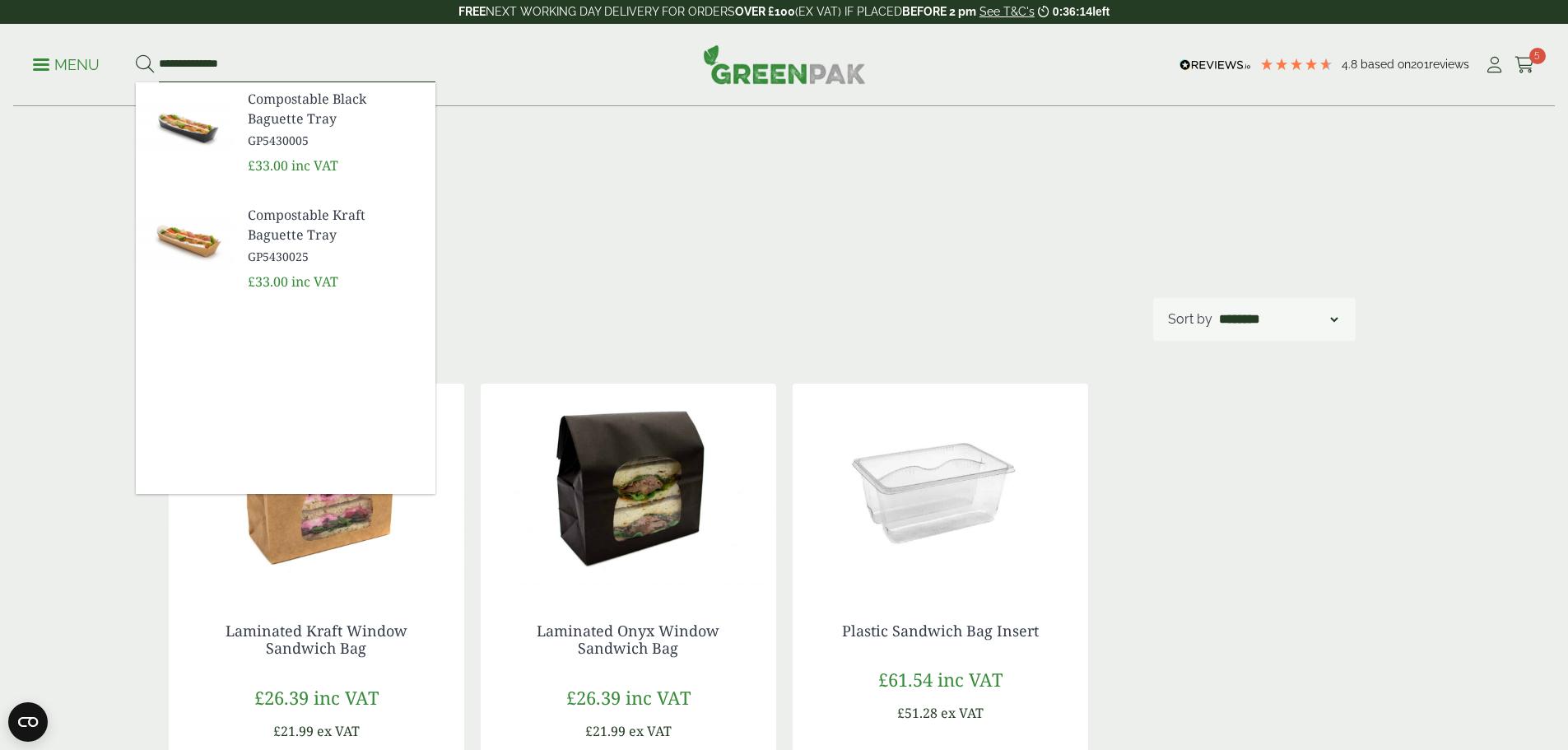
type input "**********"
click at [136, 55] on button at bounding box center [144, 65] width 18 height 21
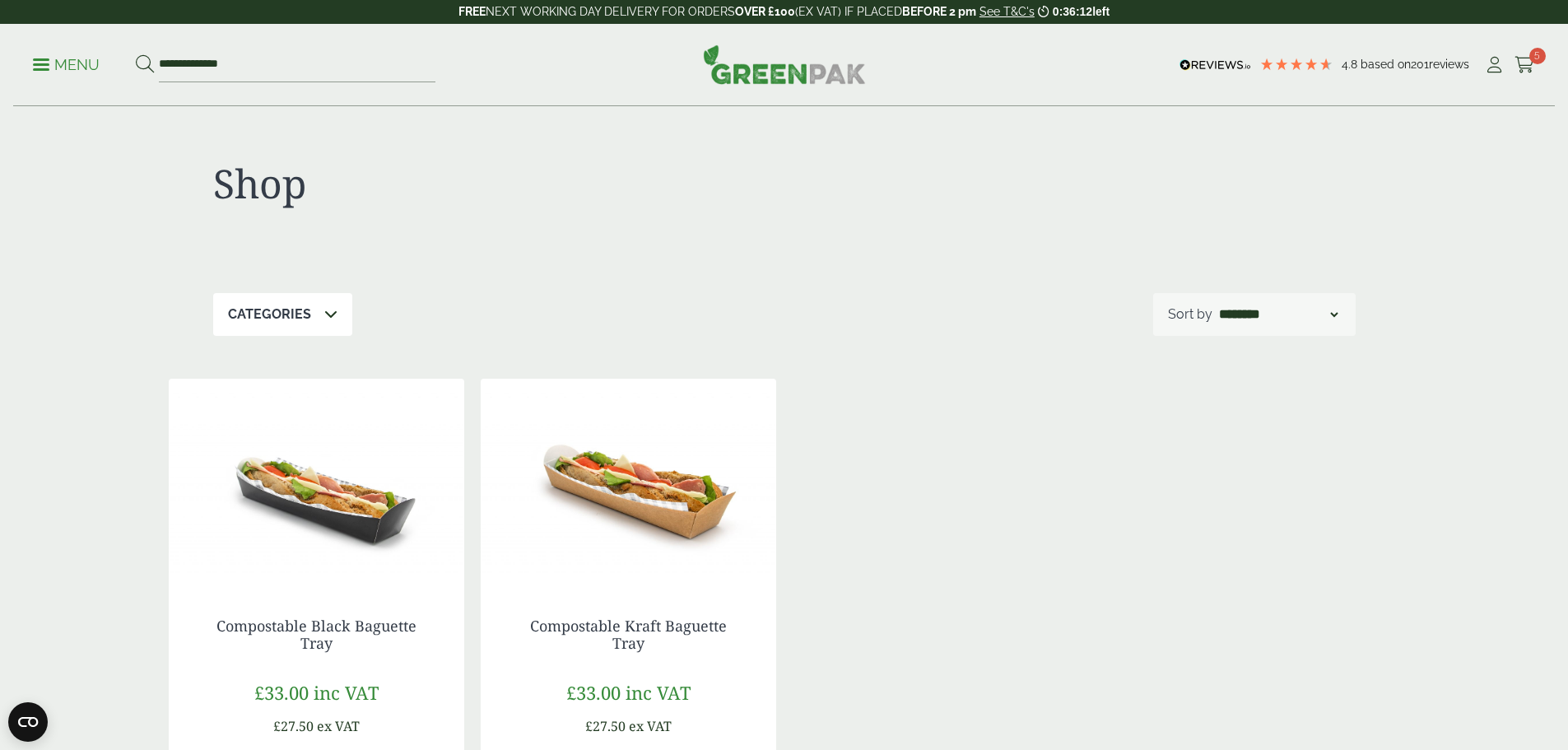
scroll to position [247, 0]
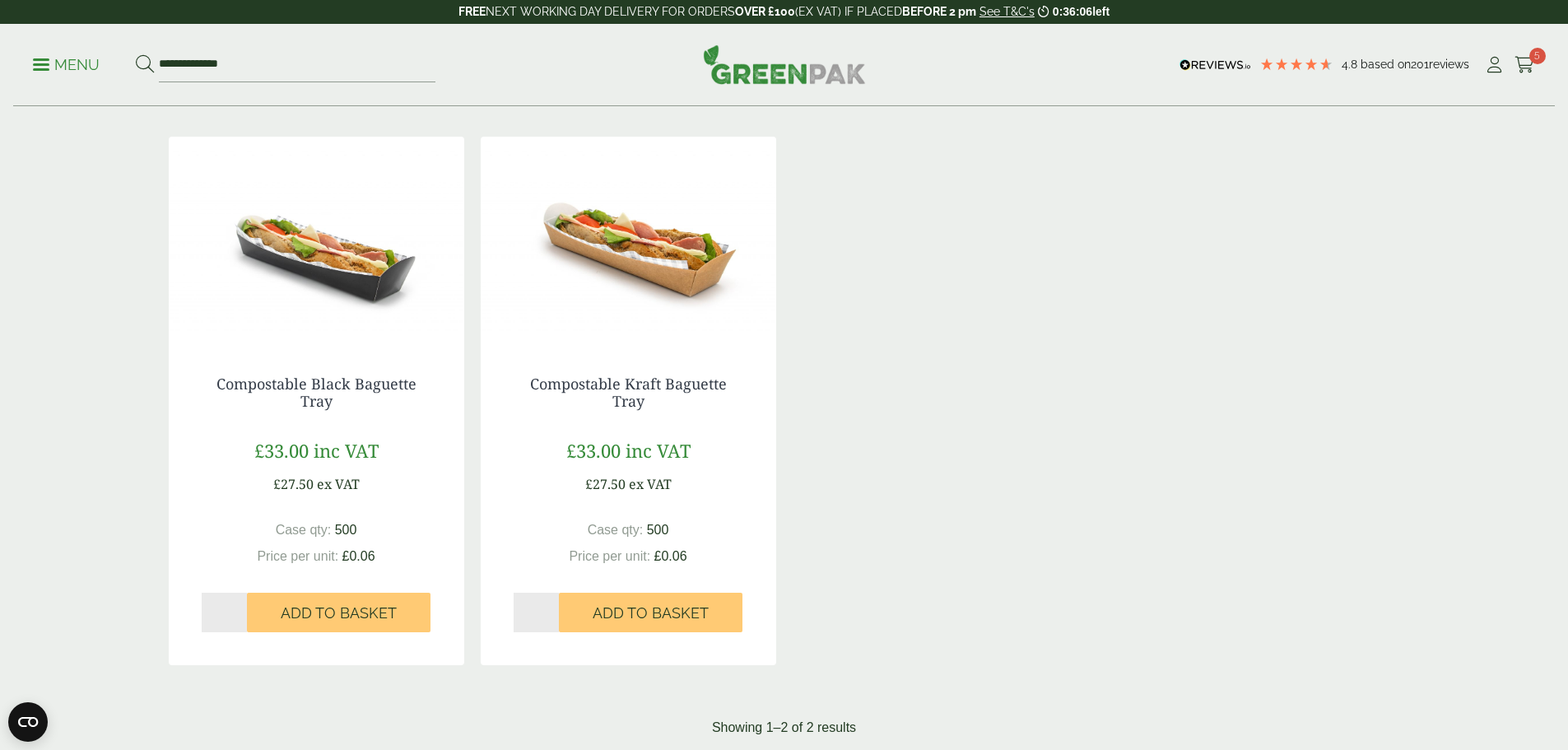
click at [651, 260] on img at bounding box center [628, 239] width 295 height 206
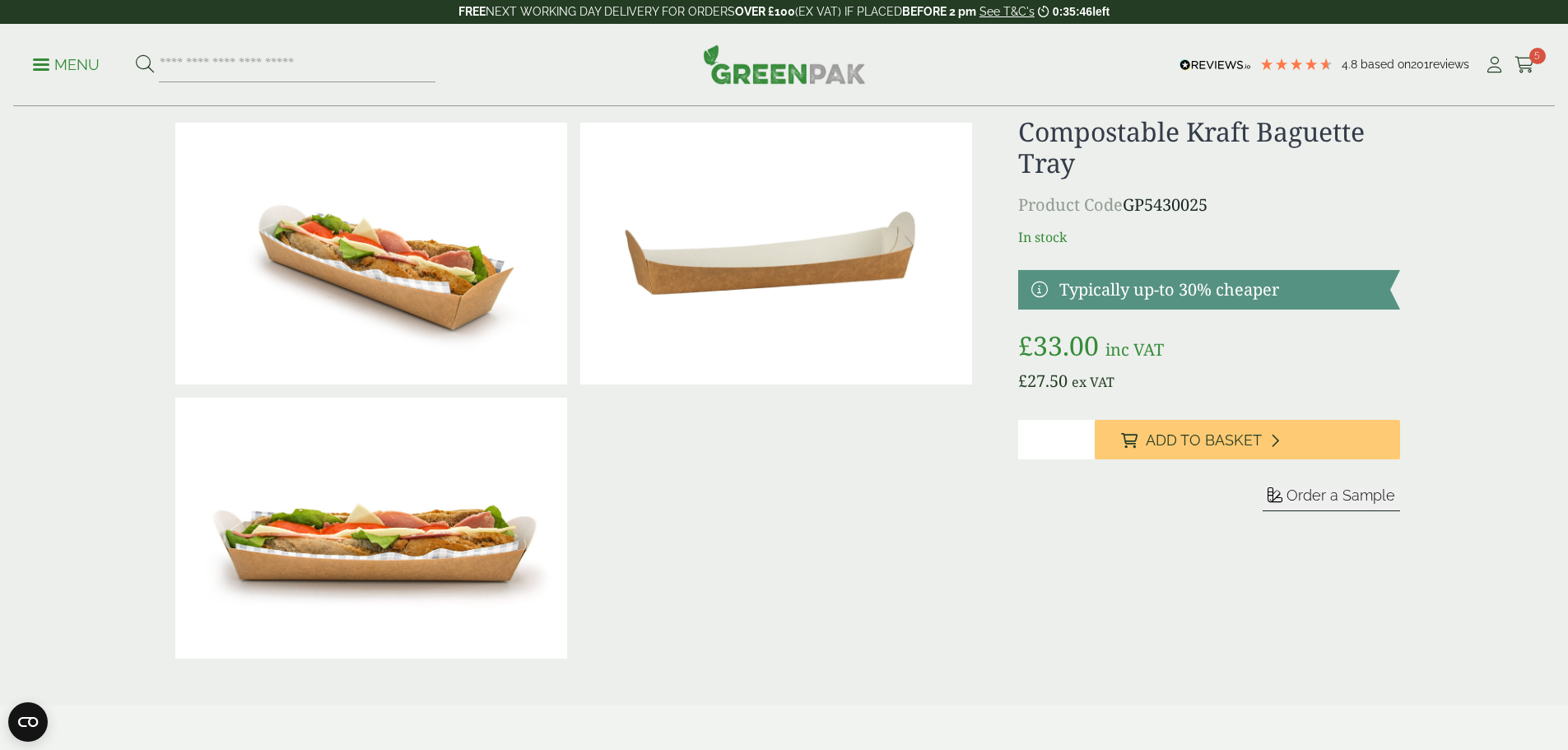
scroll to position [83, 0]
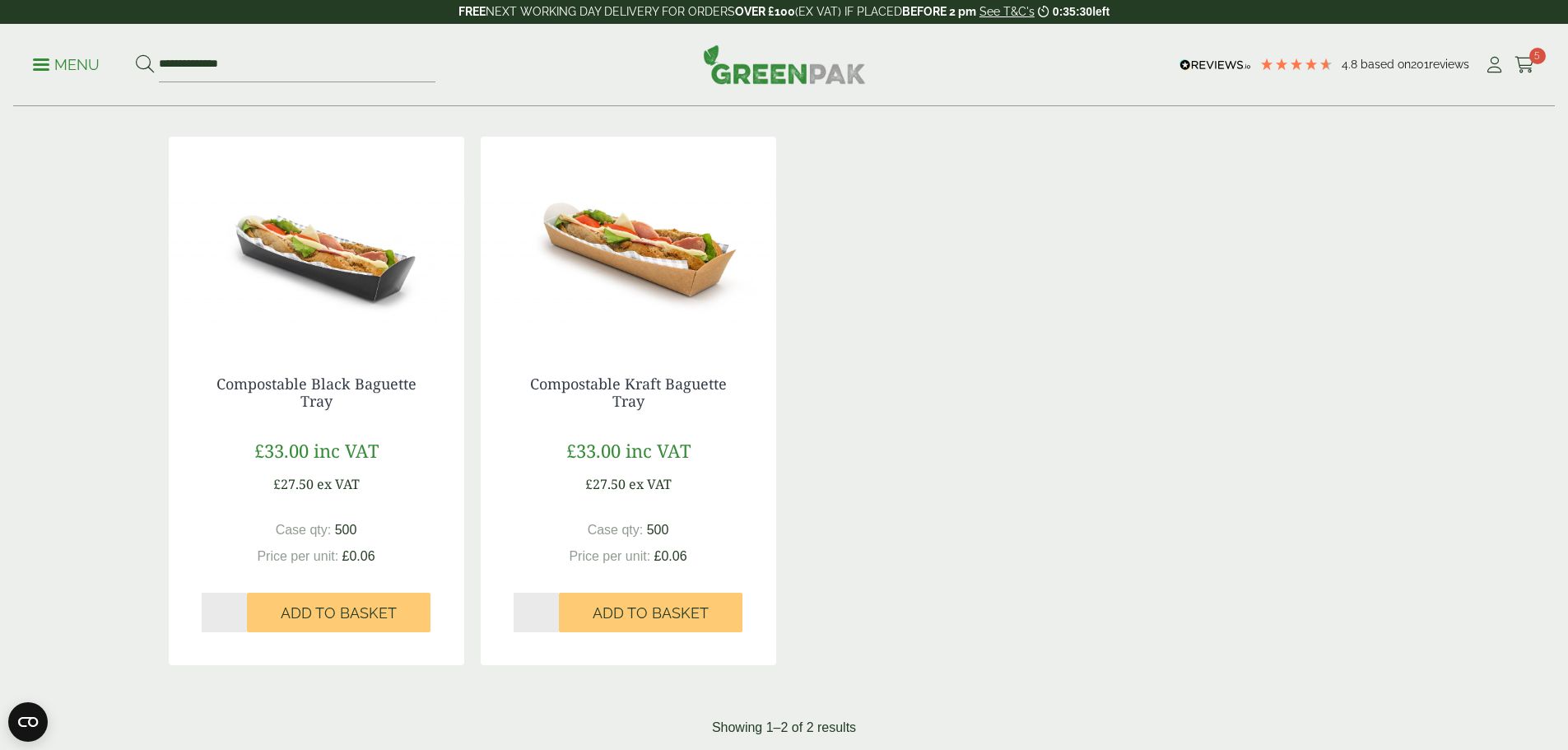
click at [667, 263] on img at bounding box center [628, 239] width 295 height 206
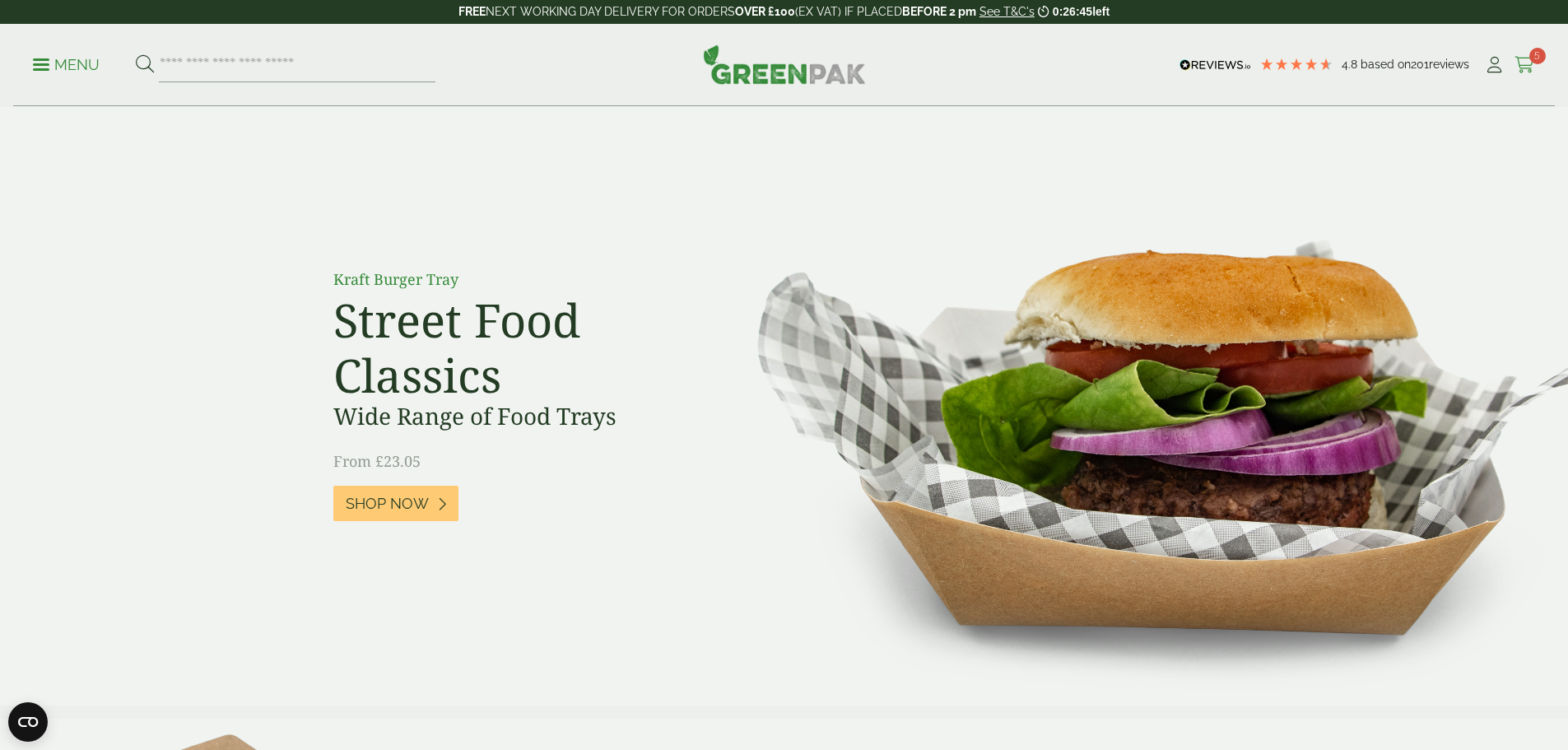
click at [1522, 63] on icon at bounding box center [1524, 64] width 20 height 16
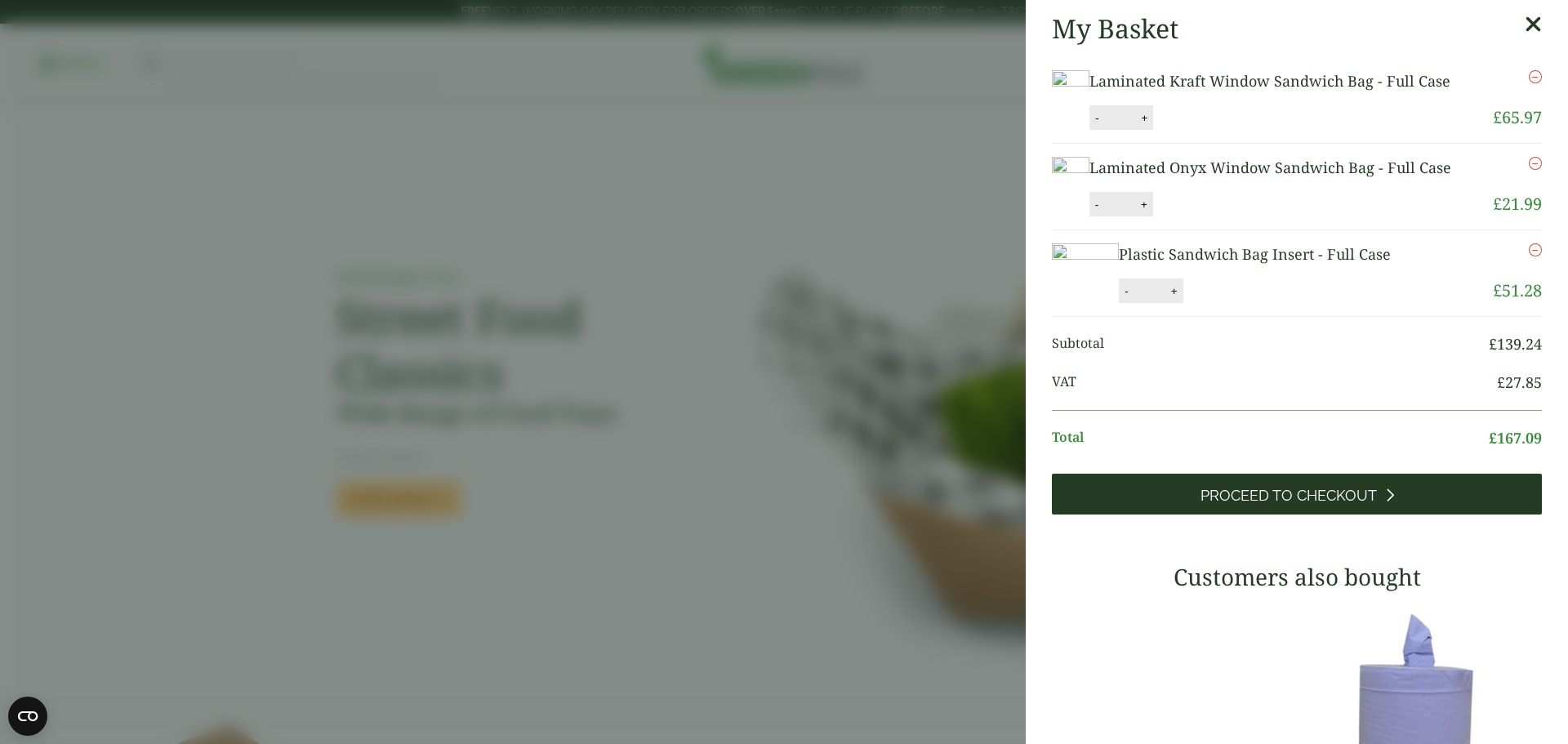
click at [1297, 514] on link "Proceed to Checkout" at bounding box center [1297, 494] width 490 height 41
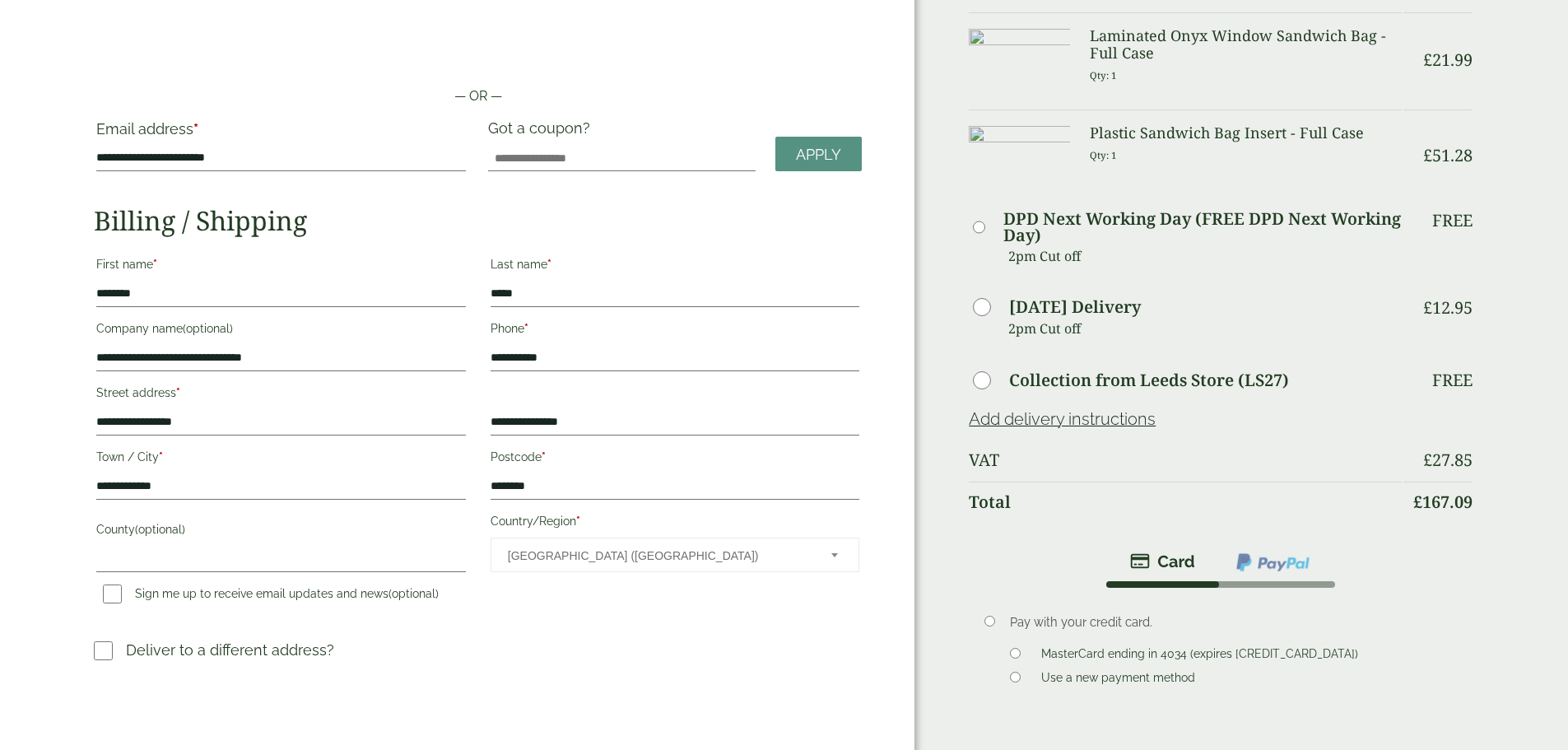
scroll to position [329, 0]
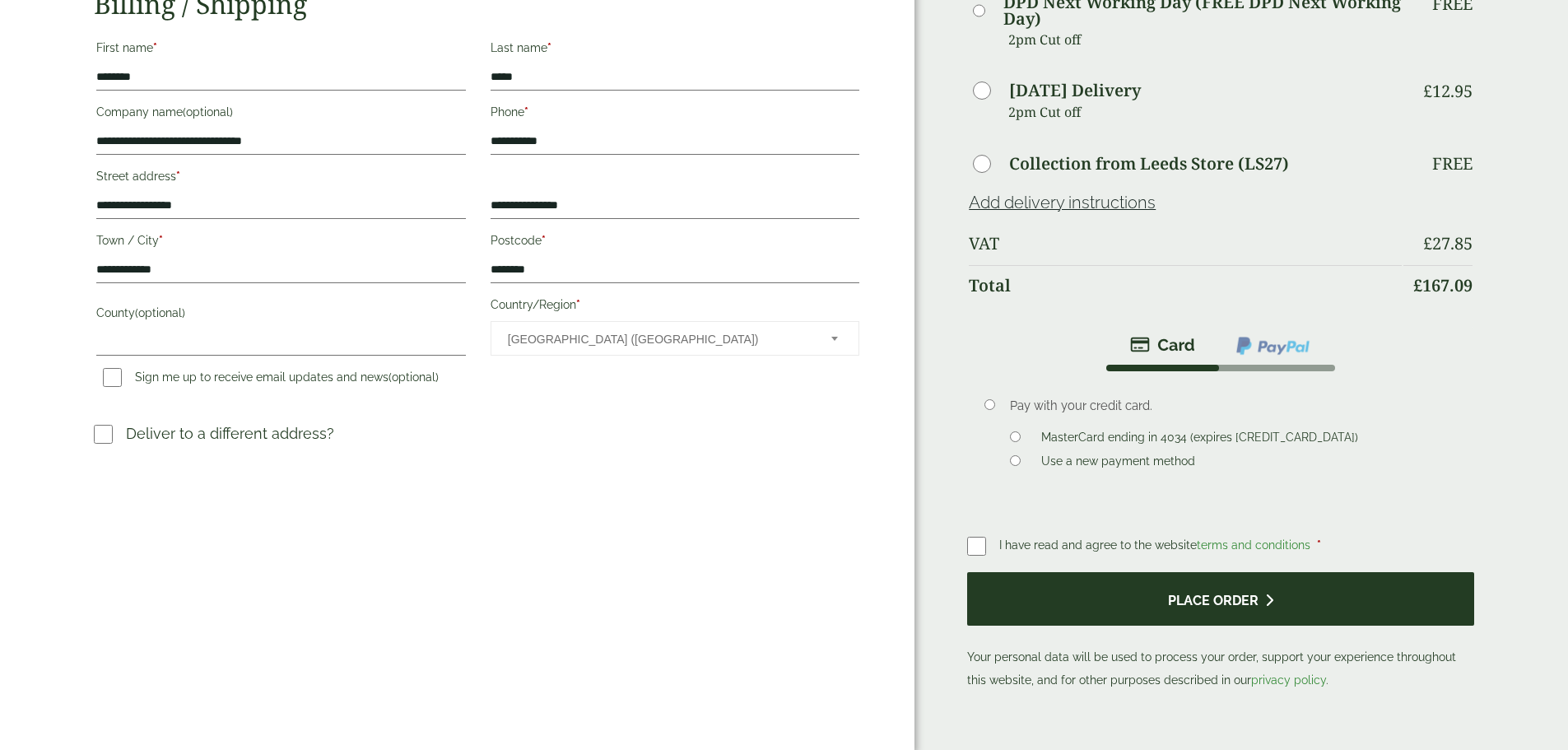
click at [1227, 590] on button "Place order" at bounding box center [1220, 599] width 507 height 54
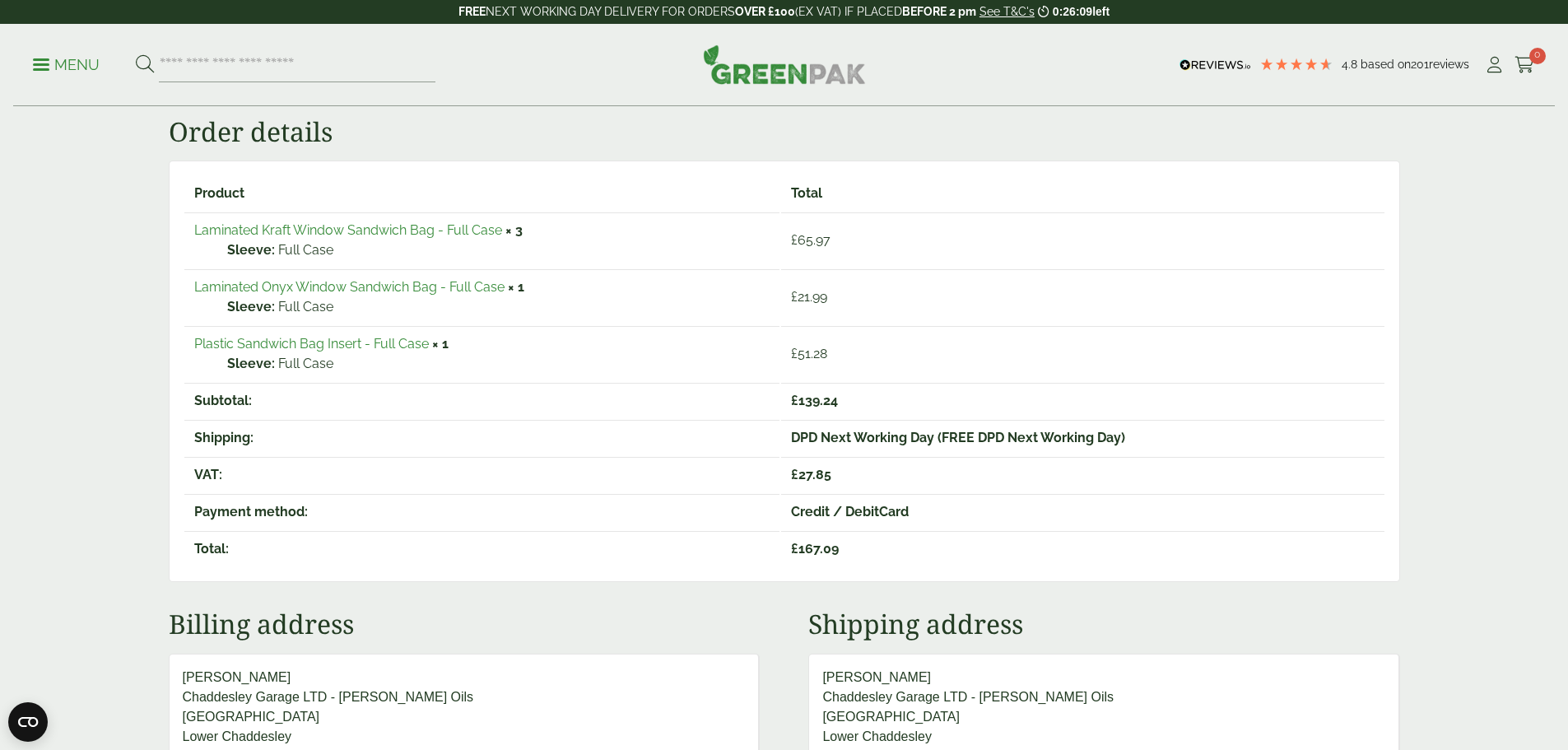
scroll to position [247, 0]
